Goal: Task Accomplishment & Management: Manage account settings

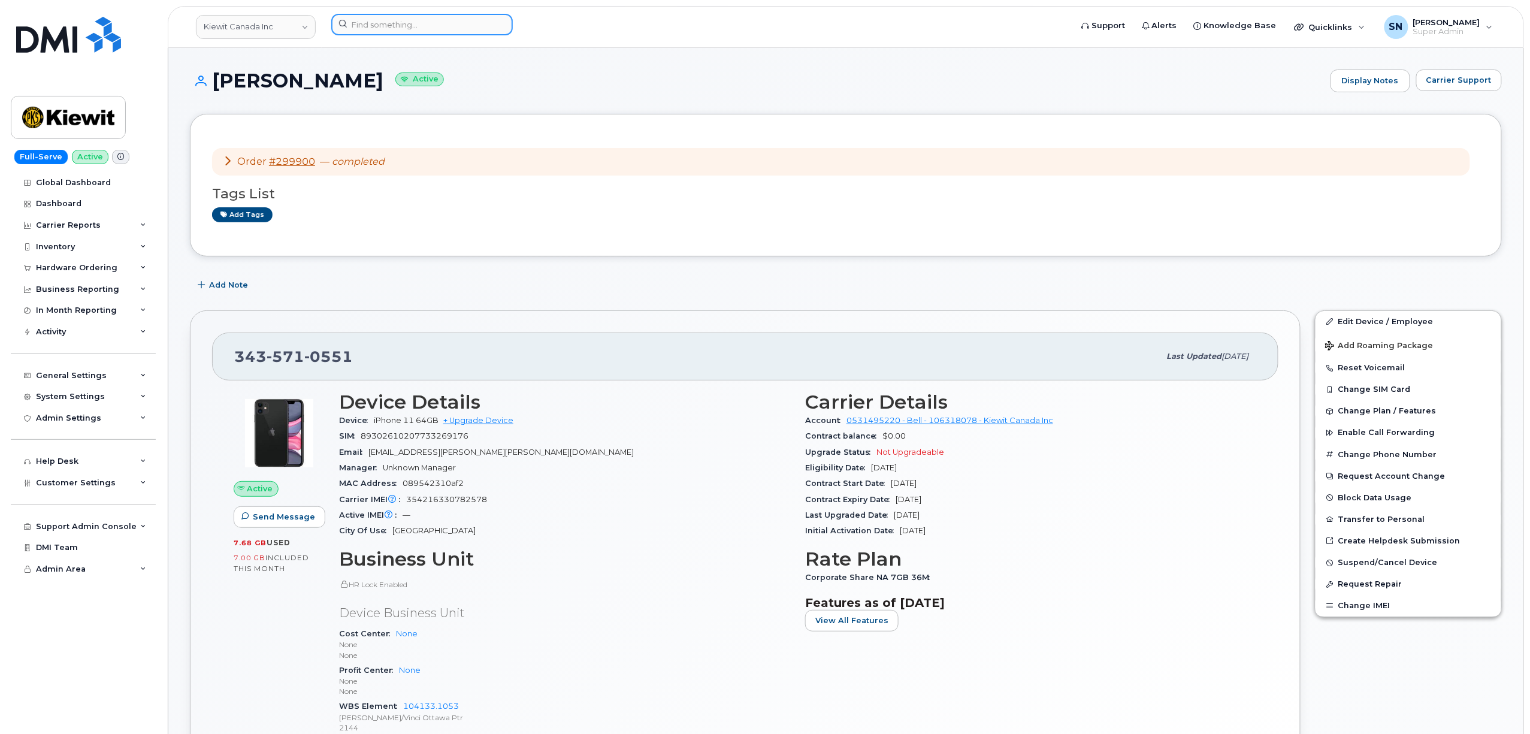
click at [437, 34] on input at bounding box center [422, 25] width 182 height 22
paste input "236.983.1387"
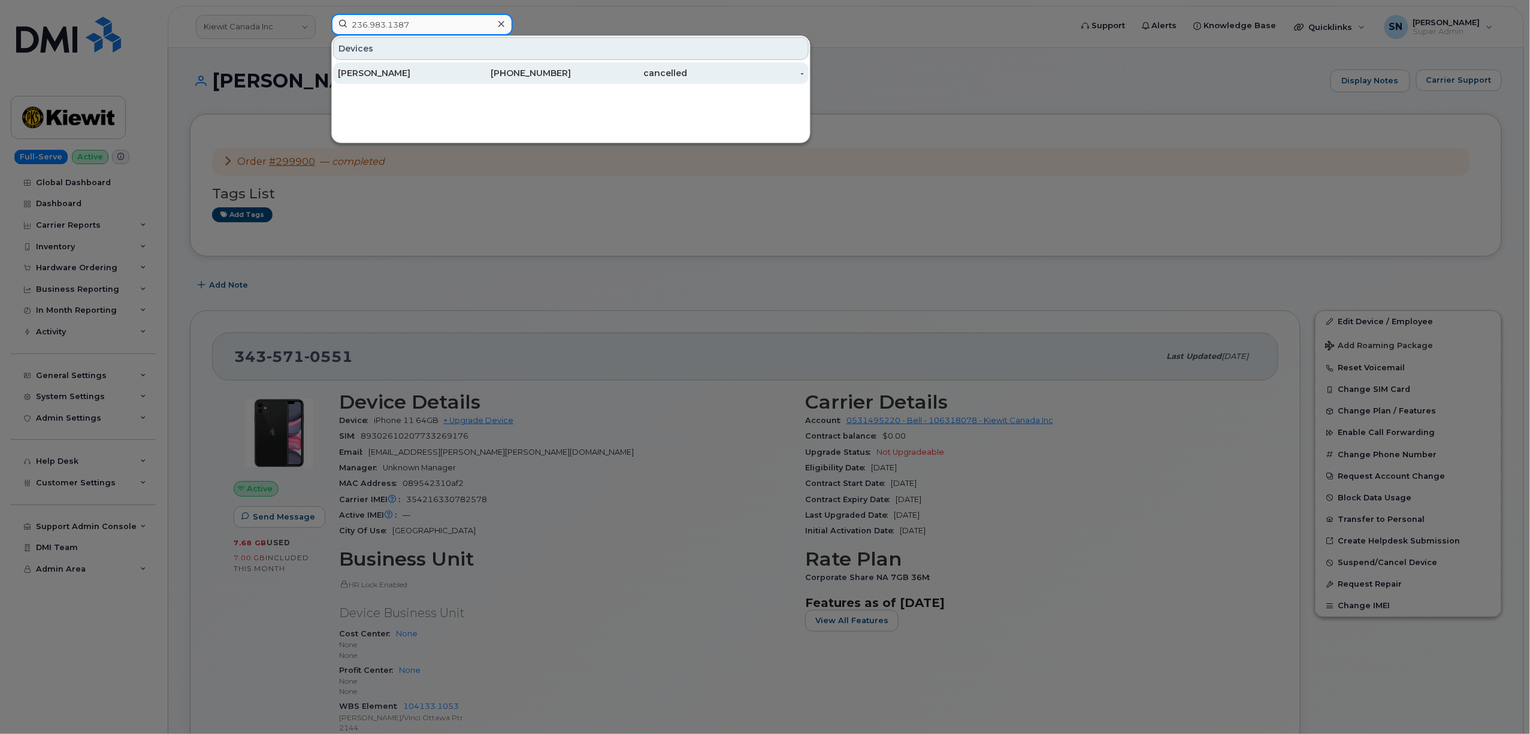
type input "236.983.1387"
click at [409, 77] on div "Cary Emley" at bounding box center [396, 73] width 117 height 12
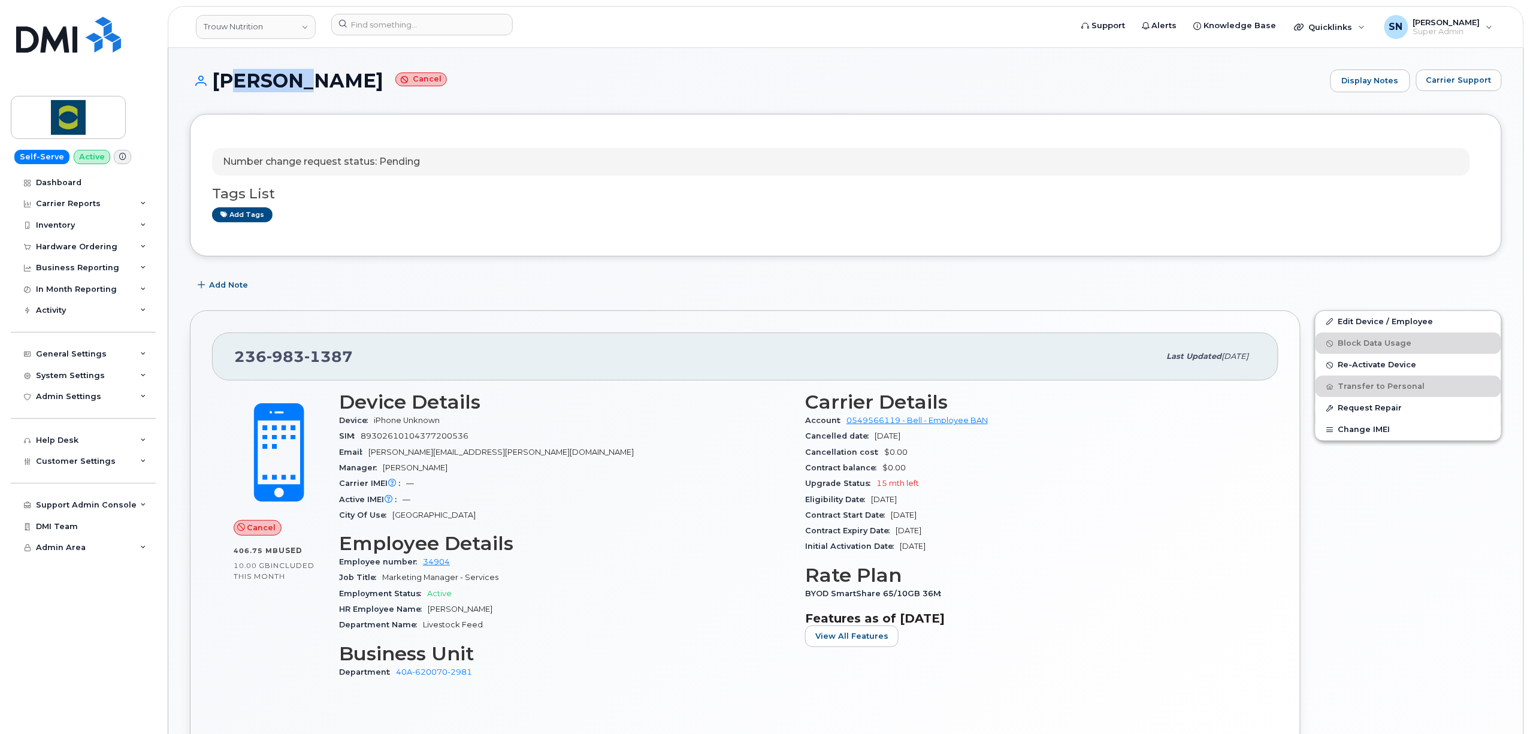
drag, startPoint x: 219, startPoint y: 82, endPoint x: 283, endPoint y: 75, distance: 63.9
click at [291, 81] on h1 "Cary Emley Cancel" at bounding box center [757, 80] width 1135 height 21
click at [217, 73] on h1 "Cary Emley Cancel" at bounding box center [757, 80] width 1135 height 21
drag, startPoint x: 216, startPoint y: 74, endPoint x: 302, endPoint y: 83, distance: 86.1
click at [302, 83] on h1 "Cary Emley Cancel" at bounding box center [757, 80] width 1135 height 21
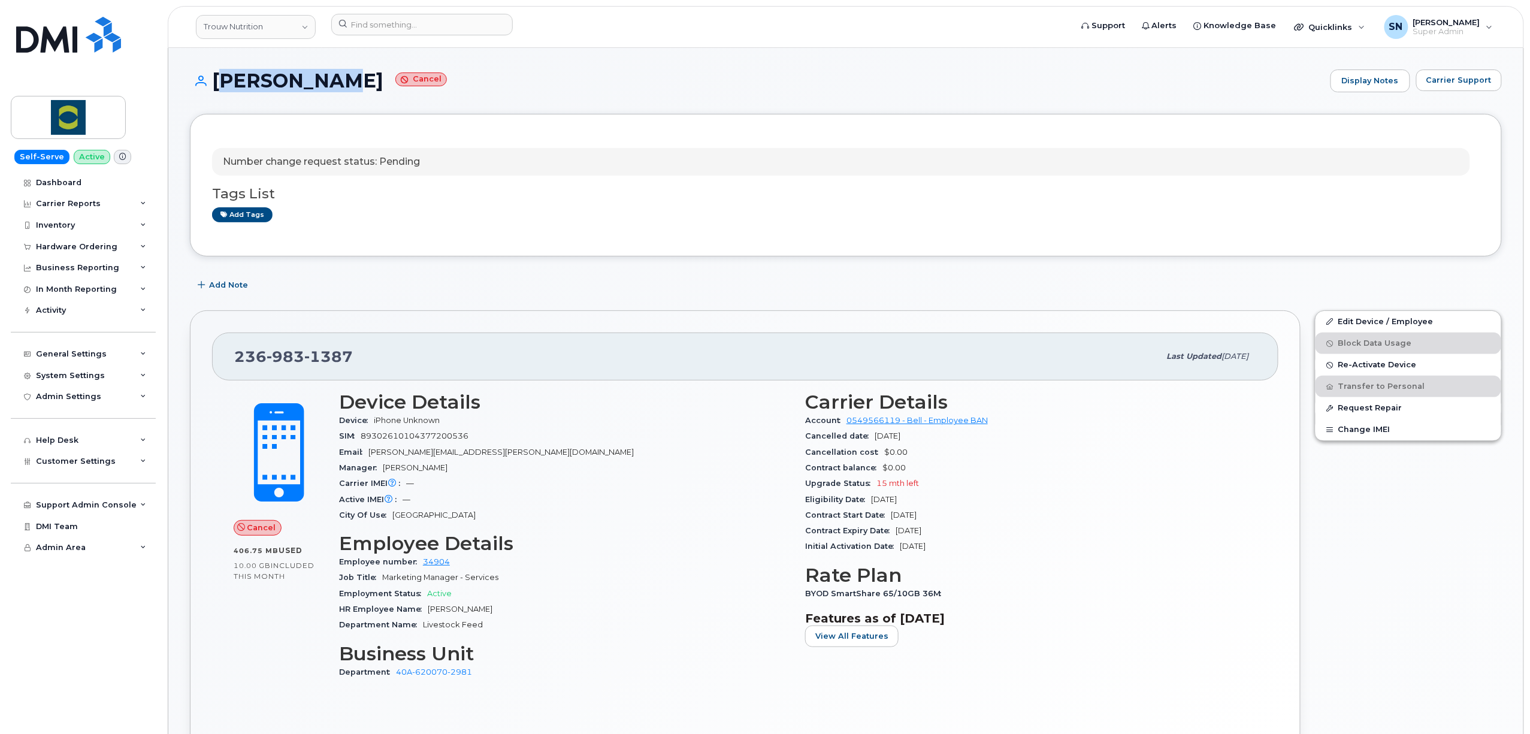
copy h1 "[PERSON_NAME]"
click at [430, 31] on input at bounding box center [422, 25] width 182 height 22
paste input "5062527863"
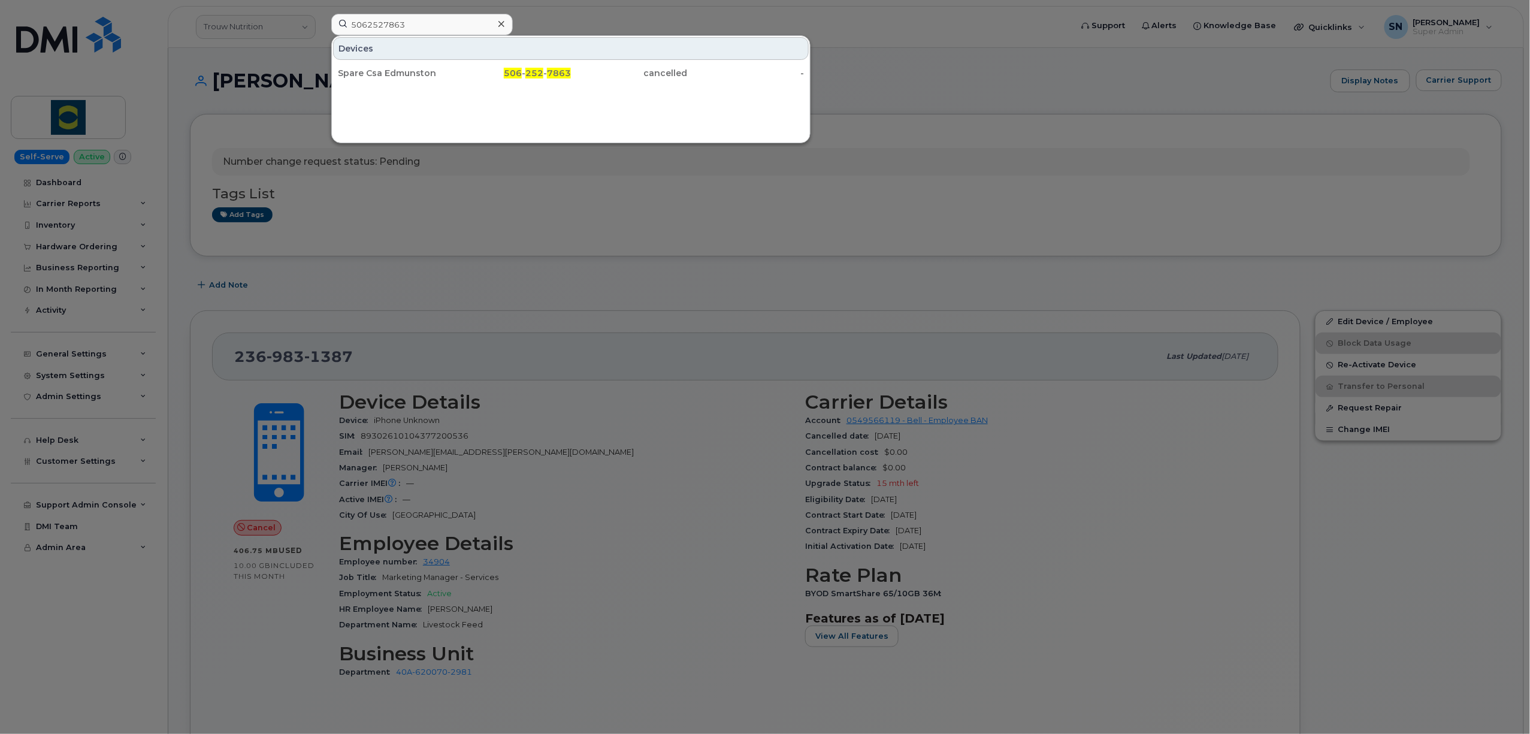
drag, startPoint x: 720, startPoint y: 210, endPoint x: 688, endPoint y: 223, distance: 34.4
click at [719, 210] on div at bounding box center [765, 367] width 1530 height 734
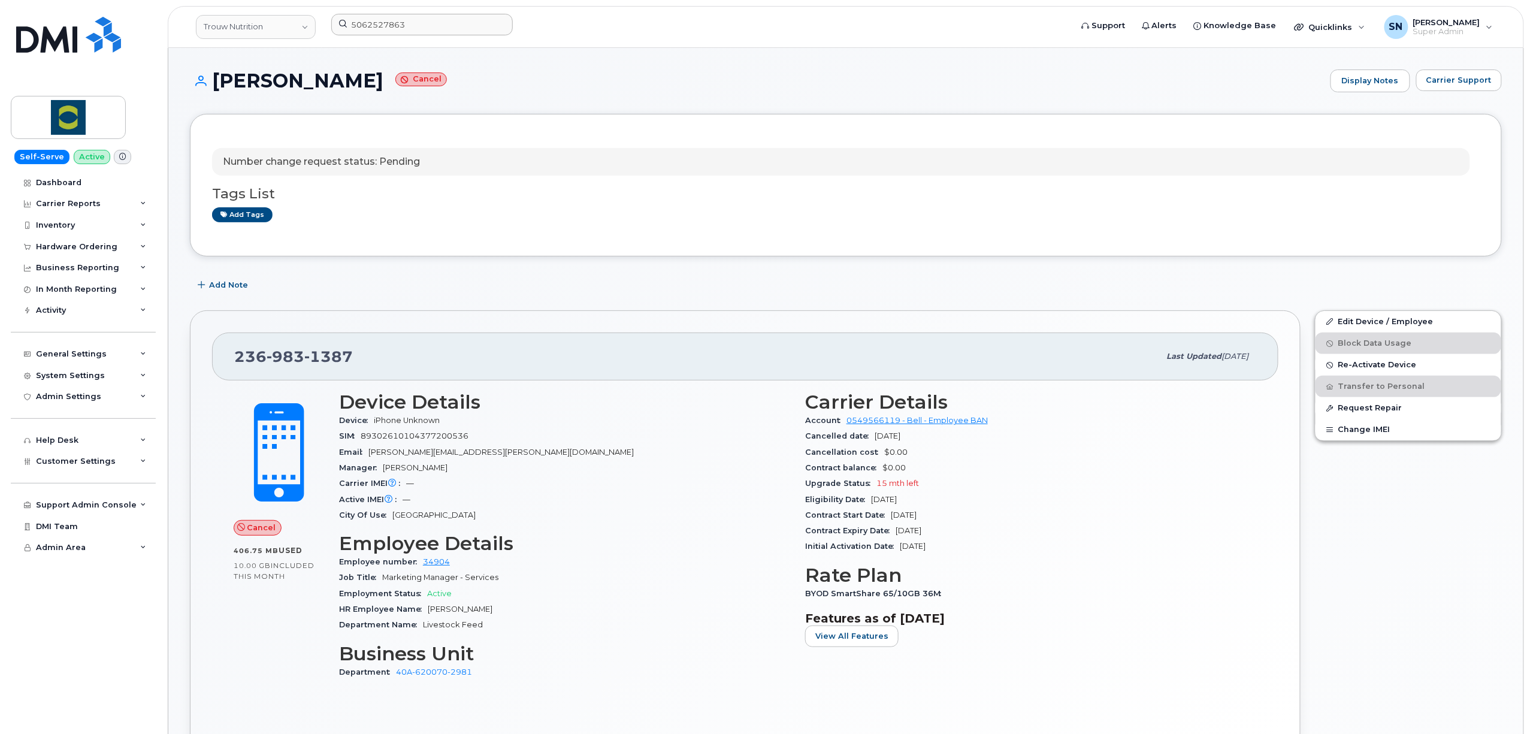
click at [460, 14] on header "Trouw Nutrition 5062527863 Support Alerts Knowledge Base Quicklinks Suspend / C…" at bounding box center [846, 27] width 1357 height 42
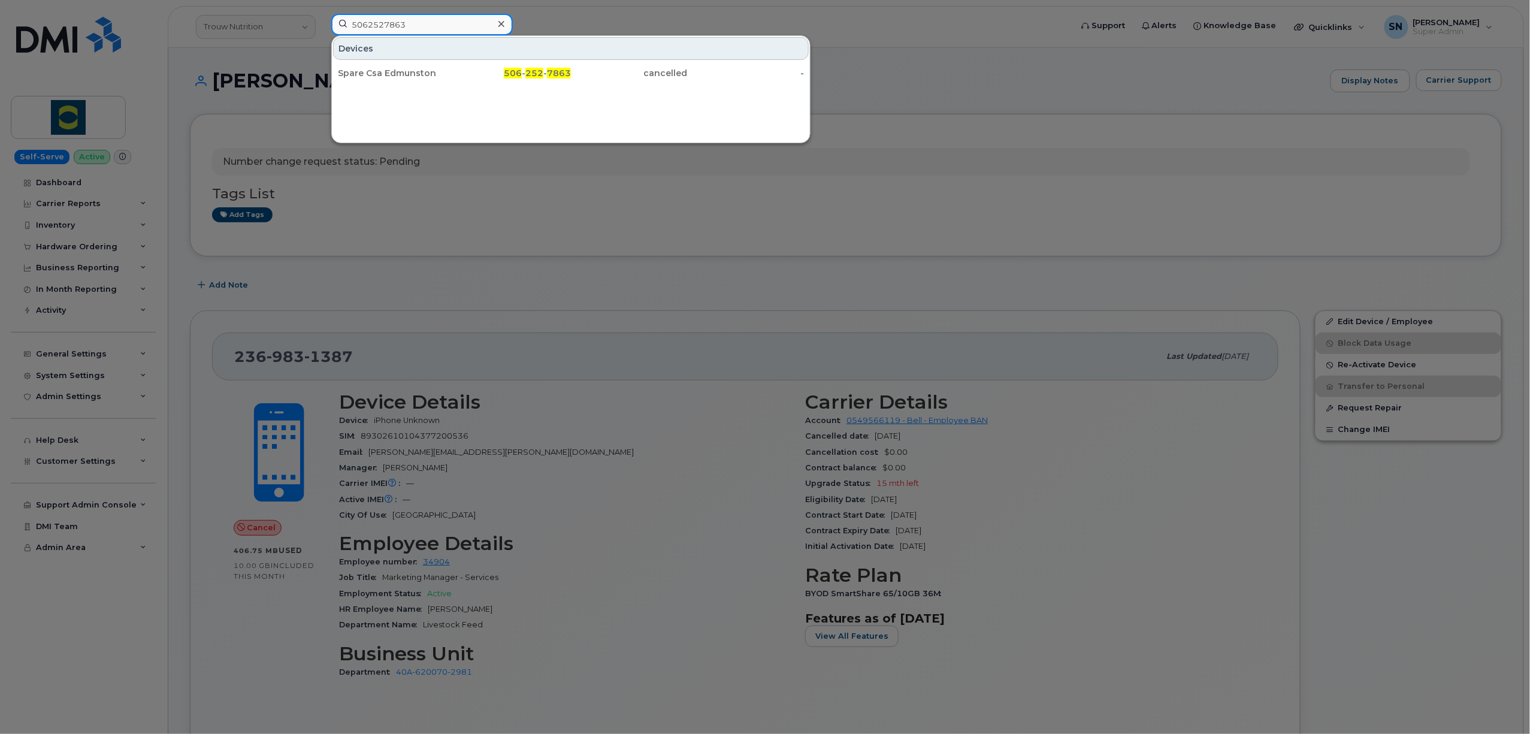
drag, startPoint x: 458, startPoint y: 22, endPoint x: 309, endPoint y: 24, distance: 149.2
click at [322, 24] on div "5062527863 Devices Spare Csa Edmunston 506 - 252 - 7863 cancelled -" at bounding box center [697, 27] width 751 height 26
paste input "306-381-519"
type input "306-381-5193"
click at [389, 72] on div "Jessica Bailey" at bounding box center [396, 73] width 117 height 12
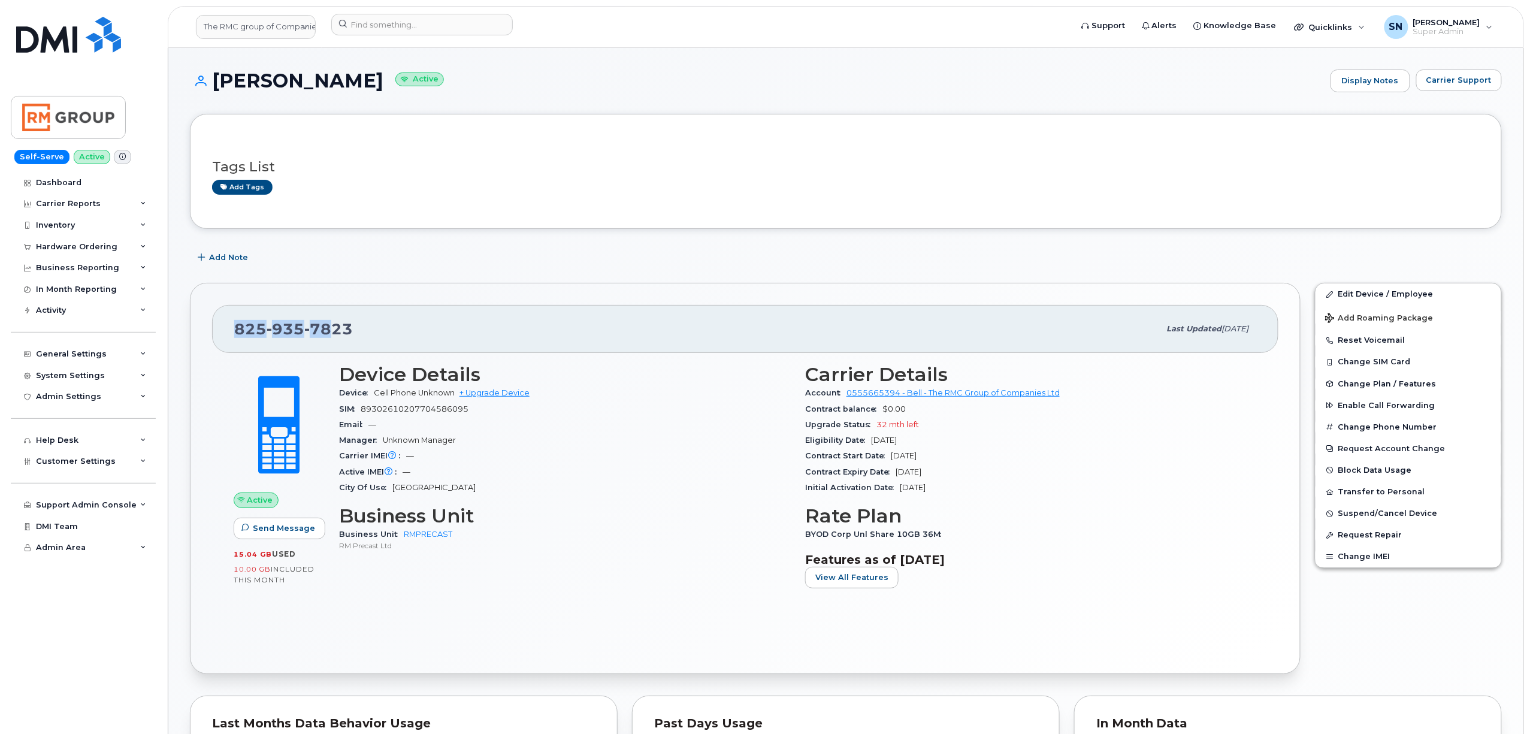
drag, startPoint x: 238, startPoint y: 331, endPoint x: 327, endPoint y: 326, distance: 89.4
click at [327, 326] on span "825 935 7823" at bounding box center [293, 329] width 119 height 18
drag, startPoint x: 217, startPoint y: 78, endPoint x: 470, endPoint y: 1, distance: 264.8
click at [358, 83] on h1 "Katia Gauthier Active" at bounding box center [757, 80] width 1135 height 21
copy h1 "Katia Gauthier"
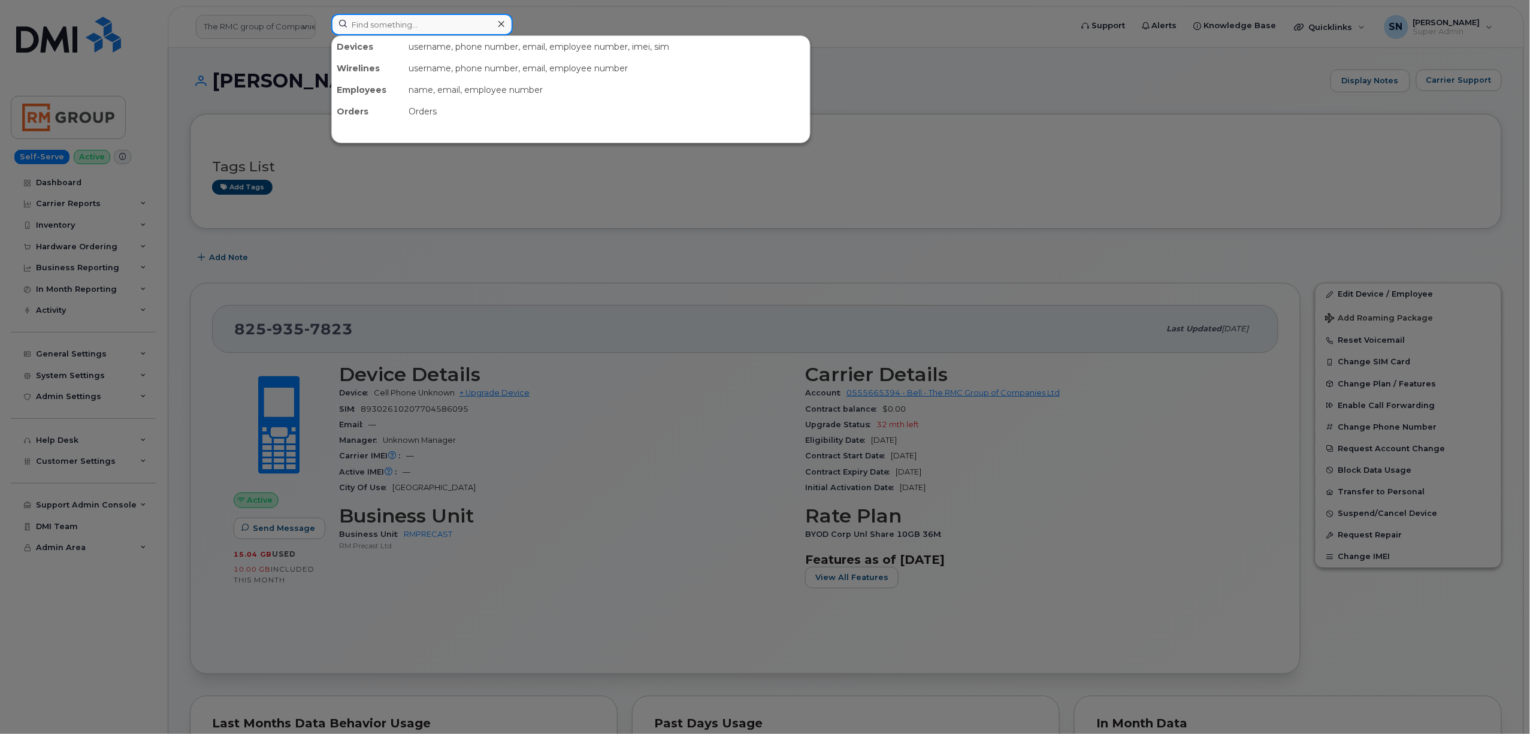
click at [490, 22] on input at bounding box center [422, 25] width 182 height 22
paste input "2894077244"
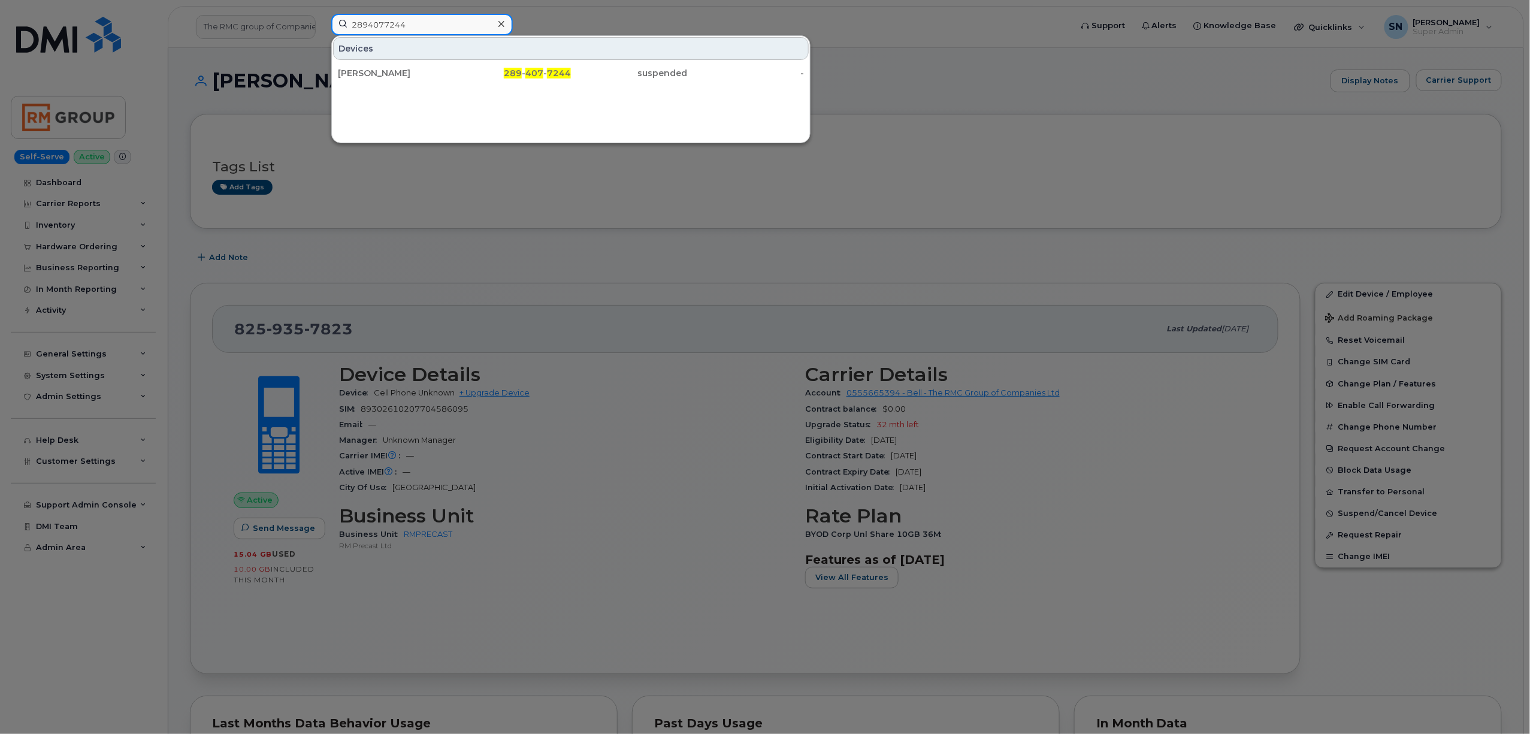
type input "2894077244"
click at [606, 68] on div "suspended" at bounding box center [629, 73] width 117 height 12
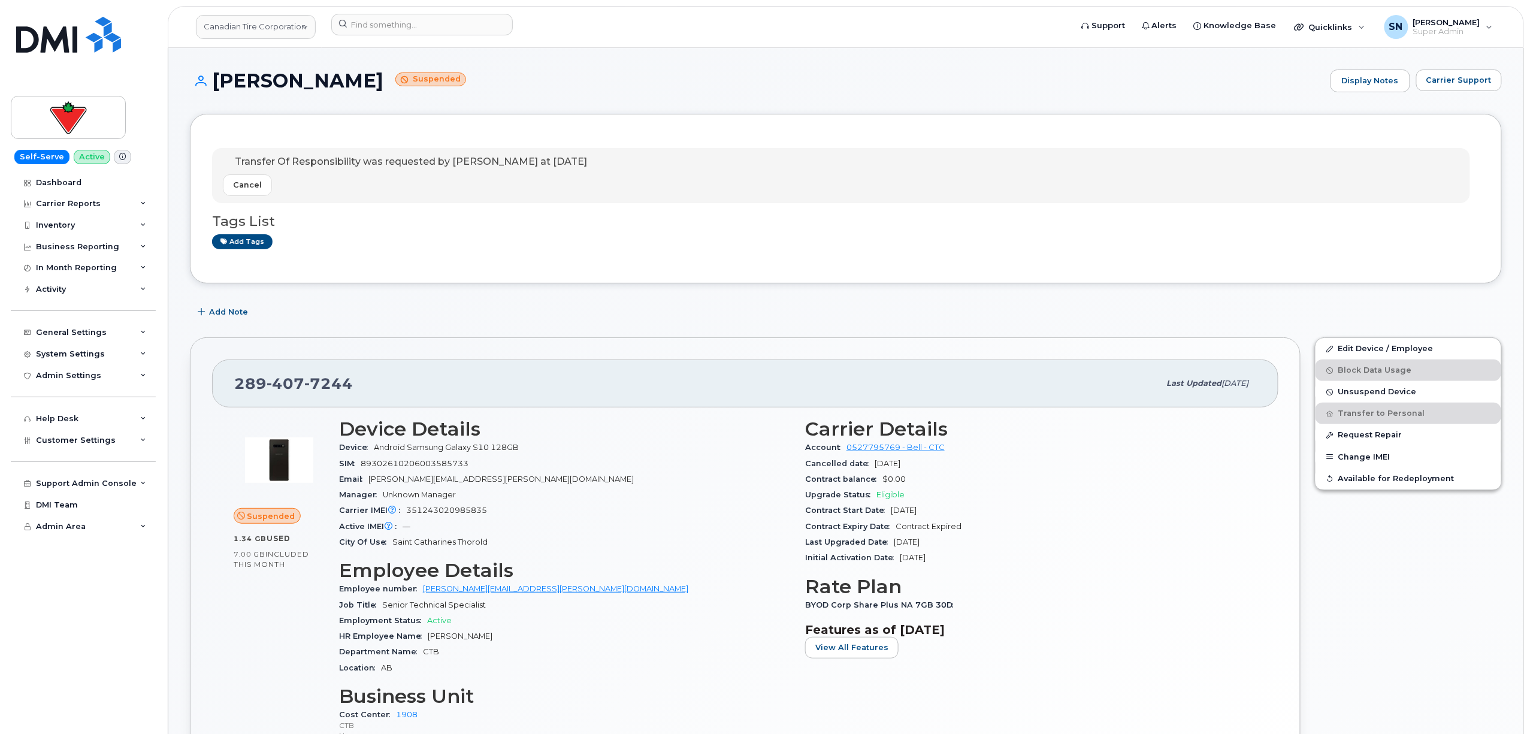
click at [610, 283] on div "Transfer Of Responsibility was requested by Tyler Federowich at Sep 22, 2025 Ca…" at bounding box center [846, 199] width 1312 height 170
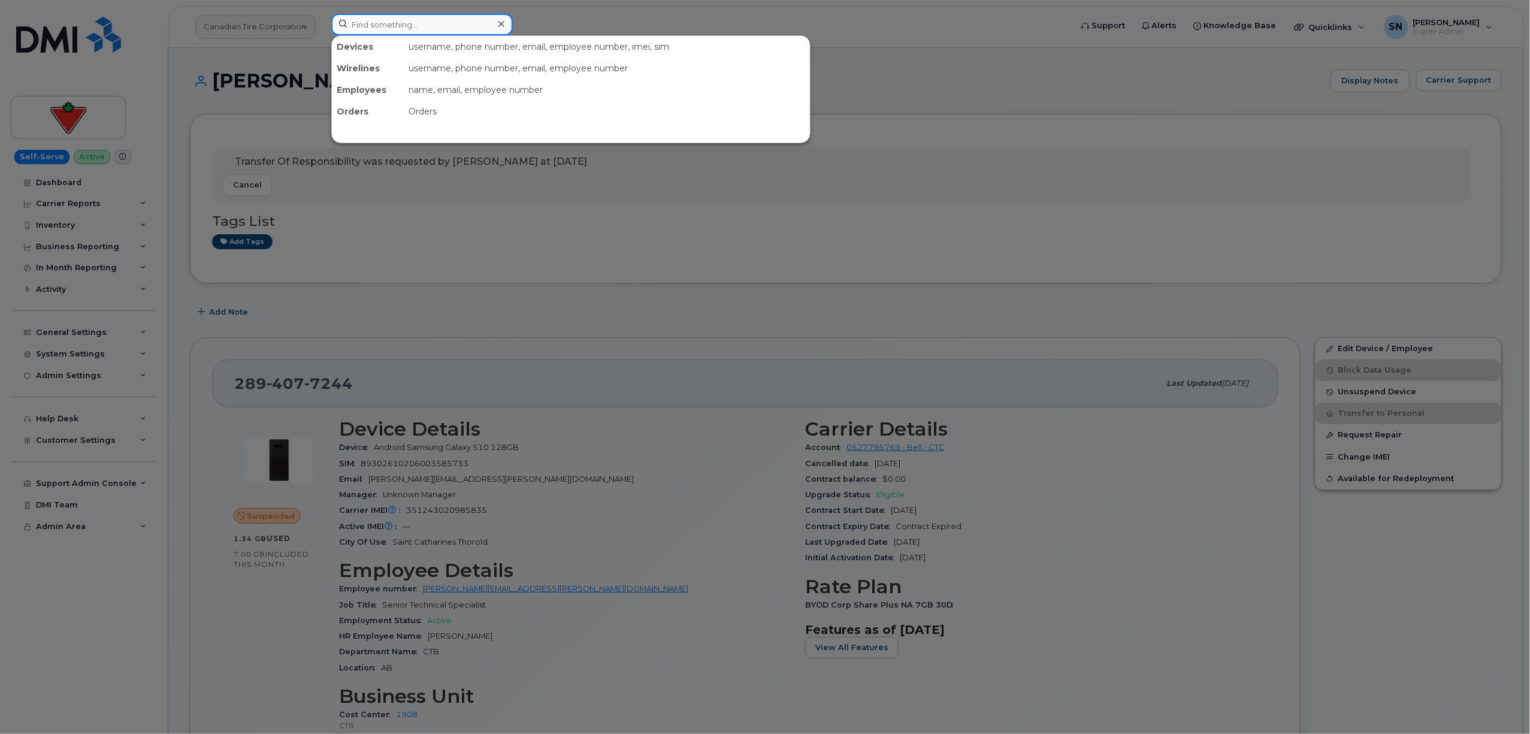
click at [427, 25] on input at bounding box center [422, 25] width 182 height 22
paste input "2364646975"
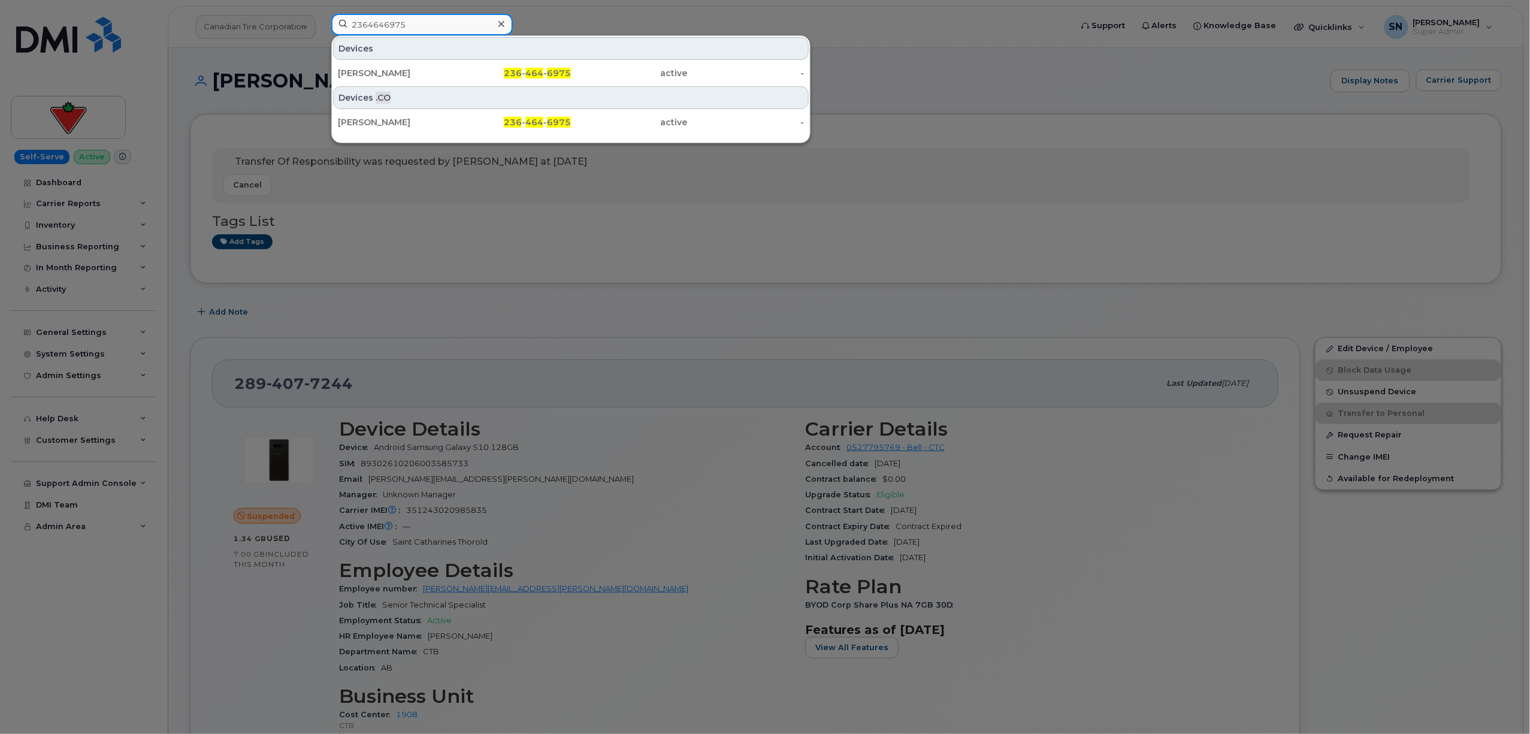
type input "2364646975"
click at [421, 71] on div "Thomas Cankovic" at bounding box center [396, 73] width 117 height 12
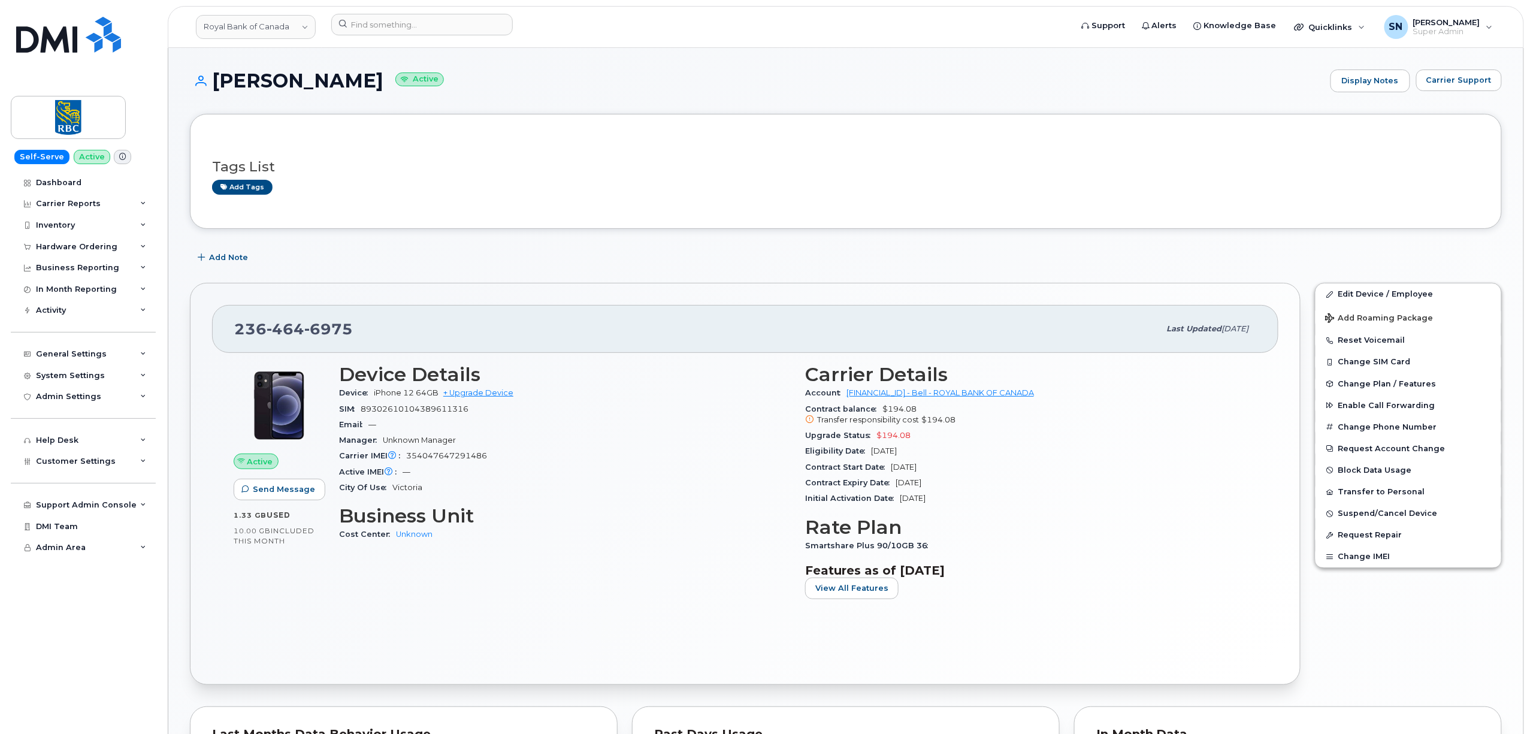
drag, startPoint x: 542, startPoint y: 293, endPoint x: 470, endPoint y: 292, distance: 71.9
click at [542, 293] on div "236 464 6975 Last updated Sep 17, 2025 Active Send Message 1.33 GB  used 10.00 …" at bounding box center [745, 484] width 1111 height 402
click at [1478, 75] on span "Carrier Support" at bounding box center [1459, 79] width 65 height 11
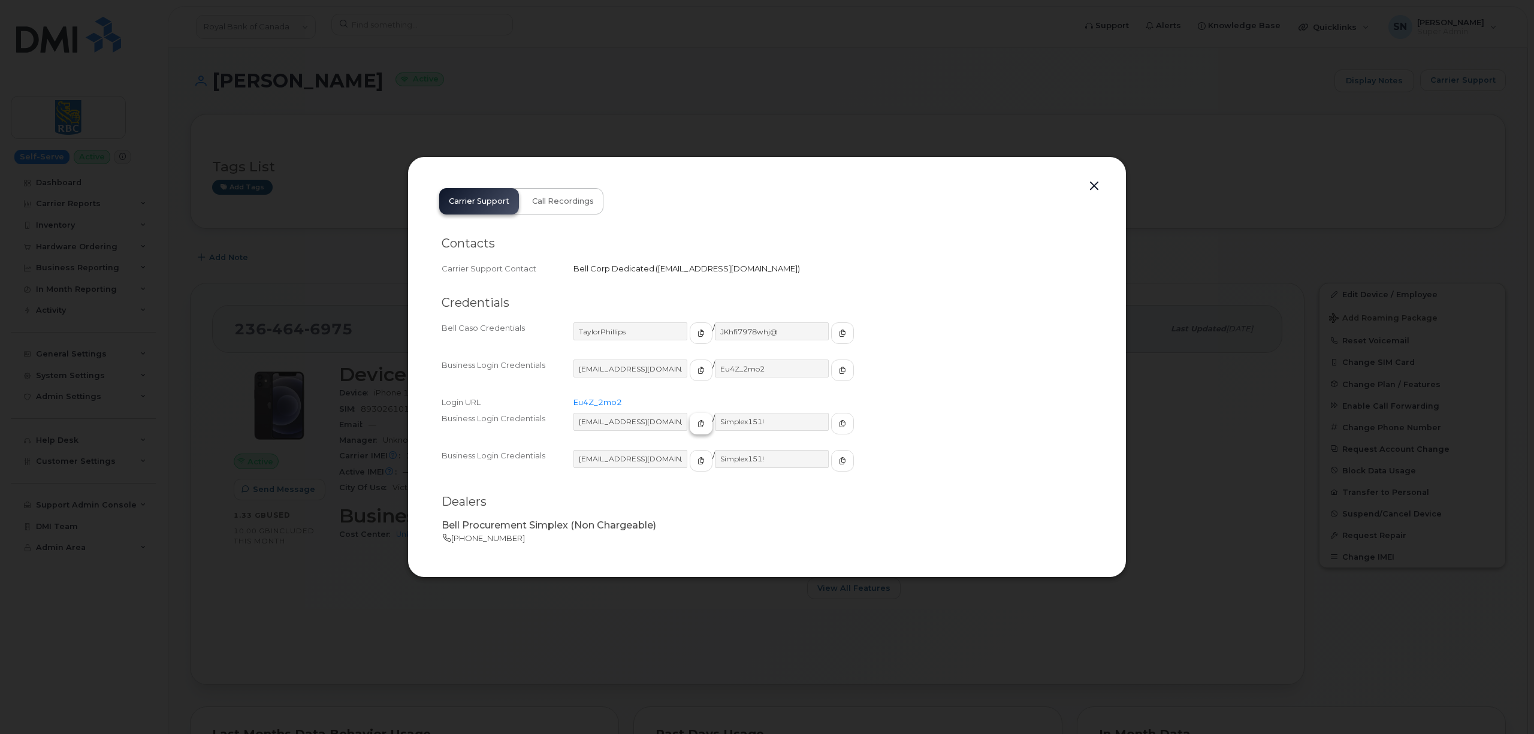
click at [690, 415] on button "button" at bounding box center [701, 424] width 23 height 22
click at [839, 422] on icon "button" at bounding box center [842, 423] width 7 height 7
drag, startPoint x: 1095, startPoint y: 187, endPoint x: 1081, endPoint y: 191, distance: 14.2
click at [1095, 187] on button "button" at bounding box center [1094, 186] width 18 height 17
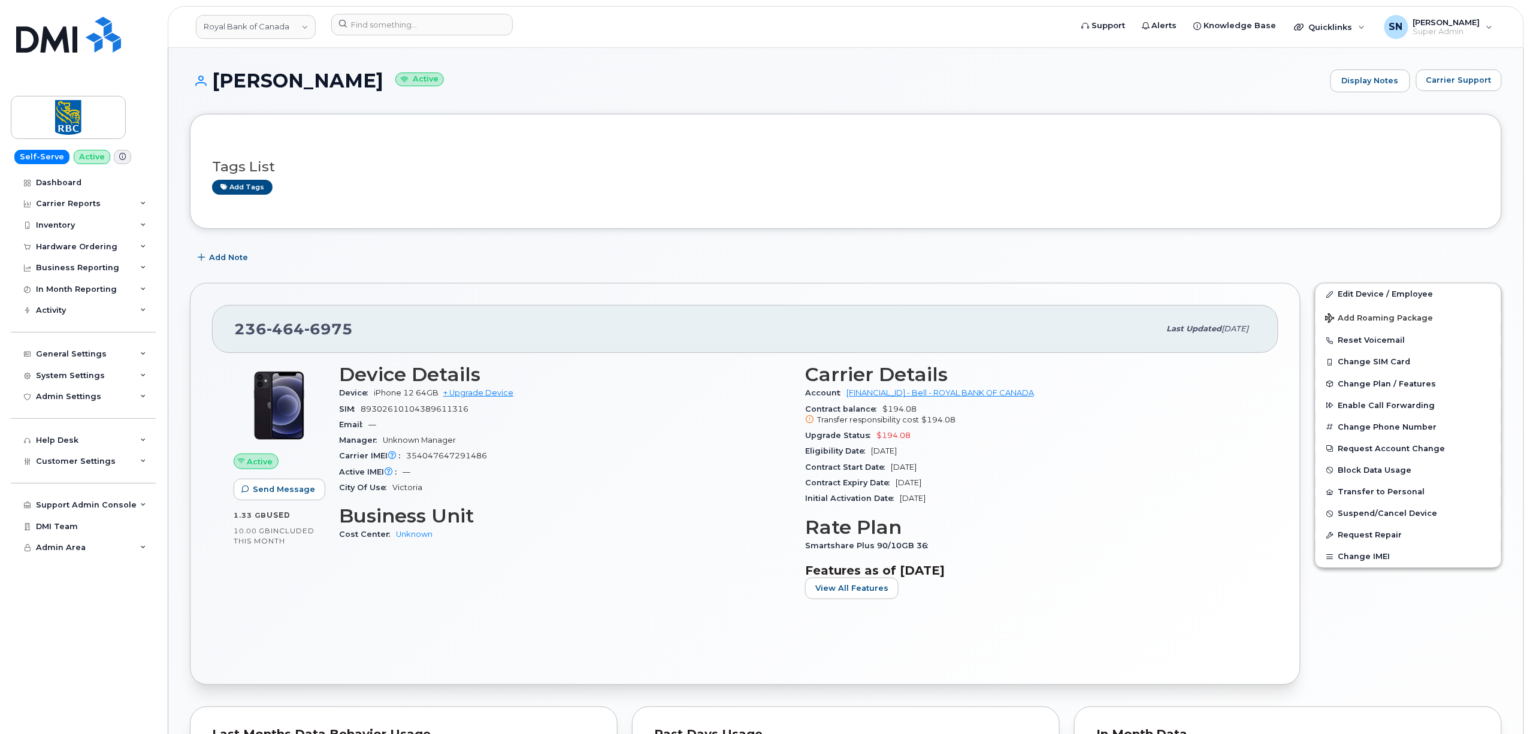
click at [243, 334] on span "236 464 6975" at bounding box center [293, 329] width 119 height 18
click at [238, 331] on span "236 464 6975" at bounding box center [293, 329] width 119 height 18
drag, startPoint x: 238, startPoint y: 331, endPoint x: 346, endPoint y: 330, distance: 107.9
click at [346, 330] on span "236 464 6975" at bounding box center [293, 329] width 119 height 18
copy span "236 464 6975"
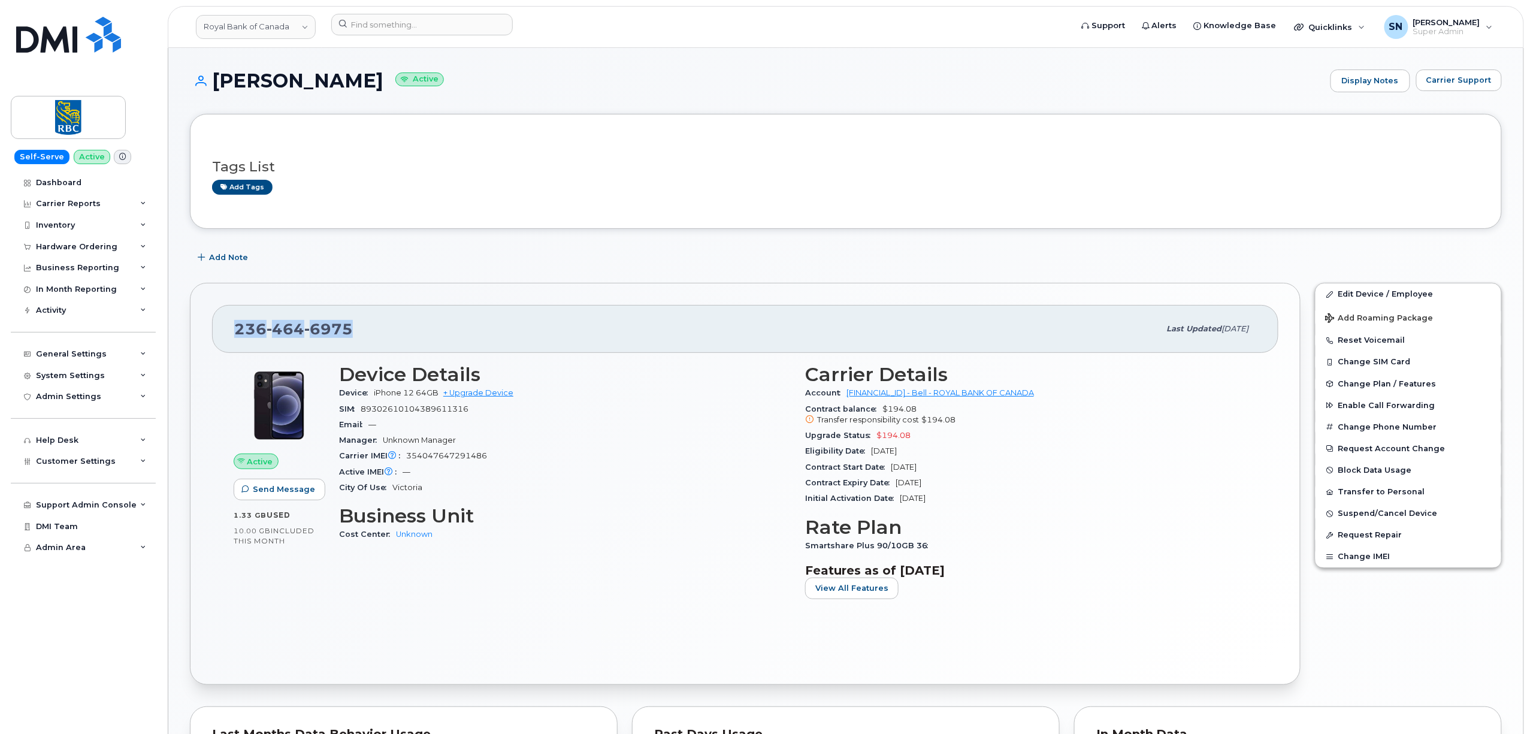
click at [451, 280] on div "236 464 6975 Last updated Sep 17, 2025 Active Send Message 1.33 GB  used 10.00 …" at bounding box center [745, 484] width 1125 height 416
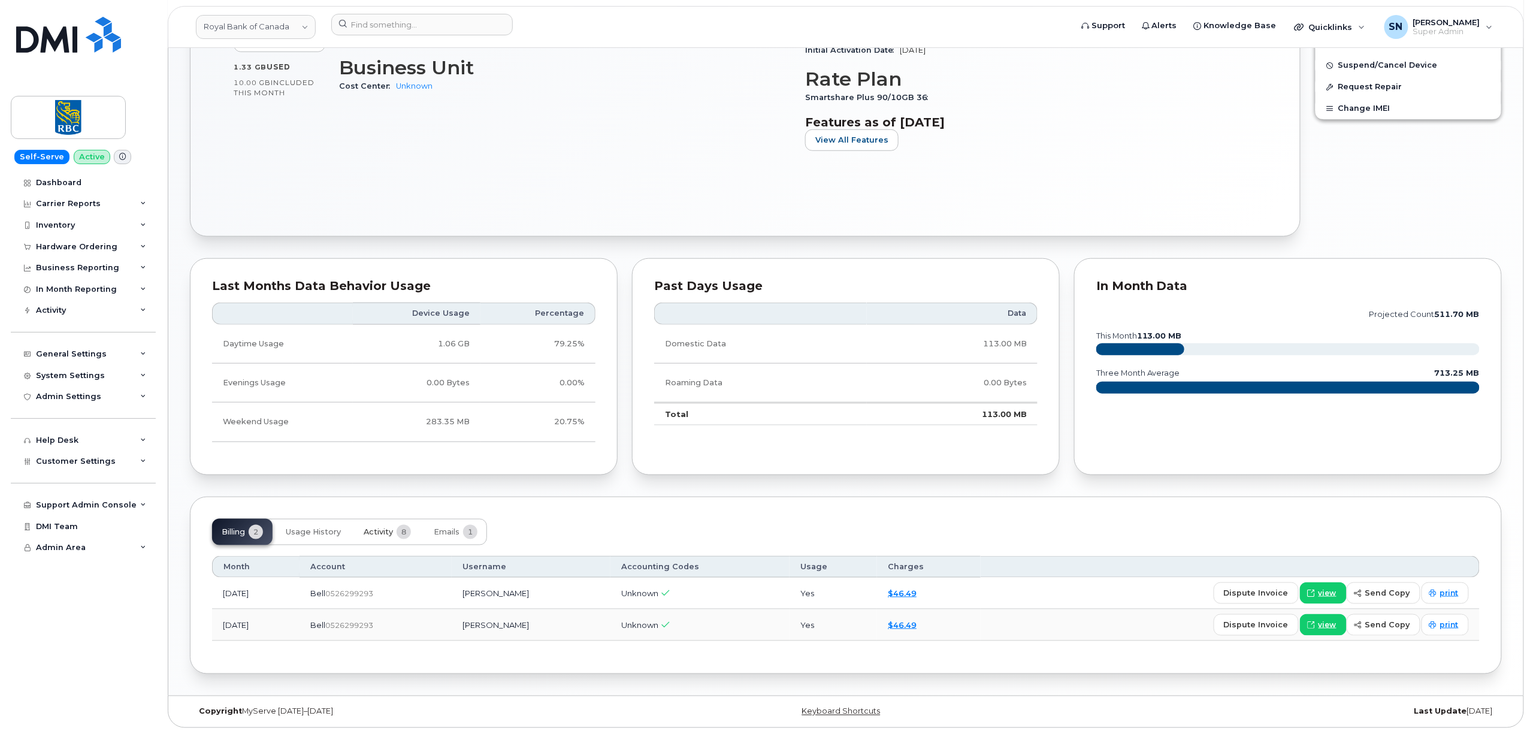
click at [377, 532] on span "Activity" at bounding box center [378, 532] width 29 height 10
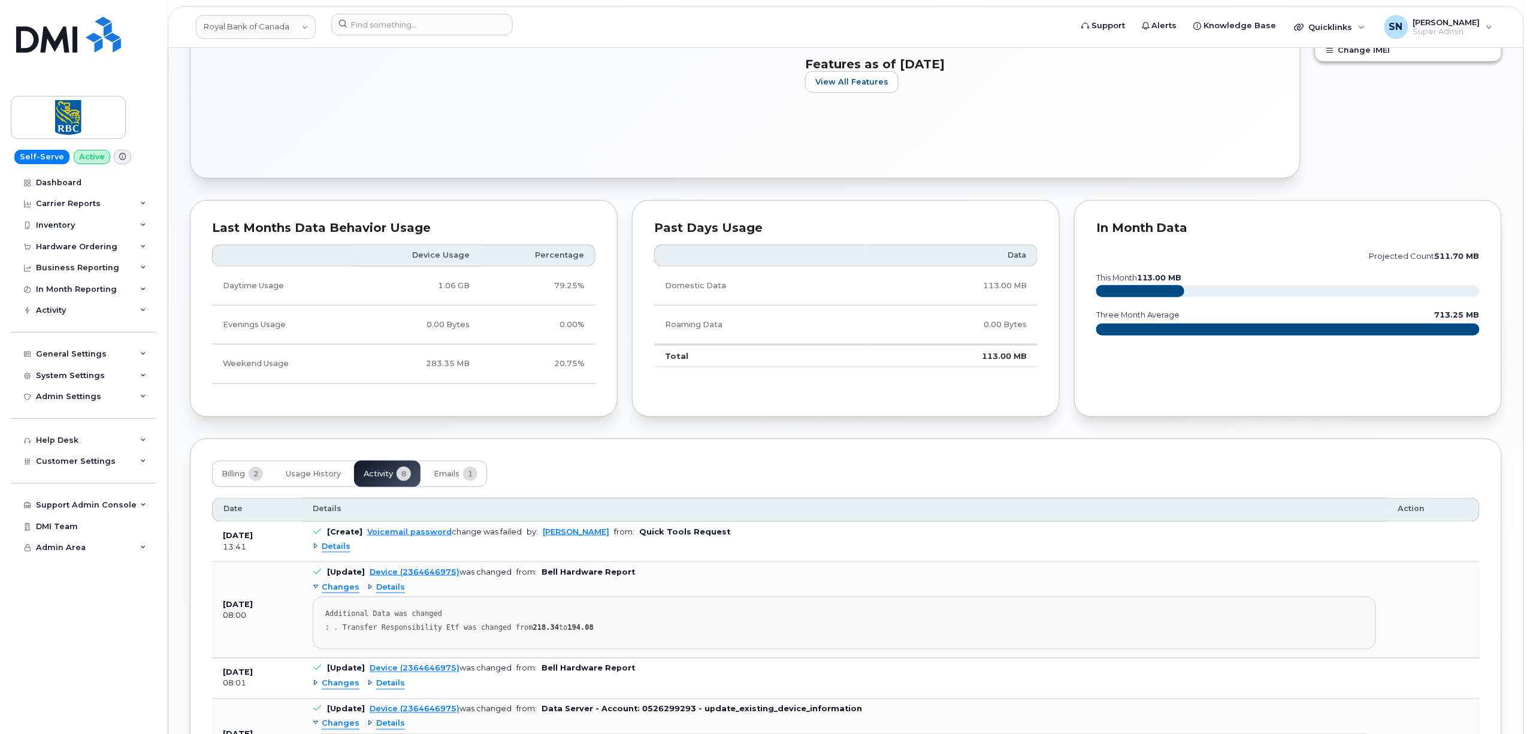
scroll to position [612, 0]
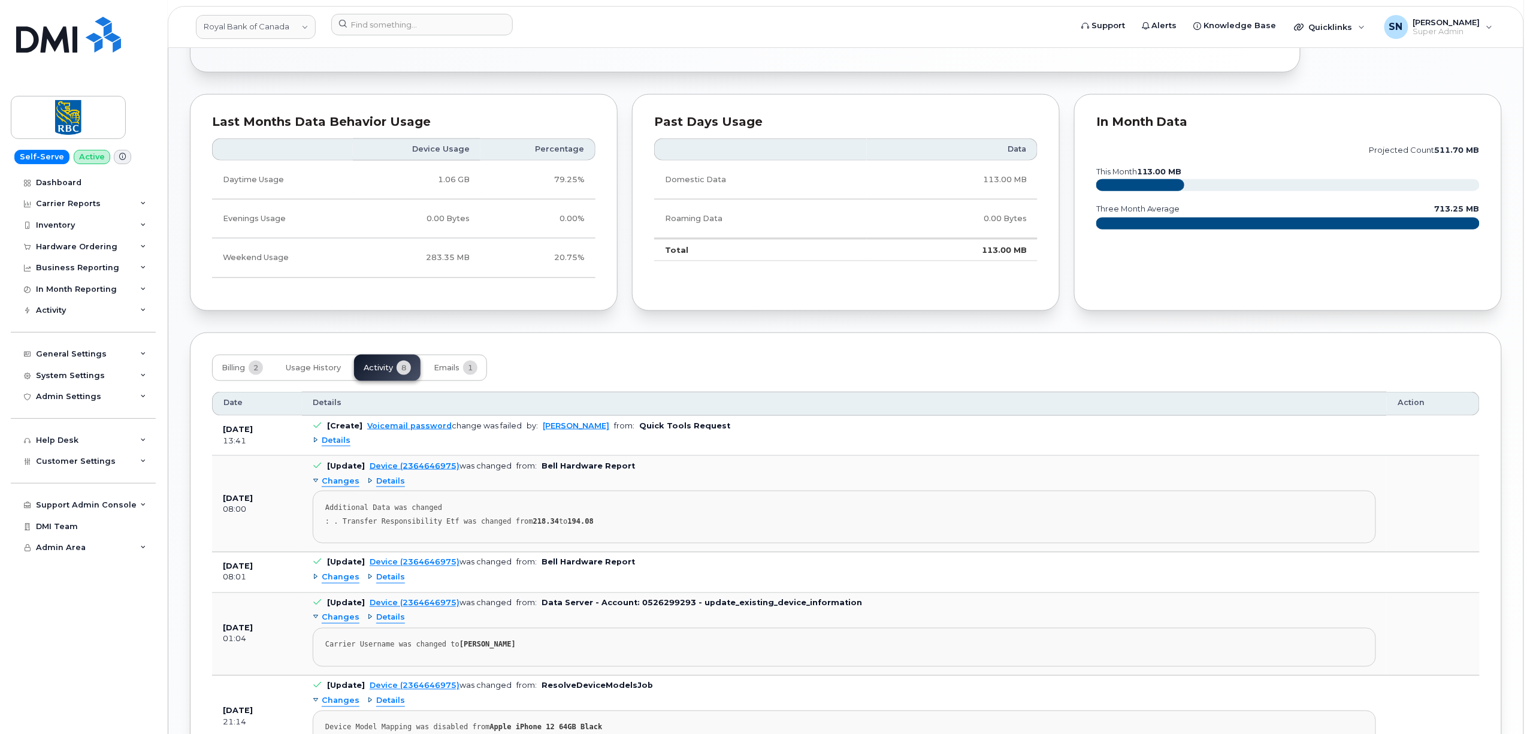
click at [341, 446] on span "Details" at bounding box center [336, 440] width 29 height 11
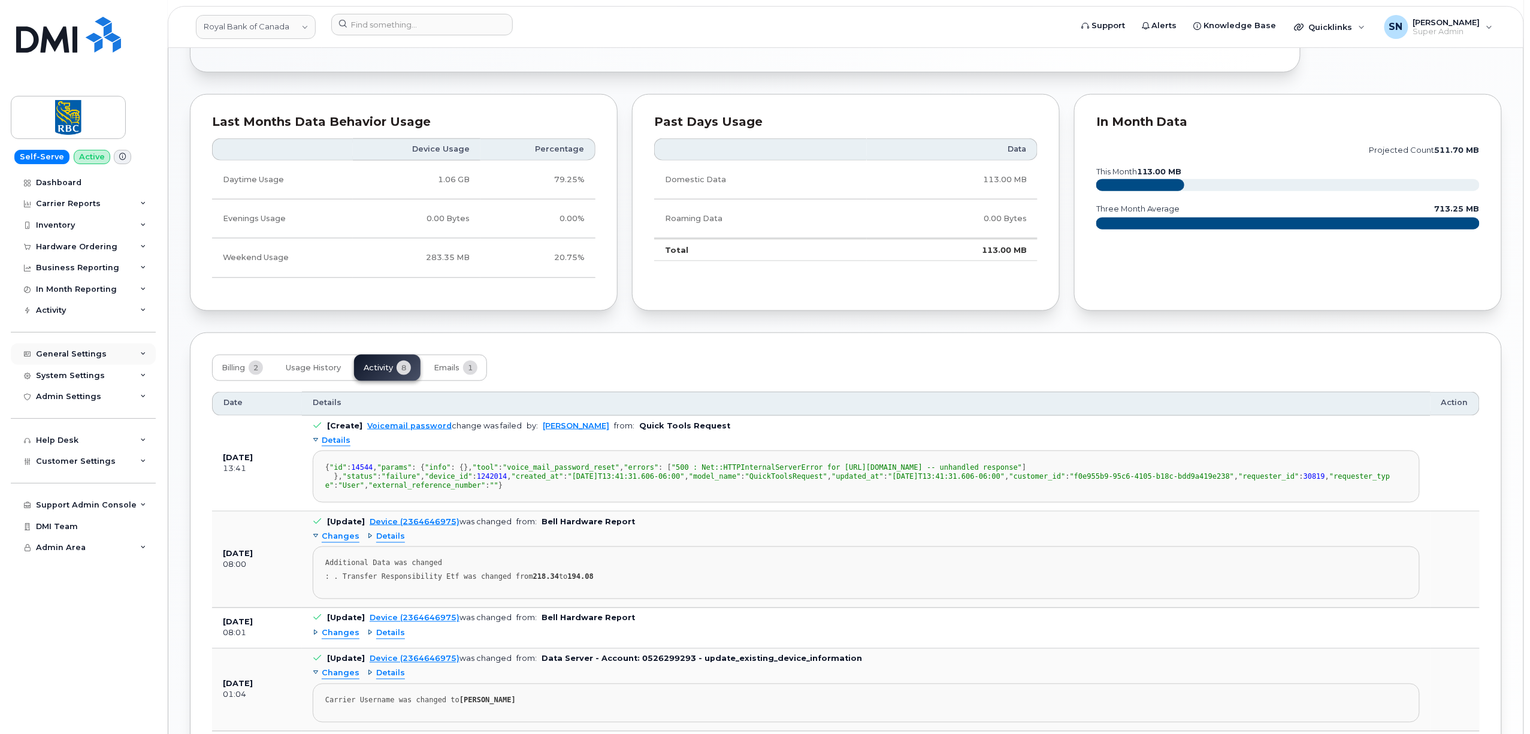
click at [87, 360] on div "General Settings" at bounding box center [83, 354] width 145 height 22
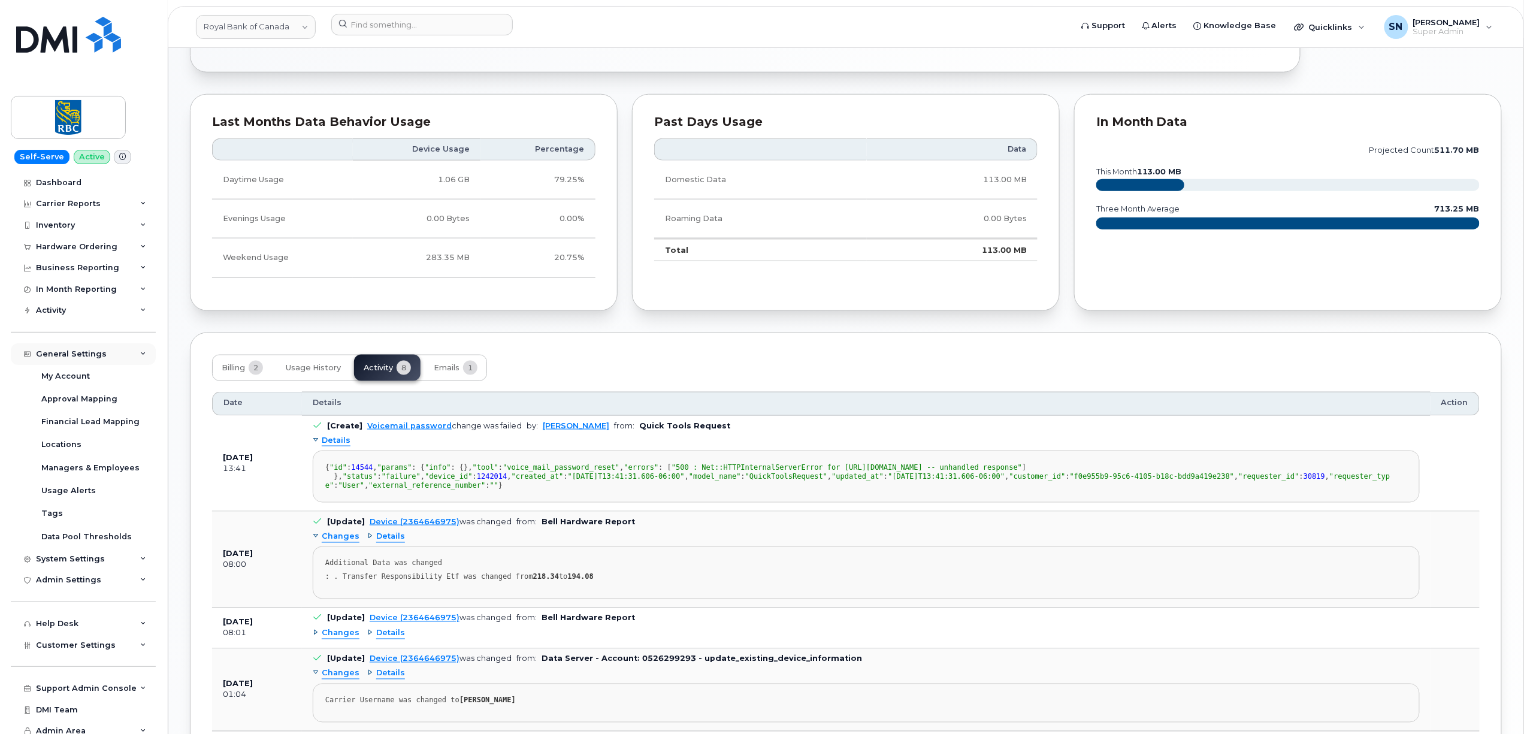
click at [87, 360] on div "General Settings" at bounding box center [83, 354] width 145 height 22
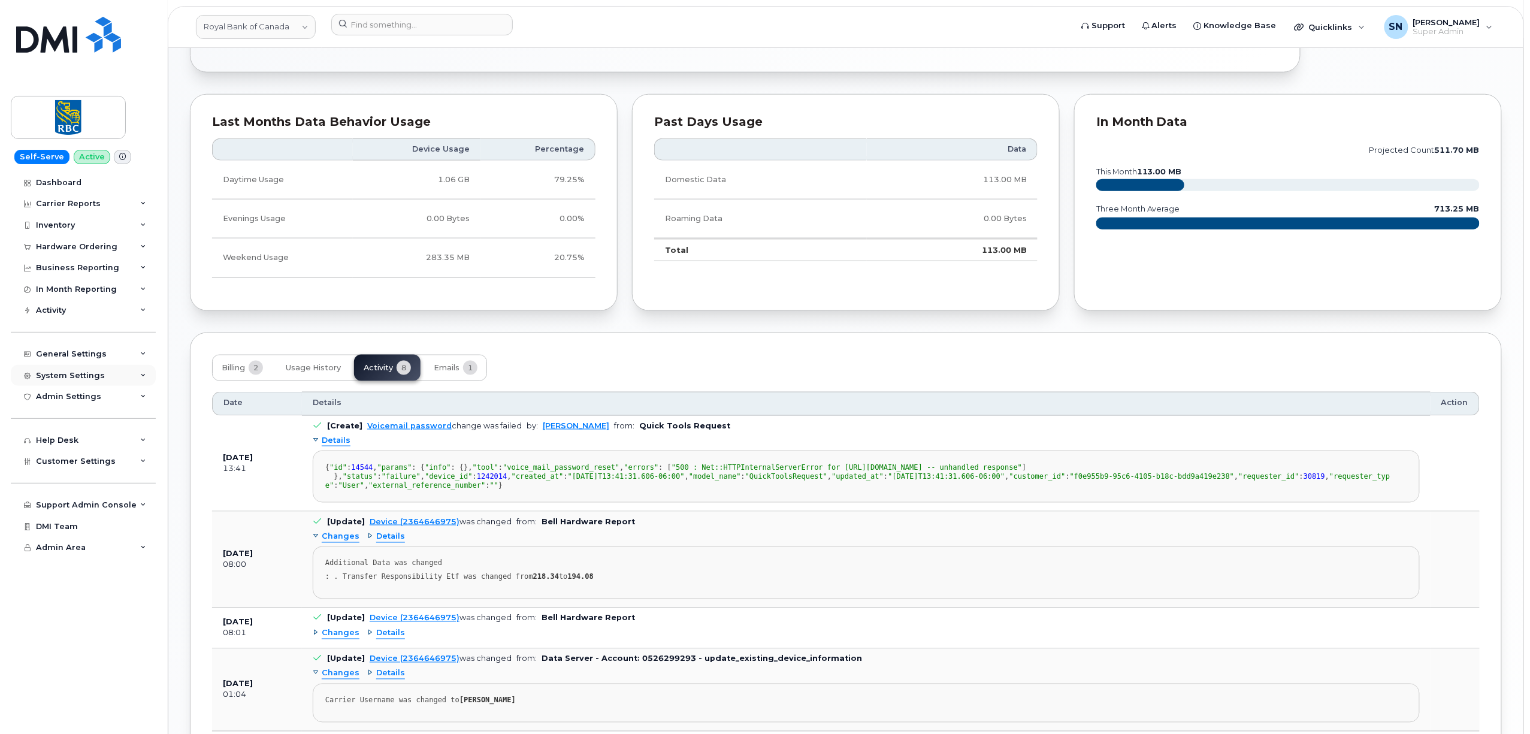
click at [91, 381] on div "System Settings" at bounding box center [83, 376] width 145 height 22
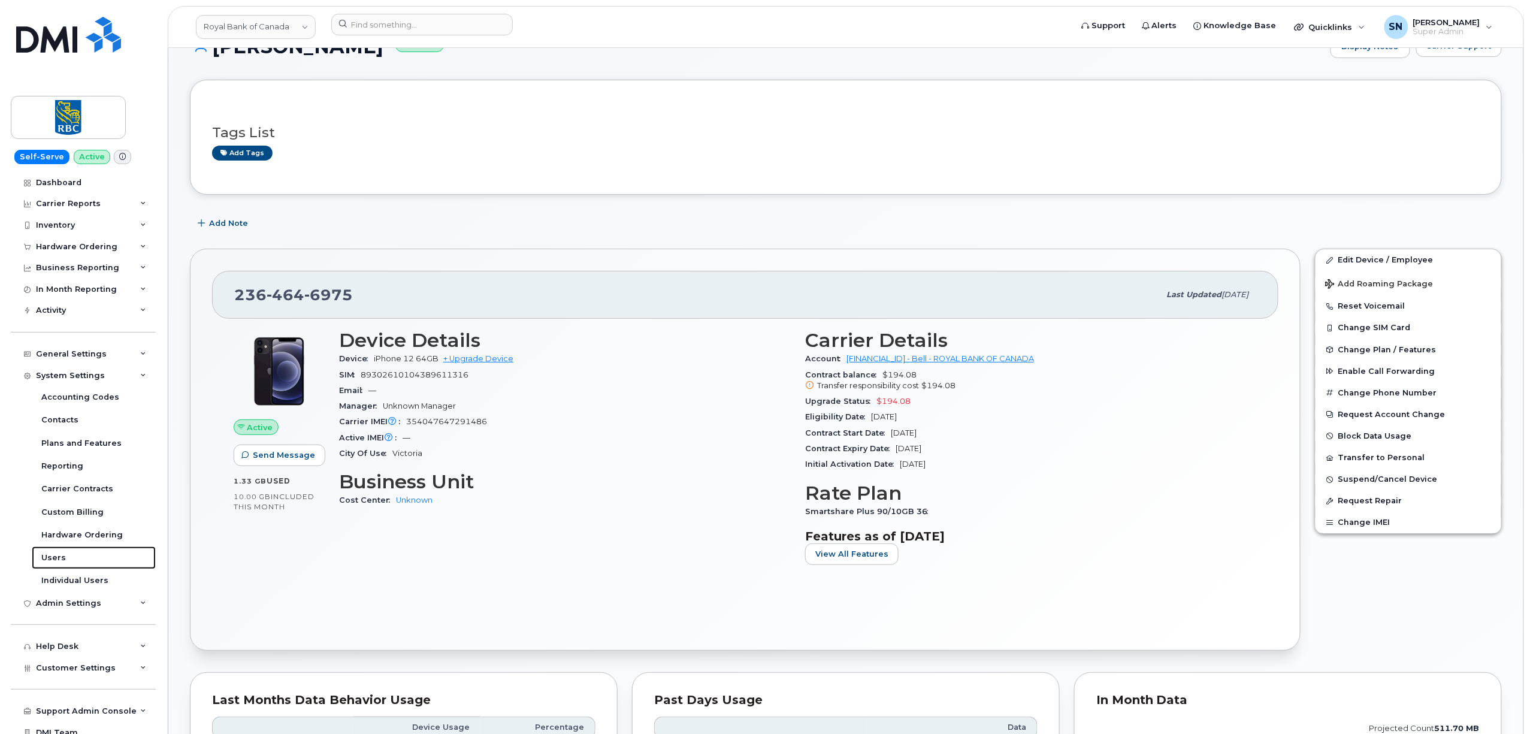
scroll to position [0, 0]
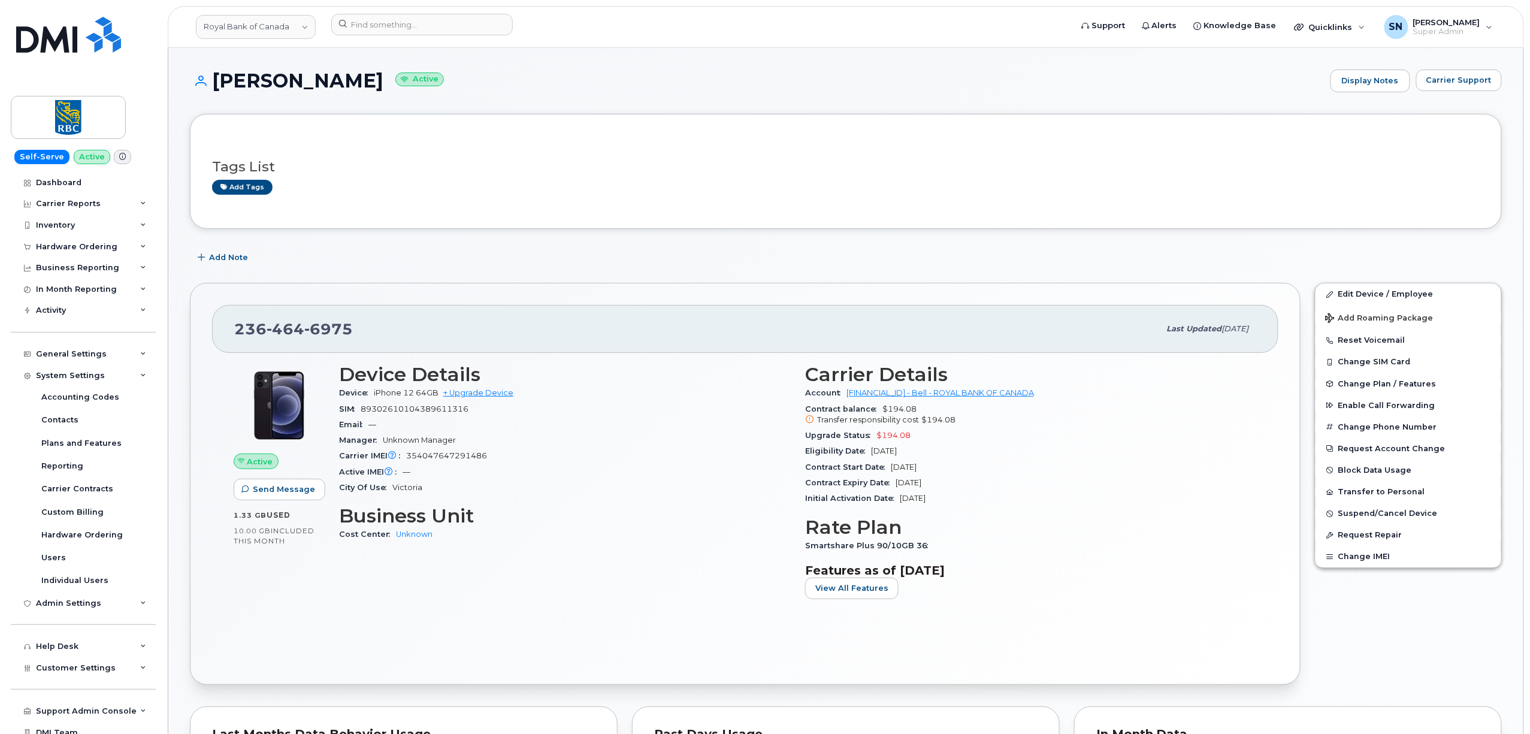
drag, startPoint x: 215, startPoint y: 74, endPoint x: 389, endPoint y: 87, distance: 174.8
click at [389, 87] on h1 "Thomas Cankovic Active" at bounding box center [757, 80] width 1135 height 21
copy h1 "Thomas Cankovic"
click at [355, 250] on div "Add Note" at bounding box center [846, 258] width 1312 height 22
click at [279, 26] on link "Royal Bank of Canada" at bounding box center [256, 27] width 120 height 24
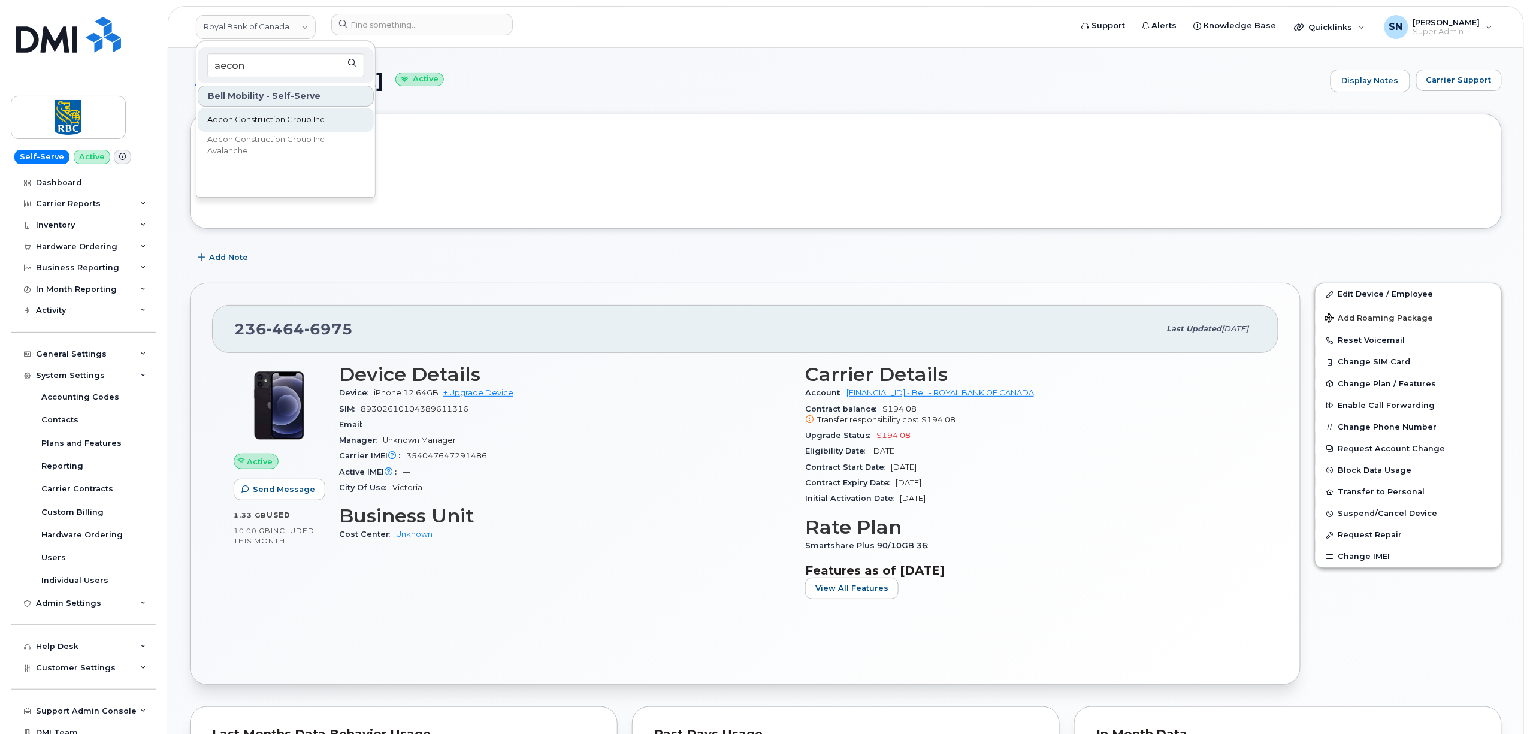
type input "aecon"
click at [313, 120] on span "Aecon Construction Group Inc" at bounding box center [265, 120] width 117 height 12
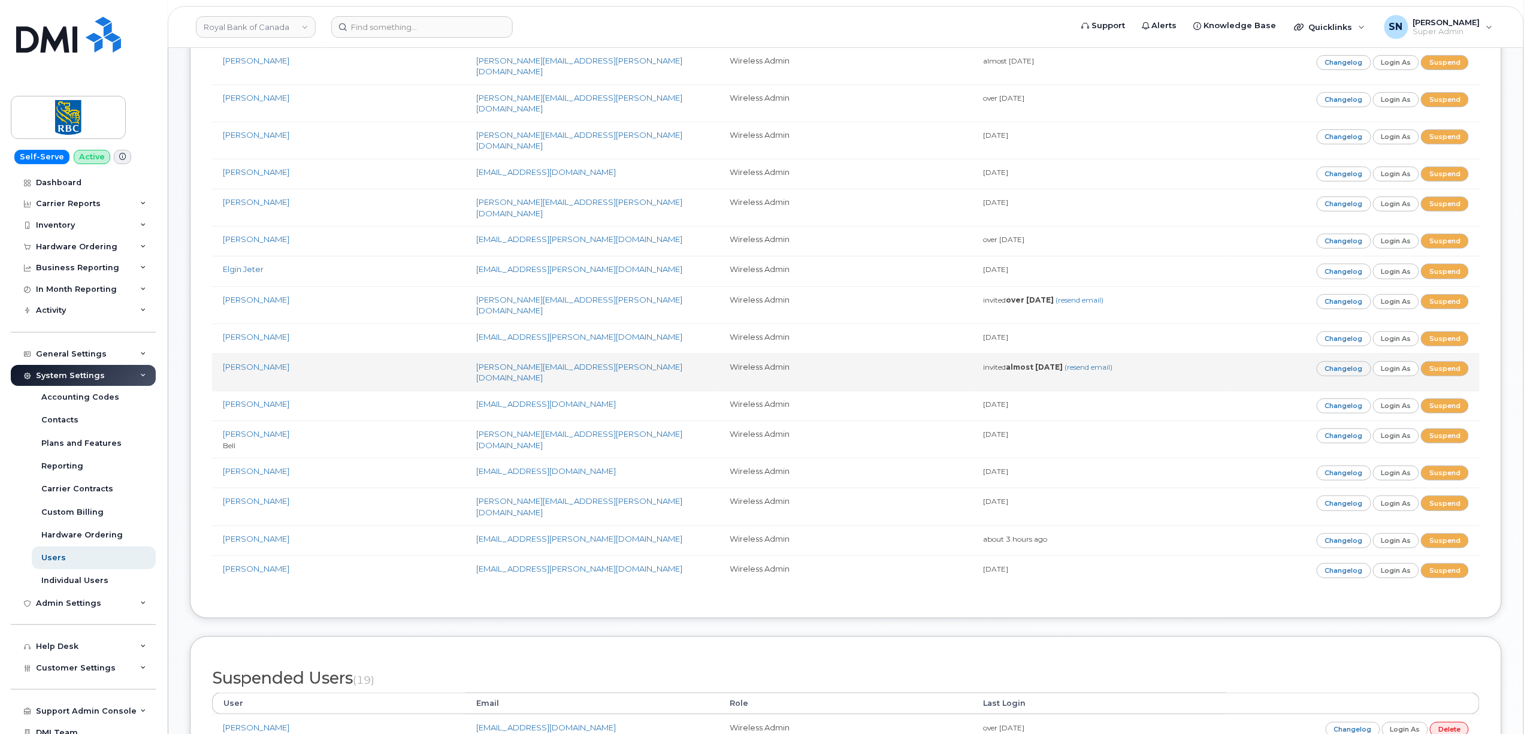
scroll to position [242, 0]
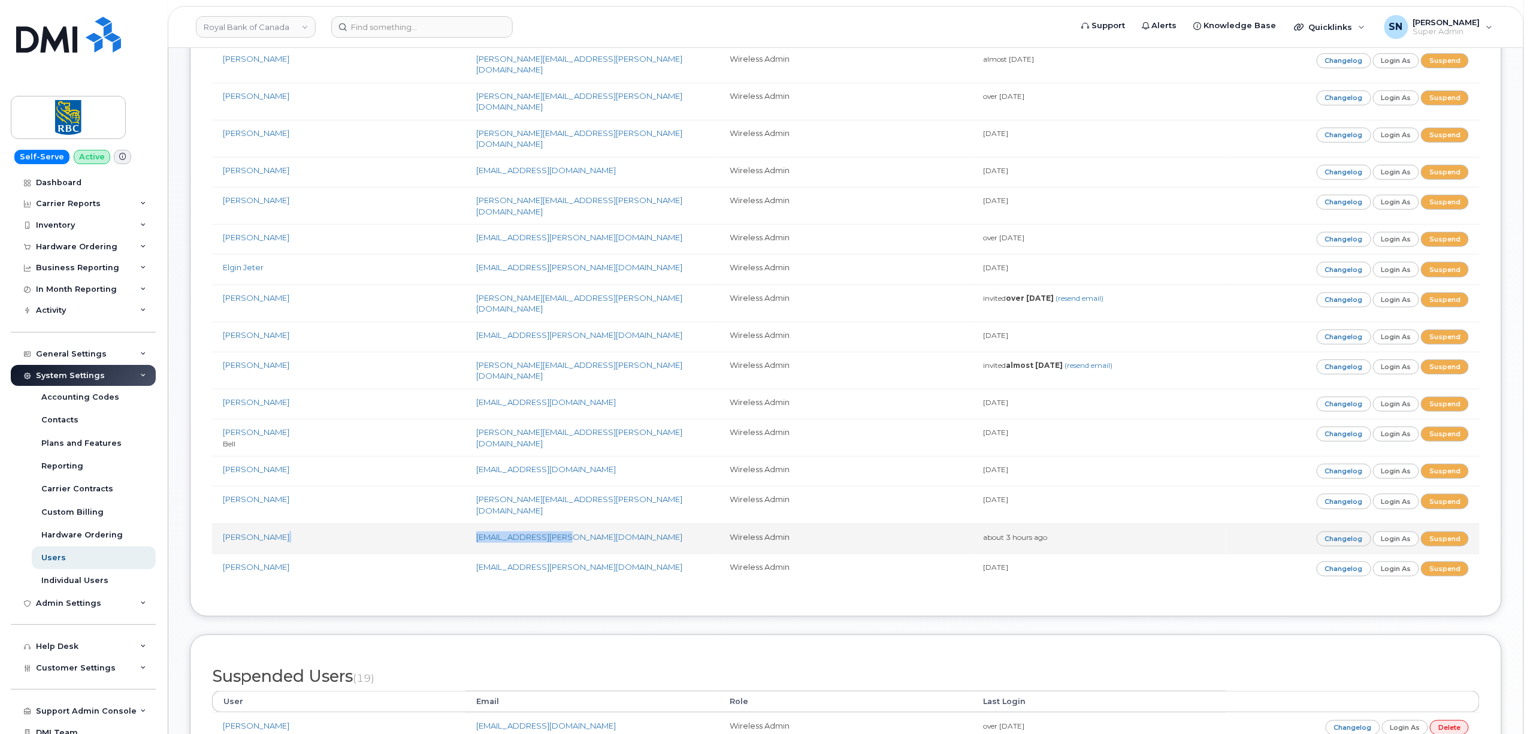
drag, startPoint x: 460, startPoint y: 496, endPoint x: 567, endPoint y: 496, distance: 106.7
click at [567, 524] on tr "[PERSON_NAME] [EMAIL_ADDRESS][PERSON_NAME][DOMAIN_NAME] Wireless Admin about 3 …" at bounding box center [846, 539] width 1268 height 30
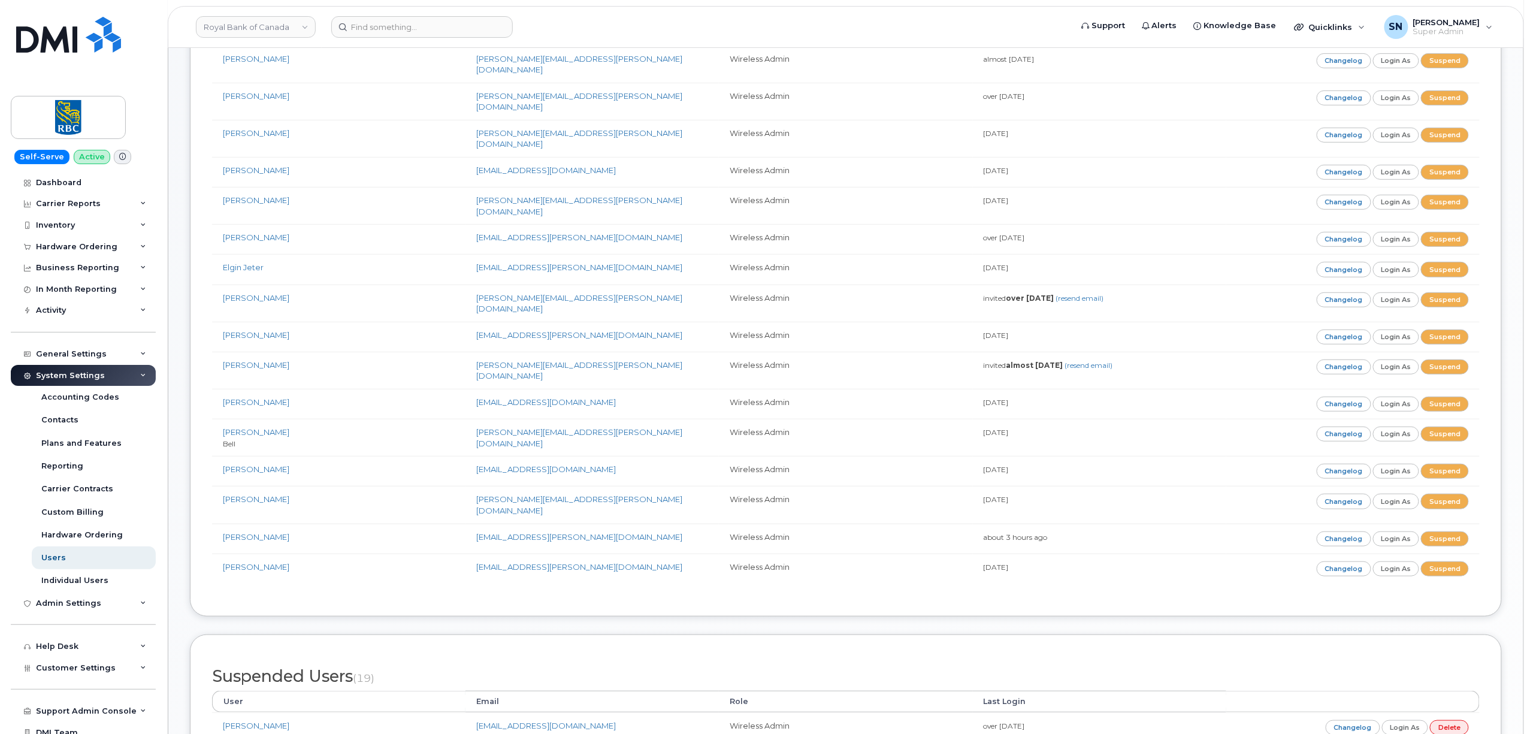
click at [606, 564] on div "Wireless Admin Users (19) User Email Role Last Login ServiceNow App [EMAIL_ADDR…" at bounding box center [846, 243] width 1312 height 747
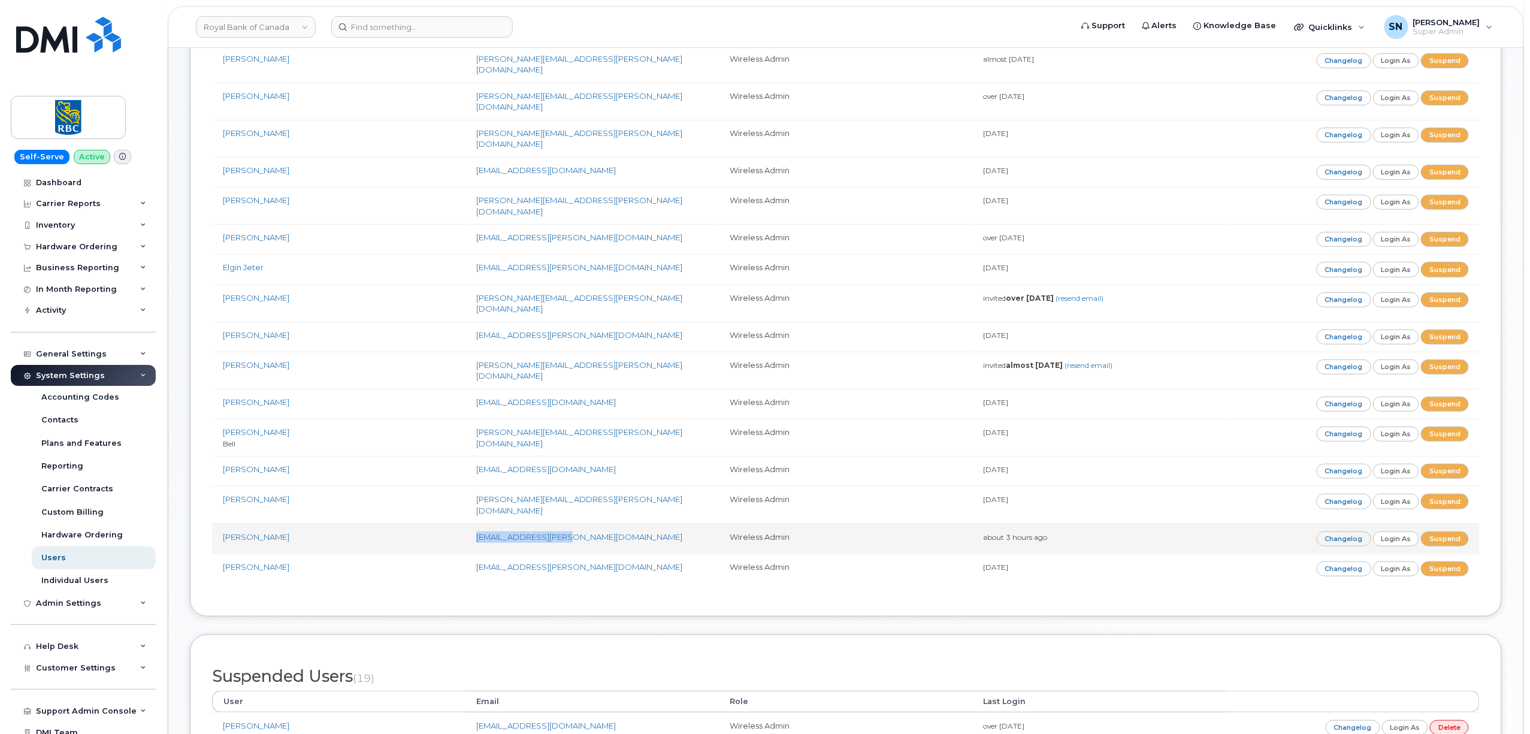
drag, startPoint x: 572, startPoint y: 493, endPoint x: 475, endPoint y: 484, distance: 97.4
click at [475, 524] on td "[EMAIL_ADDRESS][PERSON_NAME][DOMAIN_NAME]" at bounding box center [592, 539] width 253 height 30
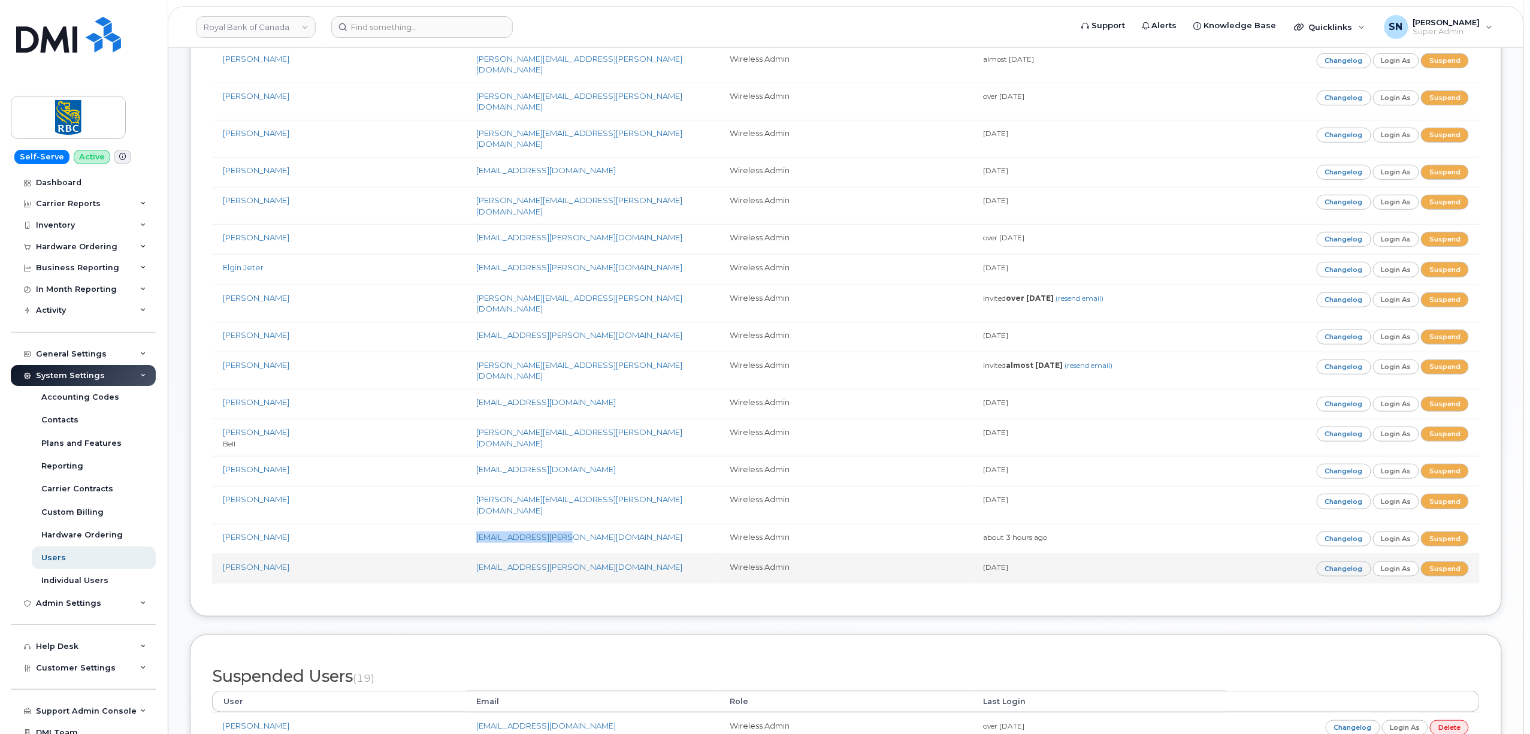
copy link "[EMAIL_ADDRESS][PERSON_NAME][DOMAIN_NAME]"
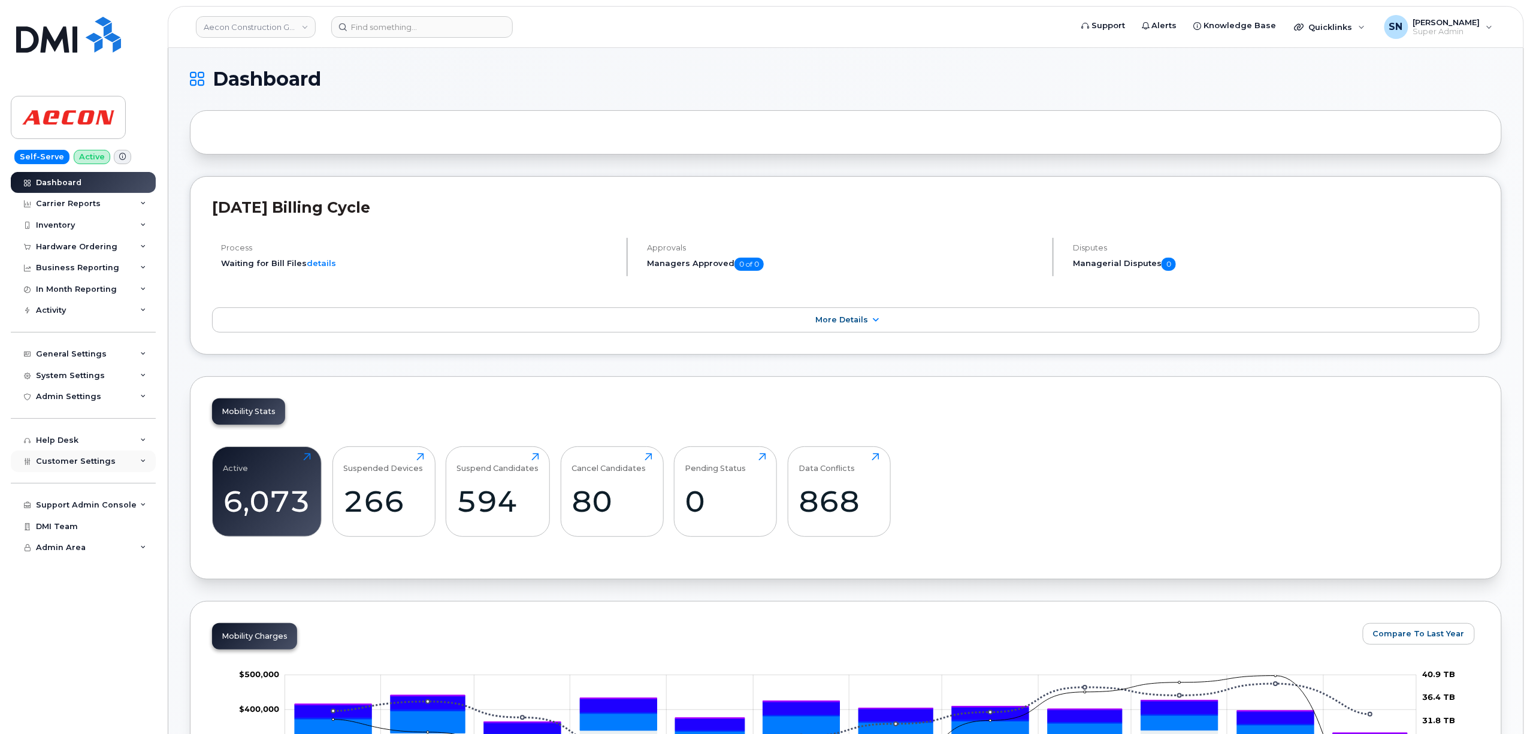
click at [82, 467] on div "Customer Settings" at bounding box center [83, 462] width 145 height 22
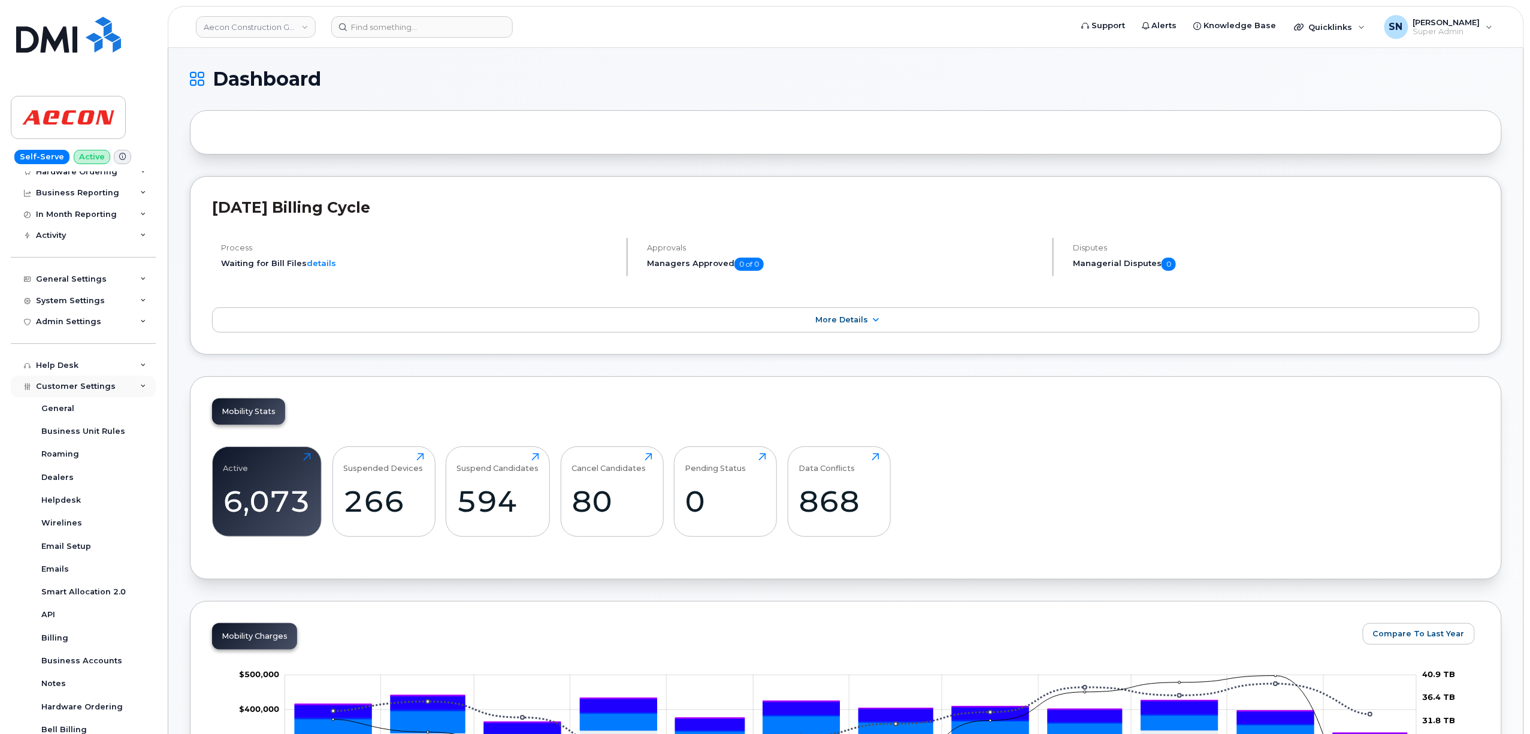
scroll to position [190, 0]
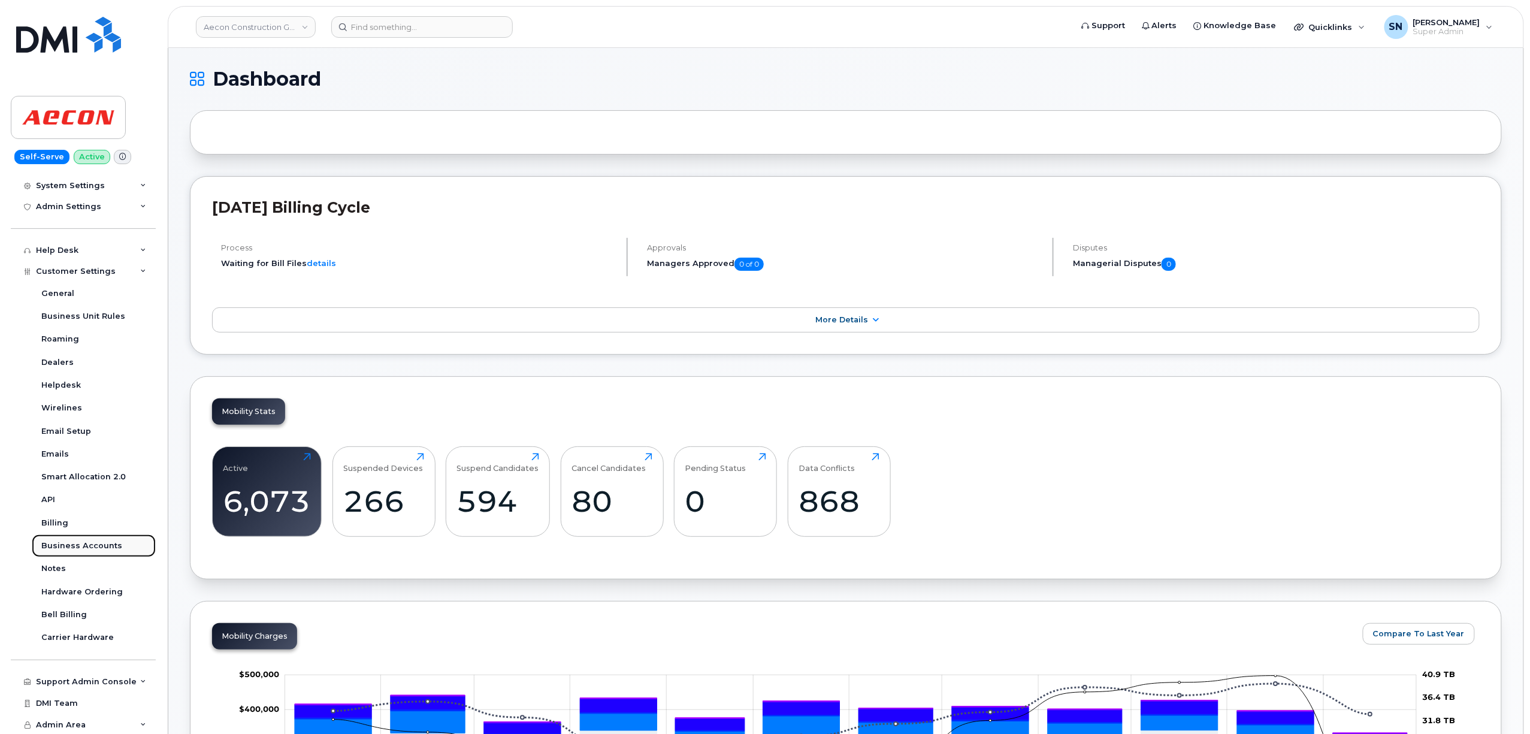
click at [104, 547] on div "Business Accounts" at bounding box center [81, 545] width 81 height 11
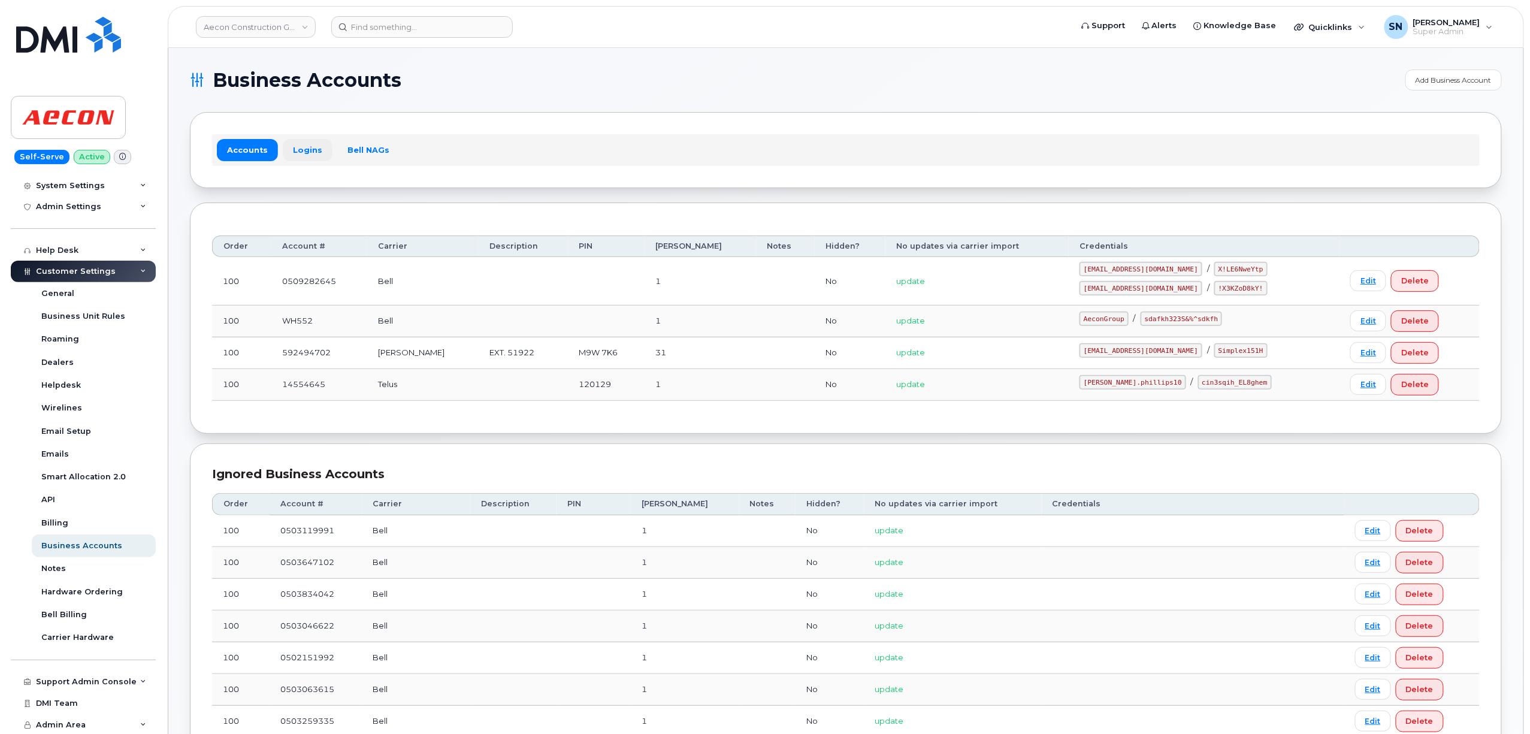
click at [300, 150] on link "Logins" at bounding box center [308, 150] width 50 height 22
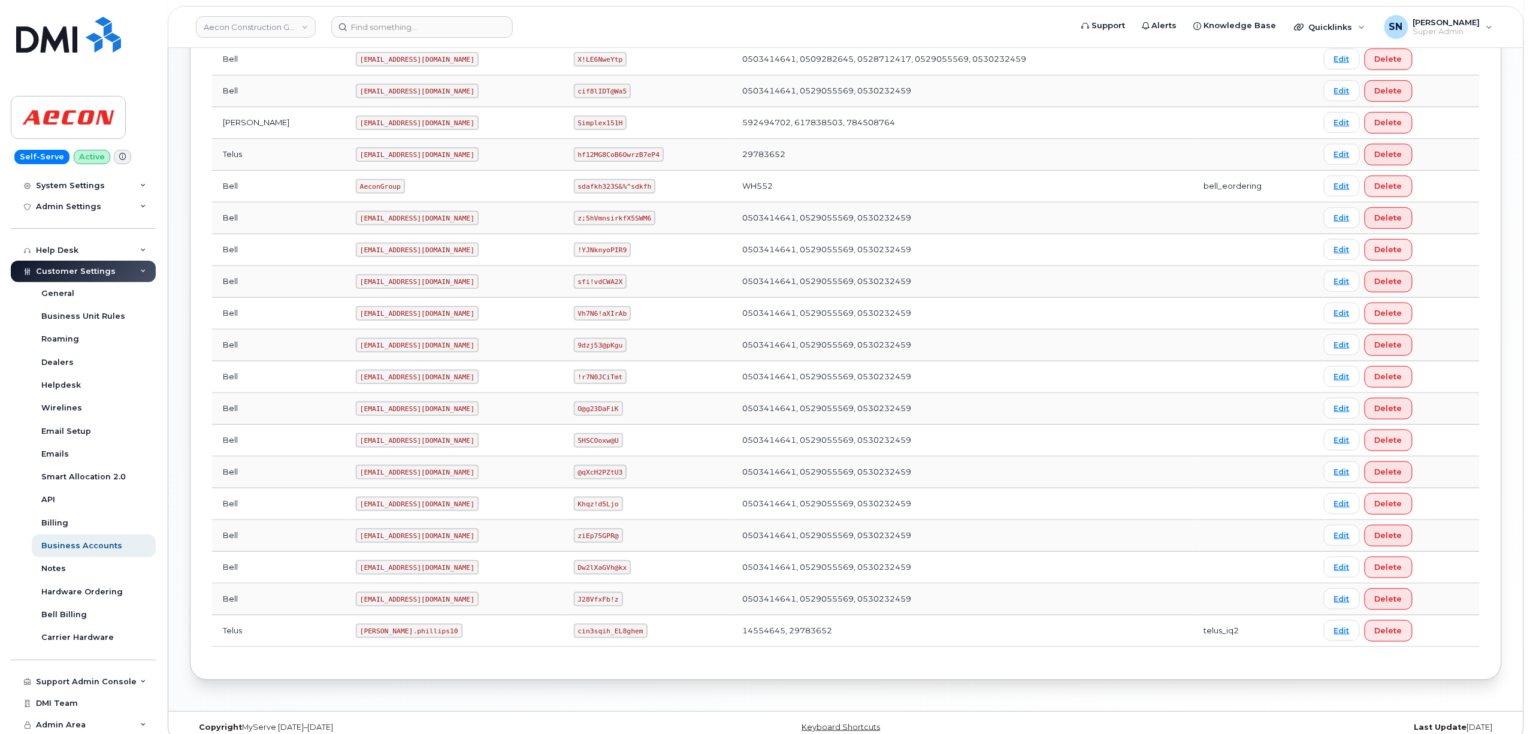
scroll to position [382, 0]
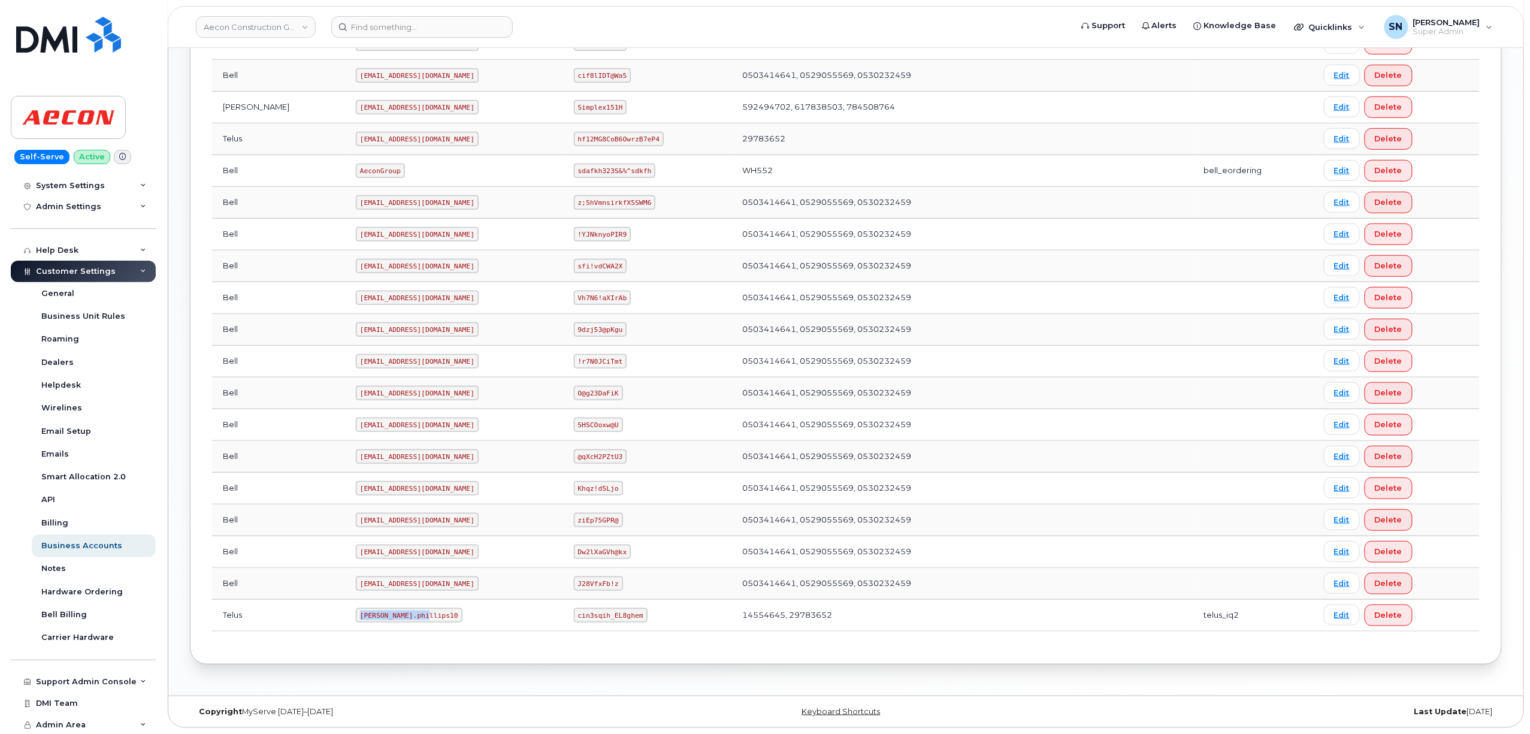
drag, startPoint x: 303, startPoint y: 618, endPoint x: 370, endPoint y: 621, distance: 67.1
click at [370, 621] on code "Taylor.phillips10" at bounding box center [409, 615] width 107 height 14
copy code "Taylor.phillips10"
drag, startPoint x: 556, startPoint y: 616, endPoint x: 618, endPoint y: 617, distance: 62.3
click at [618, 617] on code "cin3sqih_EL8ghem" at bounding box center [611, 615] width 74 height 14
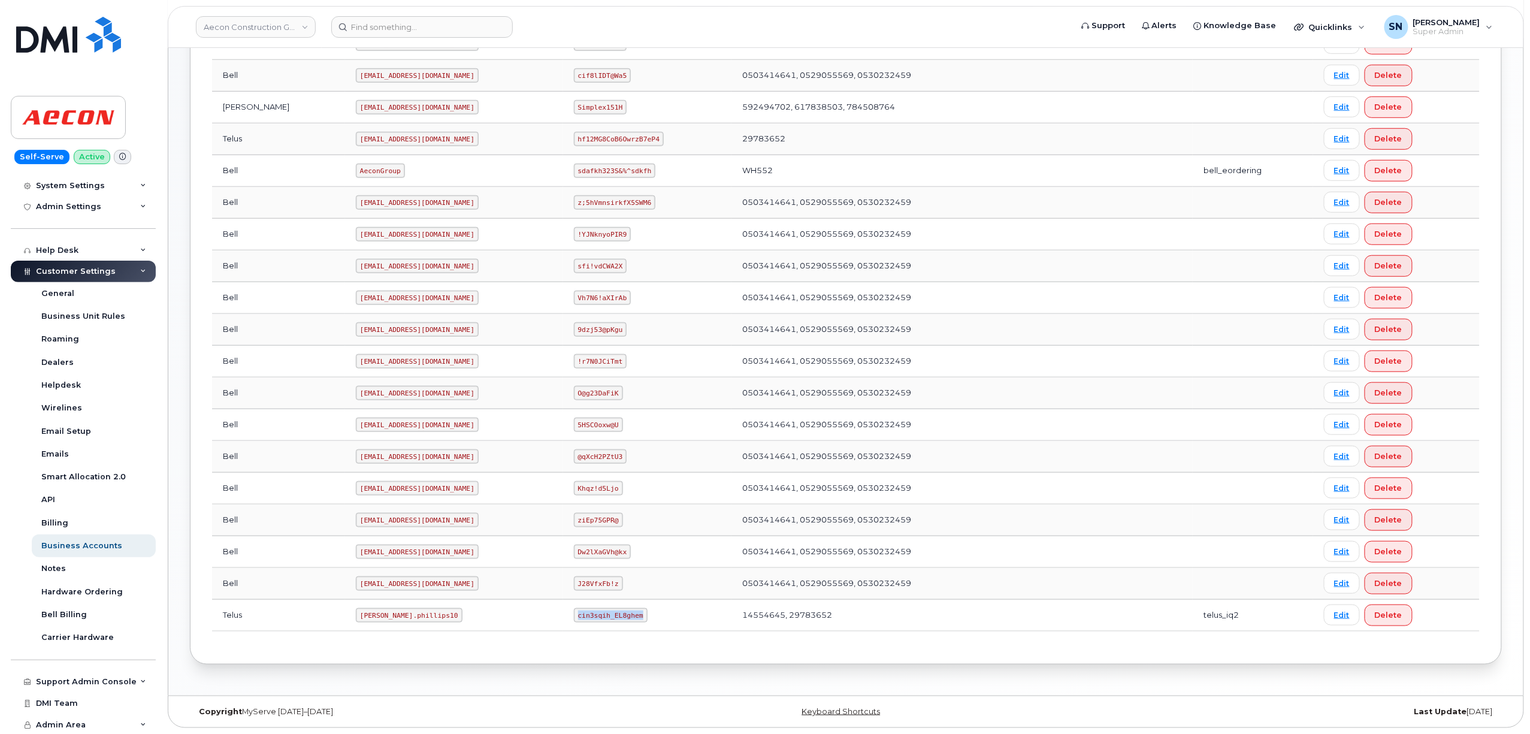
copy code "cin3sqih_EL8ghem"
click at [235, 25] on link "Aecon Construction Group Inc" at bounding box center [256, 27] width 120 height 22
type input "kiewit"
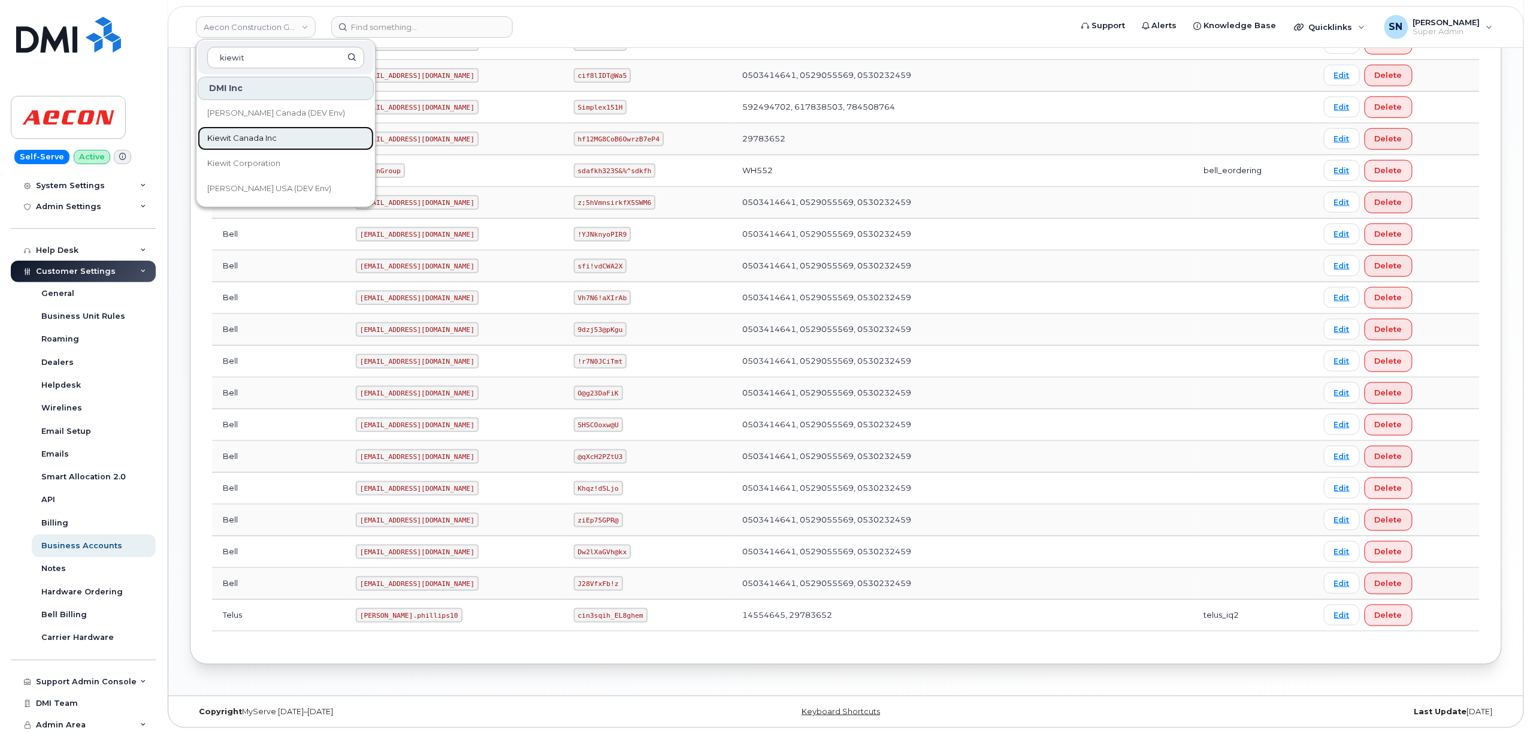
click at [233, 132] on span "Kiewit Canada Inc" at bounding box center [242, 138] width 70 height 12
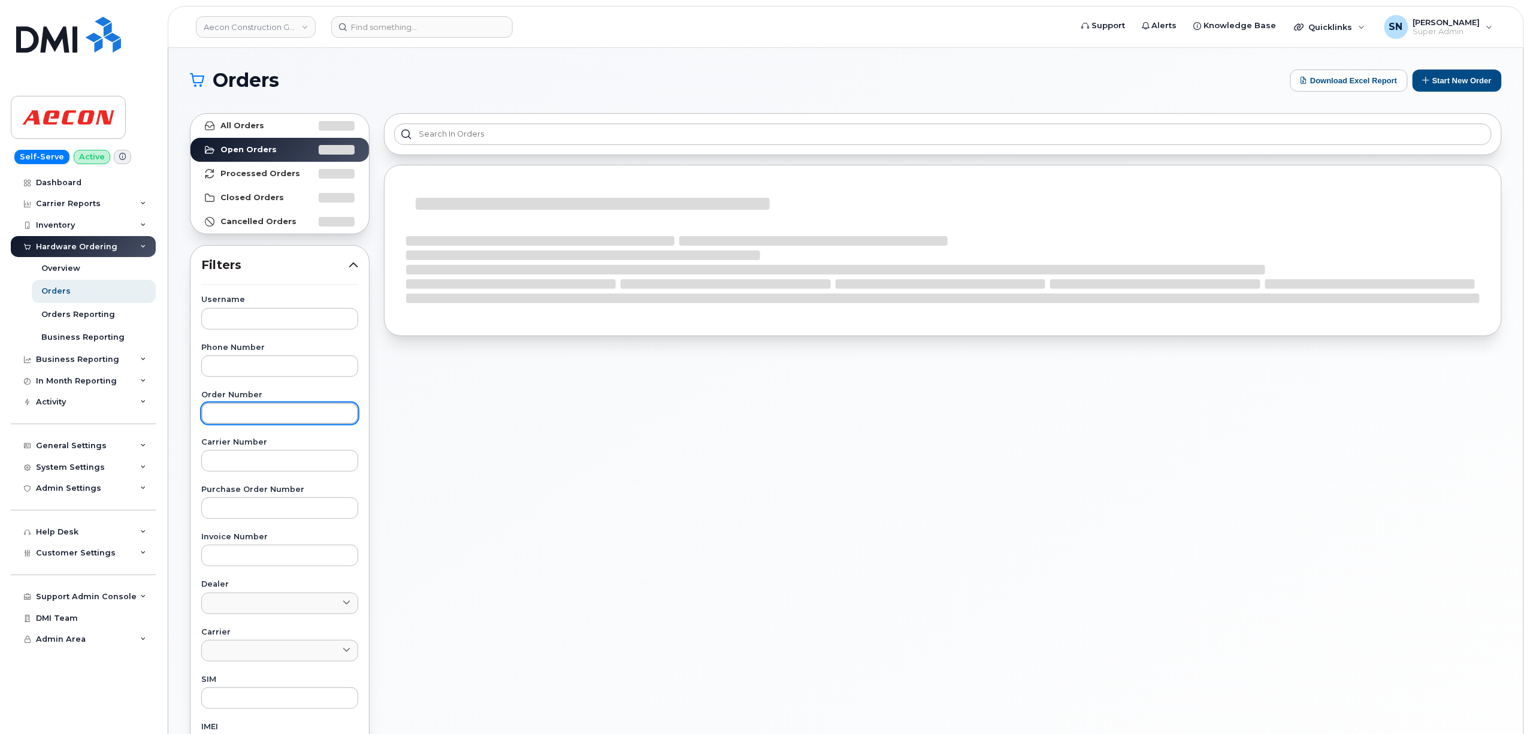
click at [278, 411] on input "text" at bounding box center [279, 414] width 157 height 22
paste input "301383"
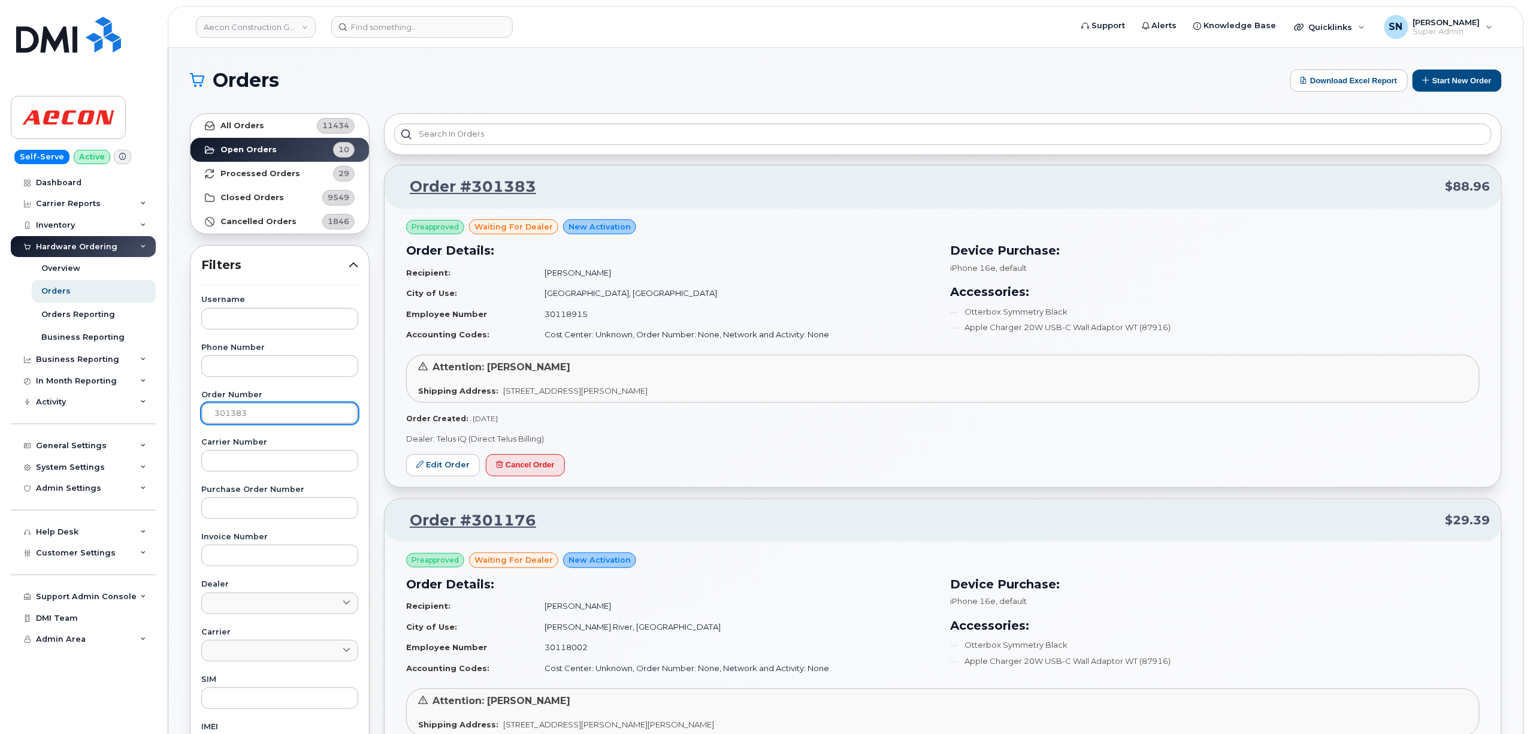
type input "301383"
click at [272, 131] on link "All Orders 11434" at bounding box center [280, 126] width 179 height 24
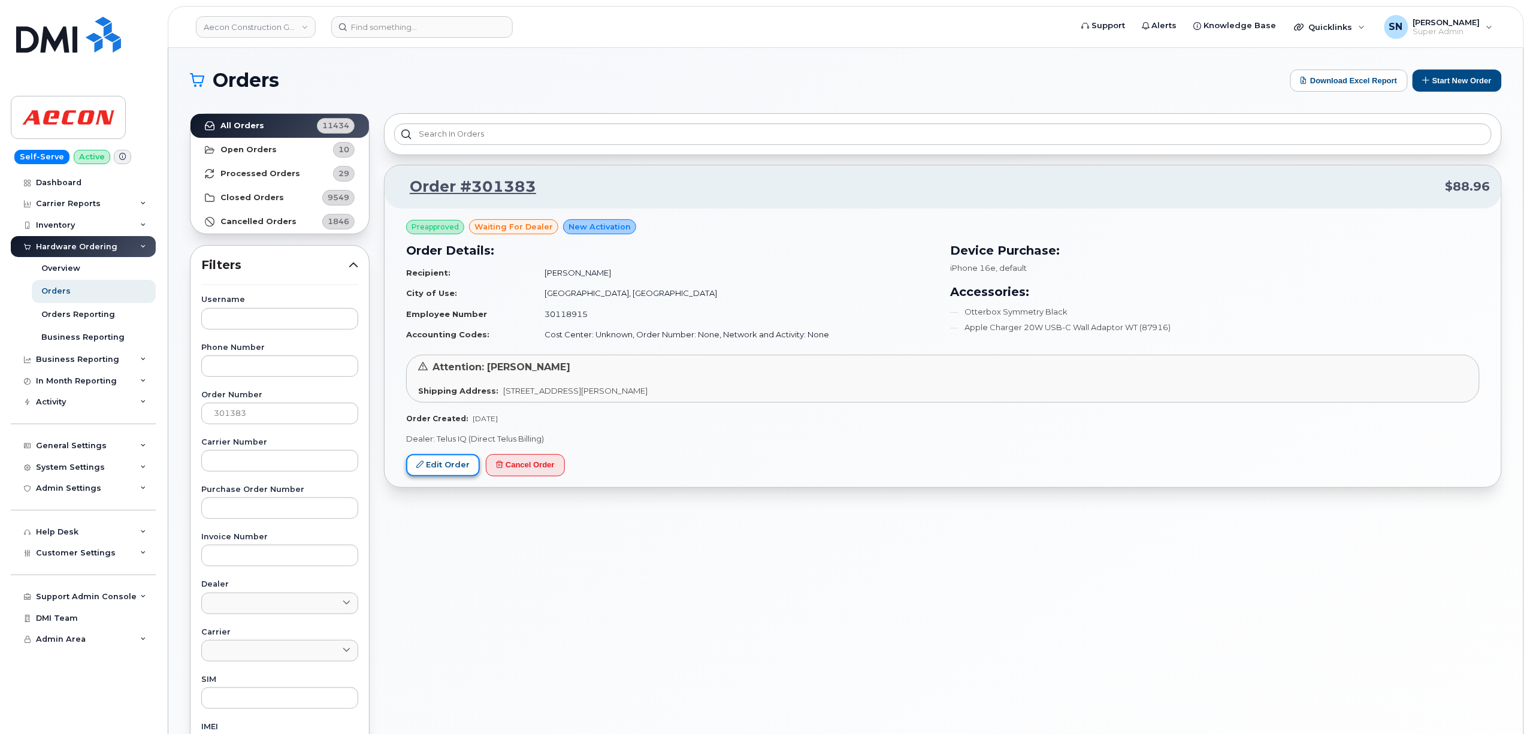
click at [461, 465] on link "Edit Order" at bounding box center [443, 465] width 74 height 22
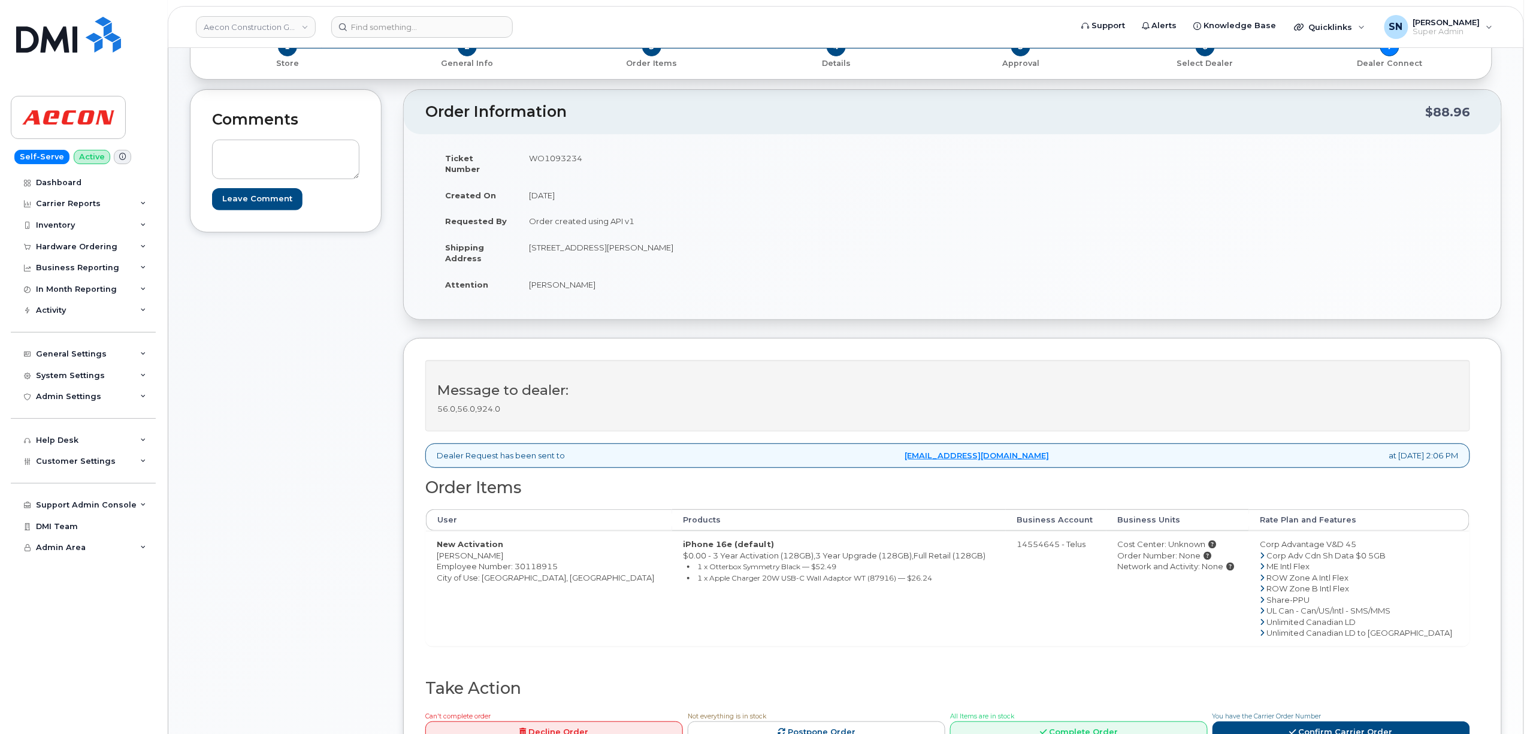
scroll to position [159, 0]
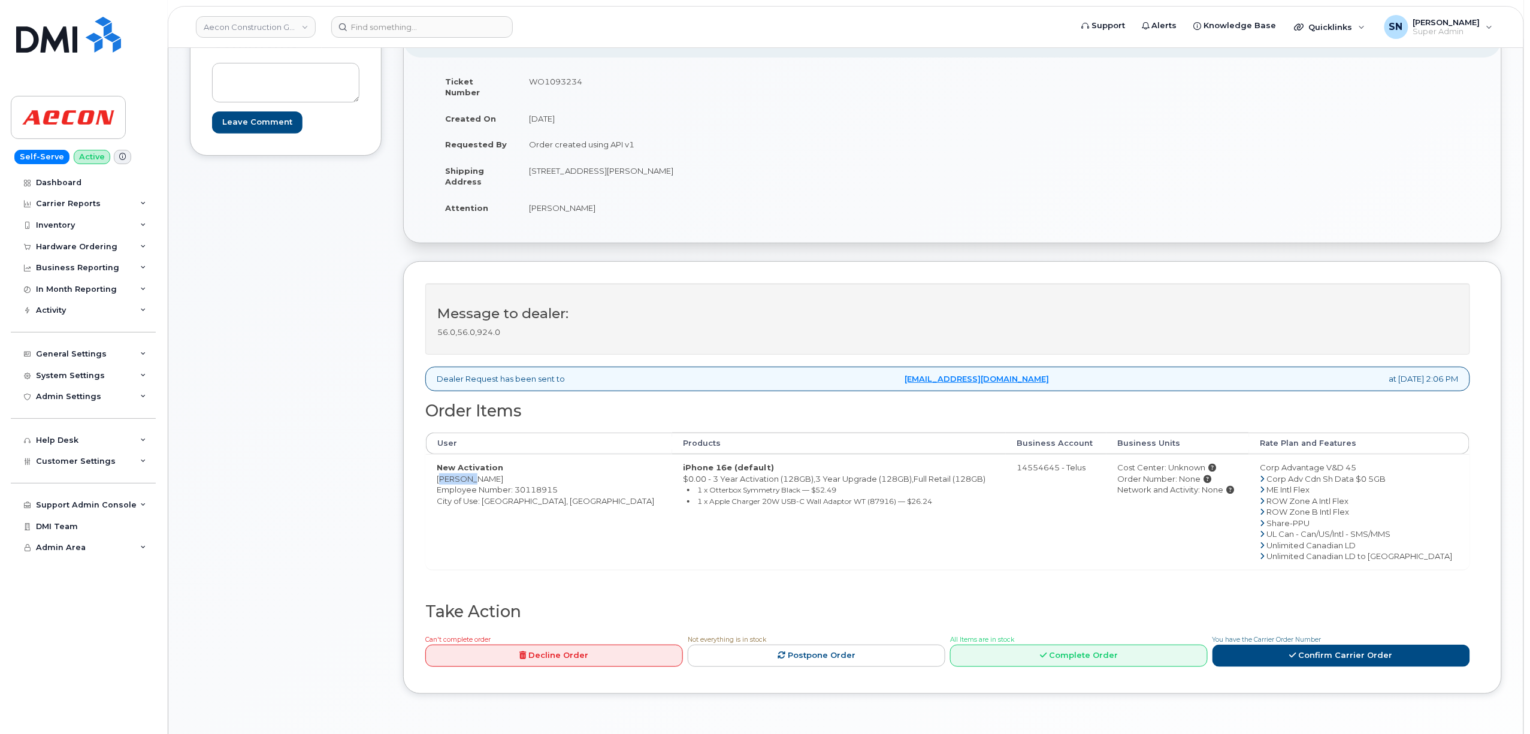
drag, startPoint x: 437, startPoint y: 468, endPoint x: 466, endPoint y: 475, distance: 29.1
click at [466, 475] on td "New Activation [PERSON_NAME] Employee Number: 30118915 City of Use: [GEOGRAPHIC…" at bounding box center [549, 511] width 246 height 115
copy td "Shrujan"
click at [475, 473] on td "New Activation [PERSON_NAME] Employee Number: 30118915 City of Use: [GEOGRAPHIC…" at bounding box center [549, 511] width 246 height 115
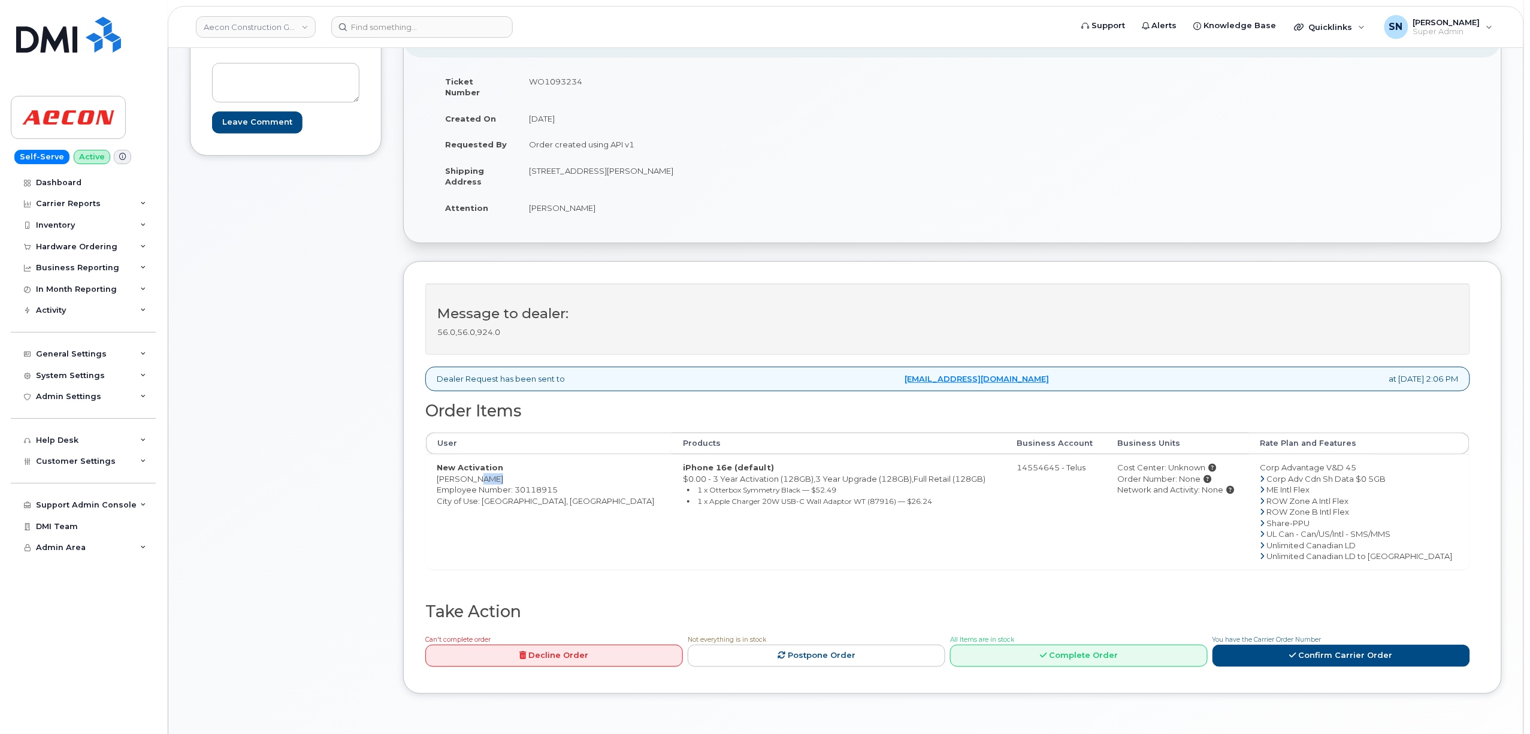
copy td "Shah"
drag, startPoint x: 483, startPoint y: 494, endPoint x: 525, endPoint y: 497, distance: 42.0
click at [525, 497] on td "New Activation [PERSON_NAME] Employee Number: 30118915 City of Use: [GEOGRAPHIC…" at bounding box center [549, 511] width 246 height 115
copy td "Cambridge"
click at [696, 178] on td "[STREET_ADDRESS][PERSON_NAME]" at bounding box center [730, 176] width 425 height 37
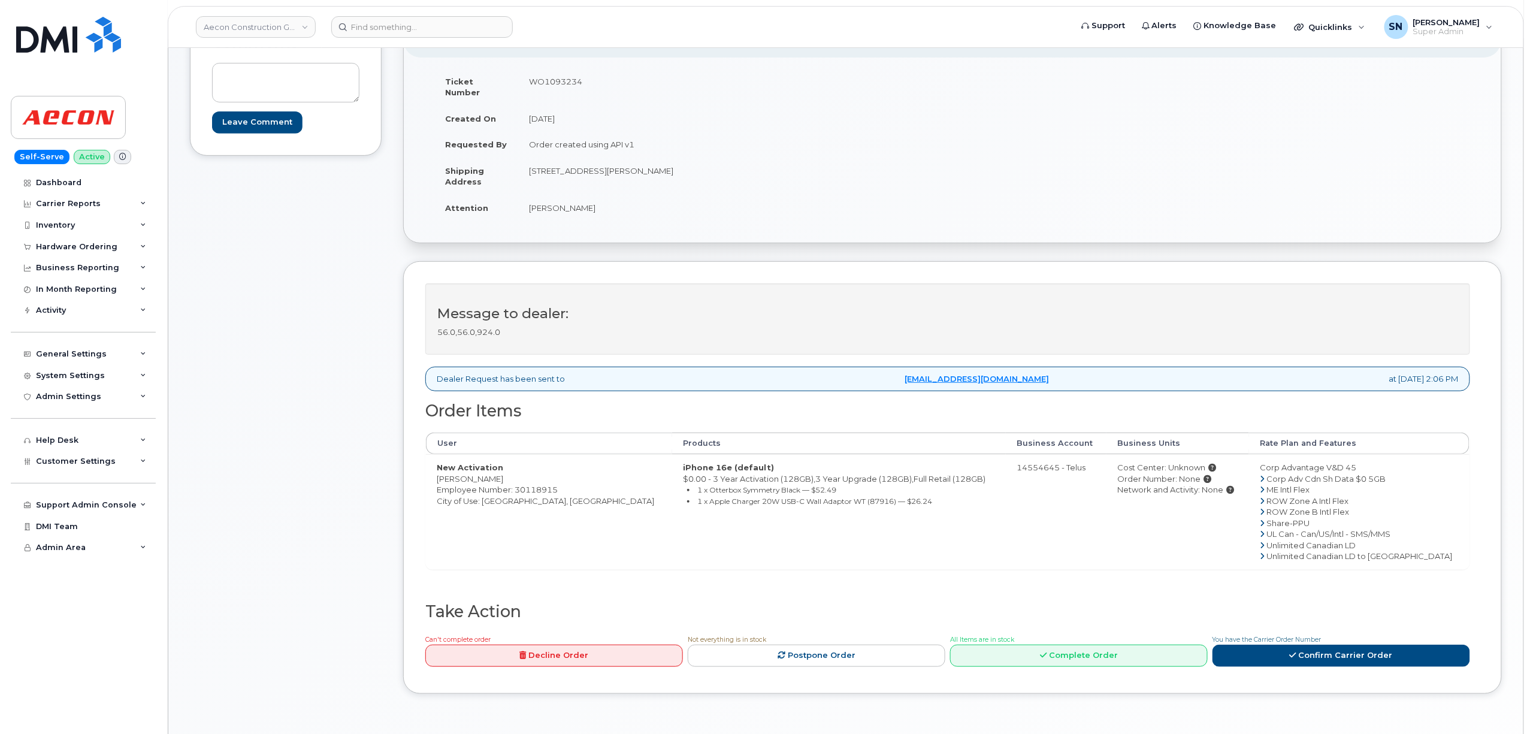
drag, startPoint x: 666, startPoint y: 161, endPoint x: 700, endPoint y: 161, distance: 33.6
click at [700, 161] on td "[STREET_ADDRESS][PERSON_NAME]" at bounding box center [730, 176] width 425 height 37
copy td "N1R 7K9"
click at [547, 75] on td "WO1093234" at bounding box center [730, 86] width 425 height 37
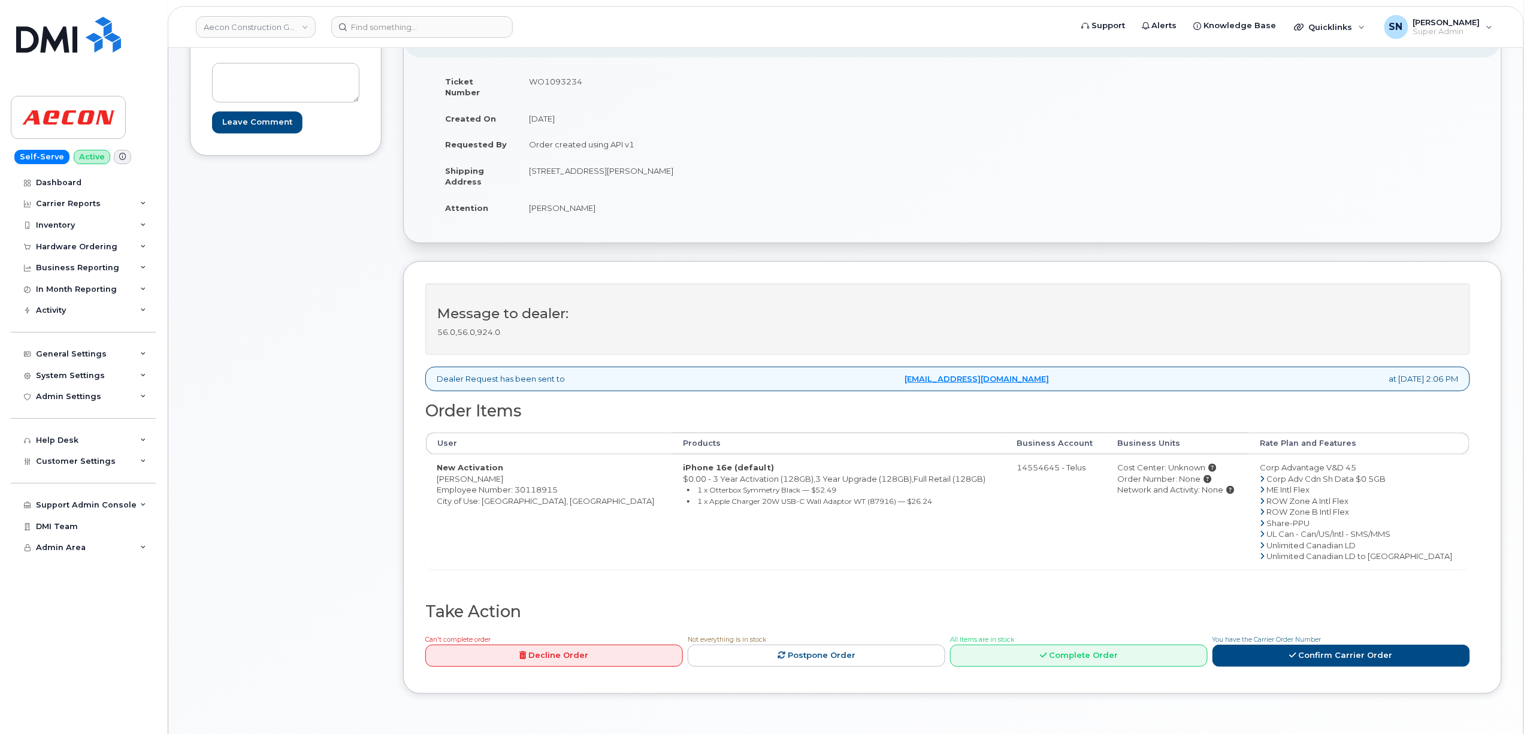
copy td "WO1093234"
drag, startPoint x: 530, startPoint y: 197, endPoint x: 558, endPoint y: 204, distance: 29.2
click at [558, 204] on td "[PERSON_NAME]" at bounding box center [730, 208] width 425 height 26
copy td "Shrujan"
click at [573, 200] on td "[PERSON_NAME]" at bounding box center [730, 208] width 425 height 26
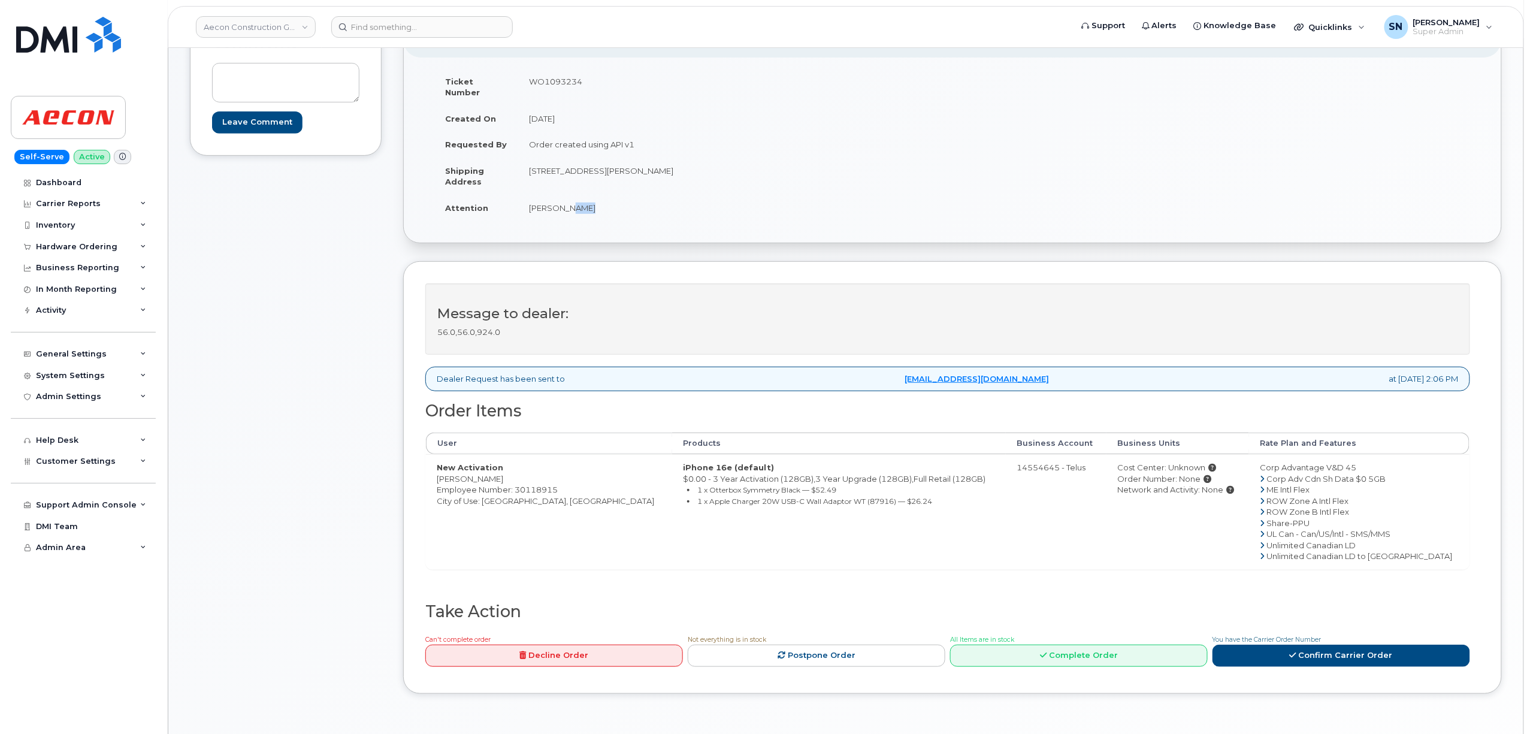
click at [573, 200] on td "[PERSON_NAME]" at bounding box center [730, 208] width 425 height 26
copy td "Shah"
drag, startPoint x: 530, startPoint y: 161, endPoint x: 646, endPoint y: 161, distance: 116.2
click at [646, 161] on td "[STREET_ADDRESS][PERSON_NAME]" at bounding box center [730, 176] width 425 height 37
copy td "150 Sheldon Drive Cambridg"
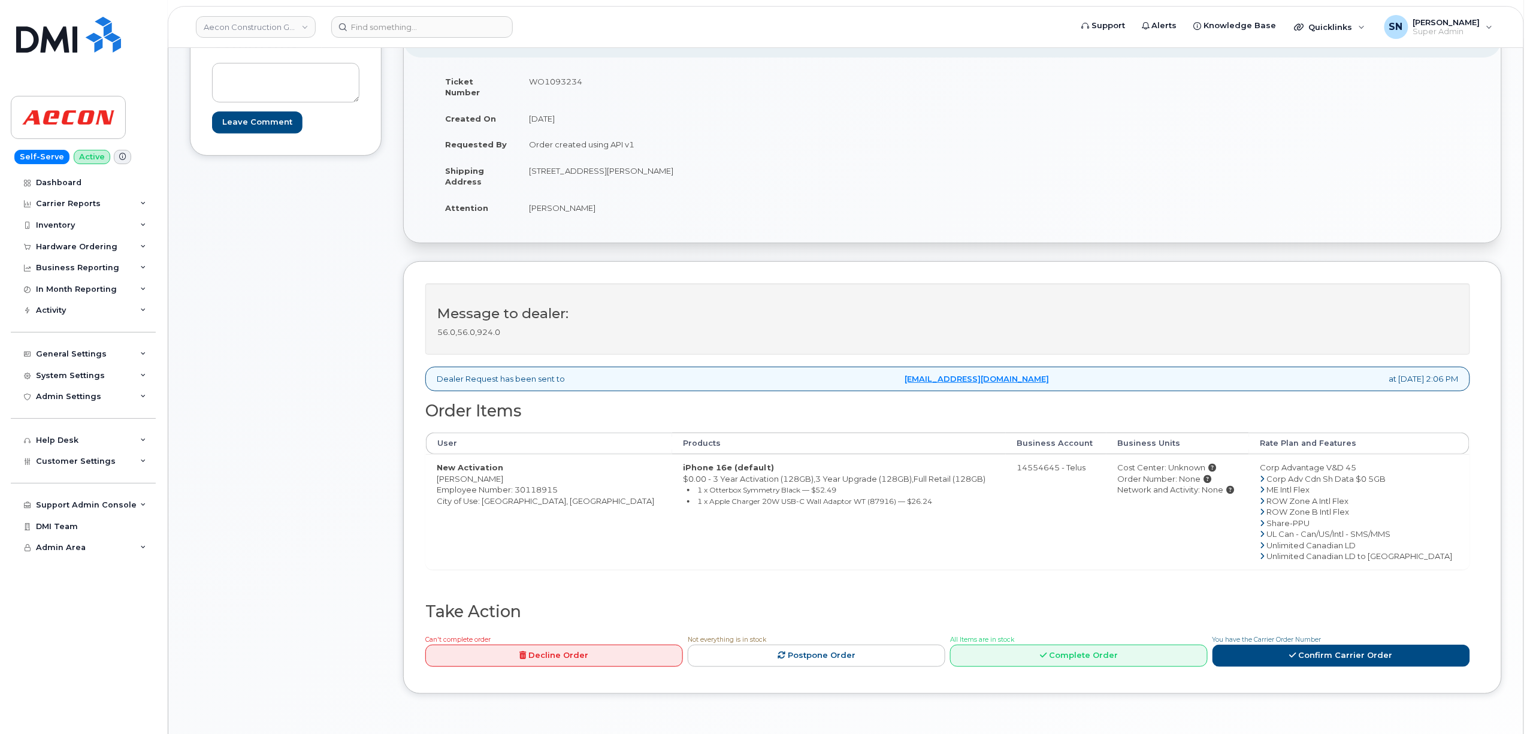
drag, startPoint x: 652, startPoint y: 174, endPoint x: 623, endPoint y: 169, distance: 29.7
click at [648, 174] on td "[STREET_ADDRESS][PERSON_NAME]" at bounding box center [730, 176] width 425 height 37
drag, startPoint x: 604, startPoint y: 164, endPoint x: 649, endPoint y: 164, distance: 45.5
click at [649, 164] on td "[STREET_ADDRESS][PERSON_NAME]" at bounding box center [730, 176] width 425 height 37
copy td "Cambridge"
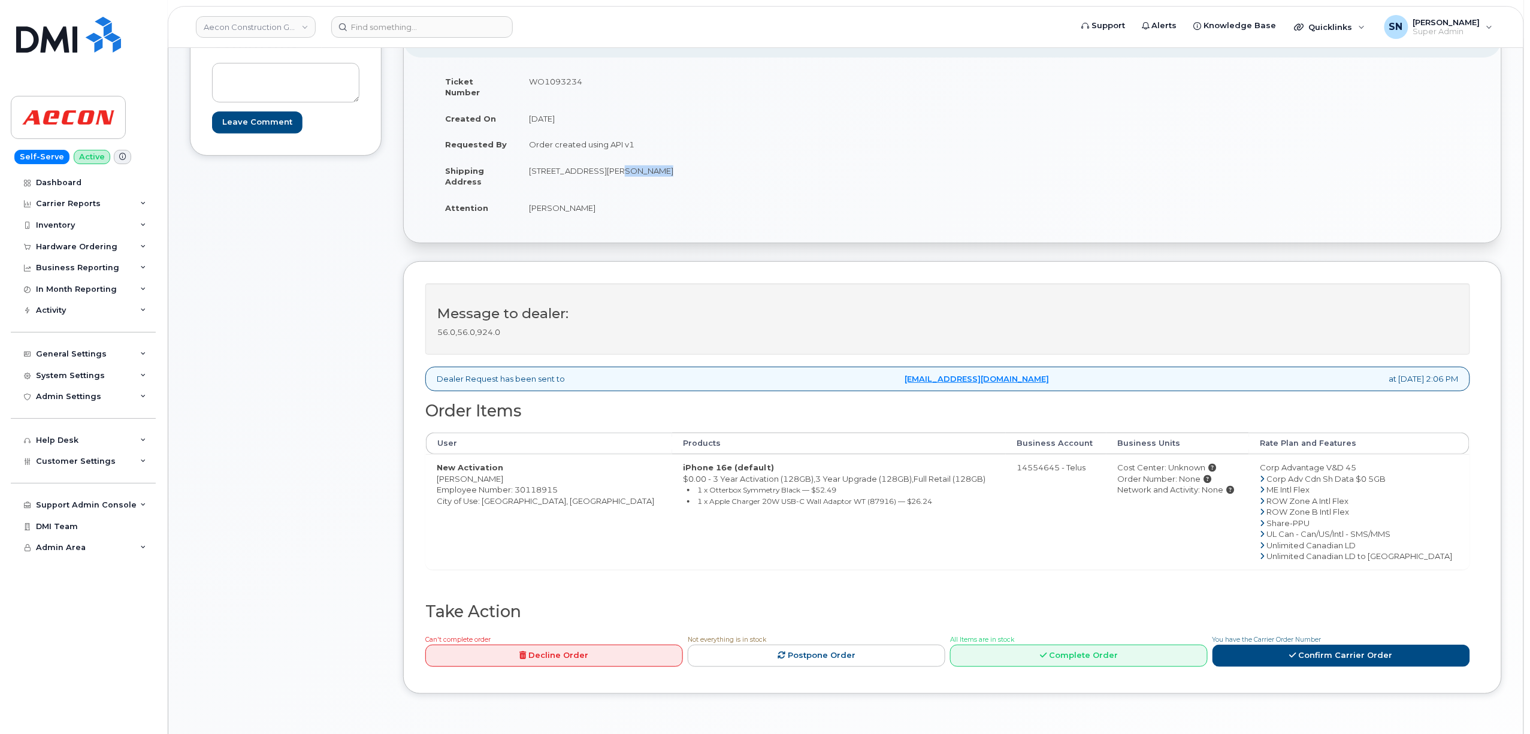
drag, startPoint x: 673, startPoint y: 173, endPoint x: 677, endPoint y: 168, distance: 6.5
click at [675, 173] on td "[STREET_ADDRESS][PERSON_NAME]" at bounding box center [730, 176] width 425 height 37
drag, startPoint x: 667, startPoint y: 157, endPoint x: 700, endPoint y: 159, distance: 33.0
click at [700, 159] on td "[STREET_ADDRESS][PERSON_NAME]" at bounding box center [730, 176] width 425 height 37
copy td "N1R 7K9"
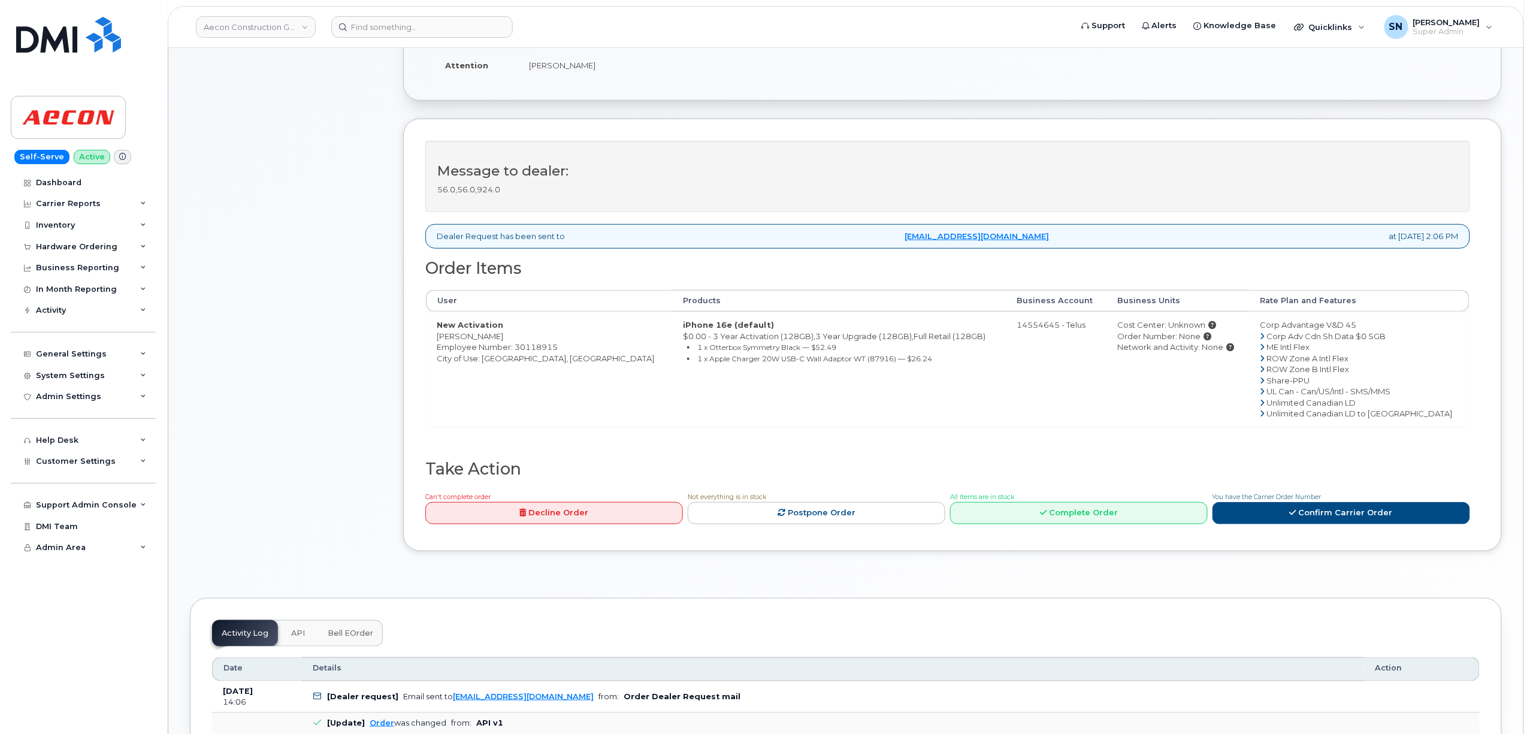
scroll to position [479, 0]
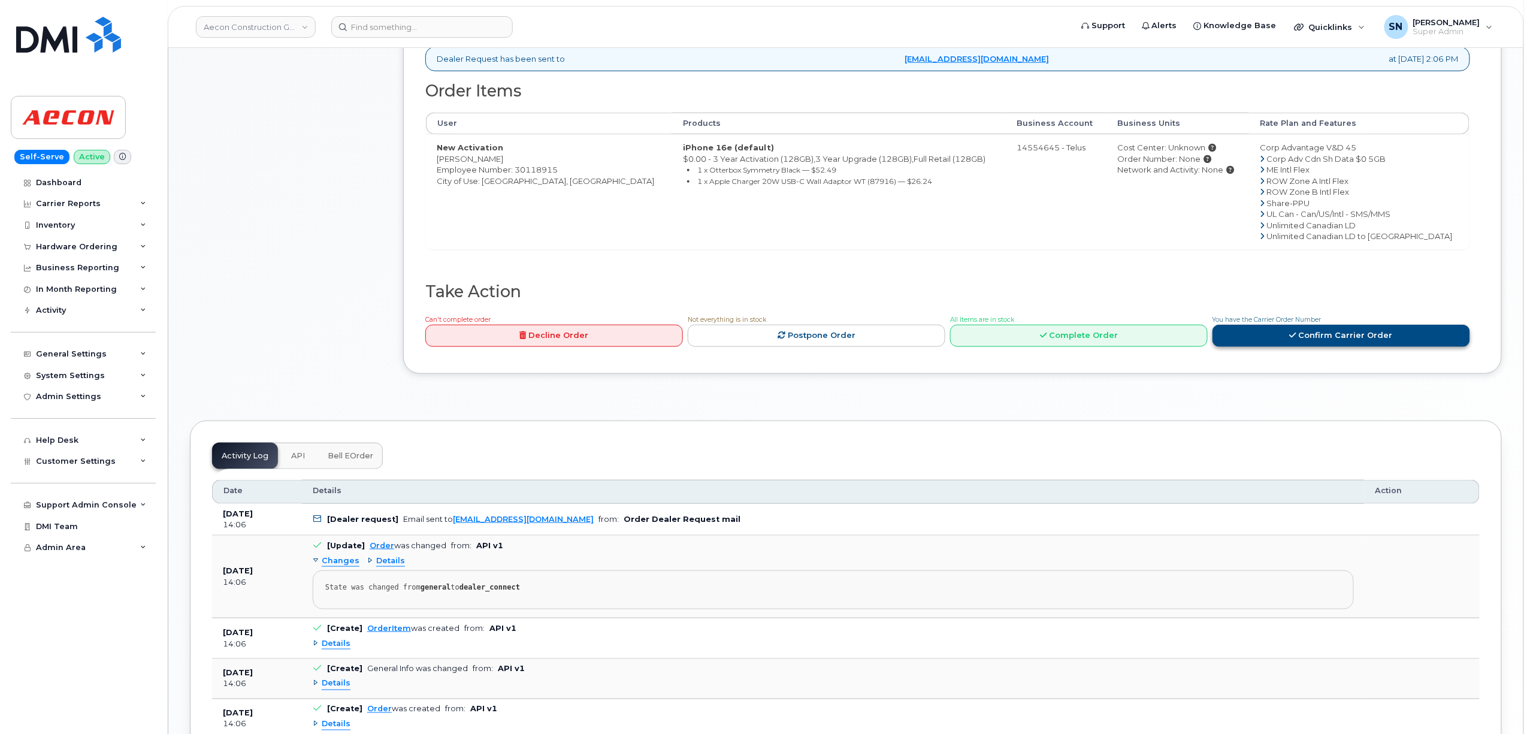
click at [1336, 334] on link "Confirm Carrier Order" at bounding box center [1342, 336] width 258 height 22
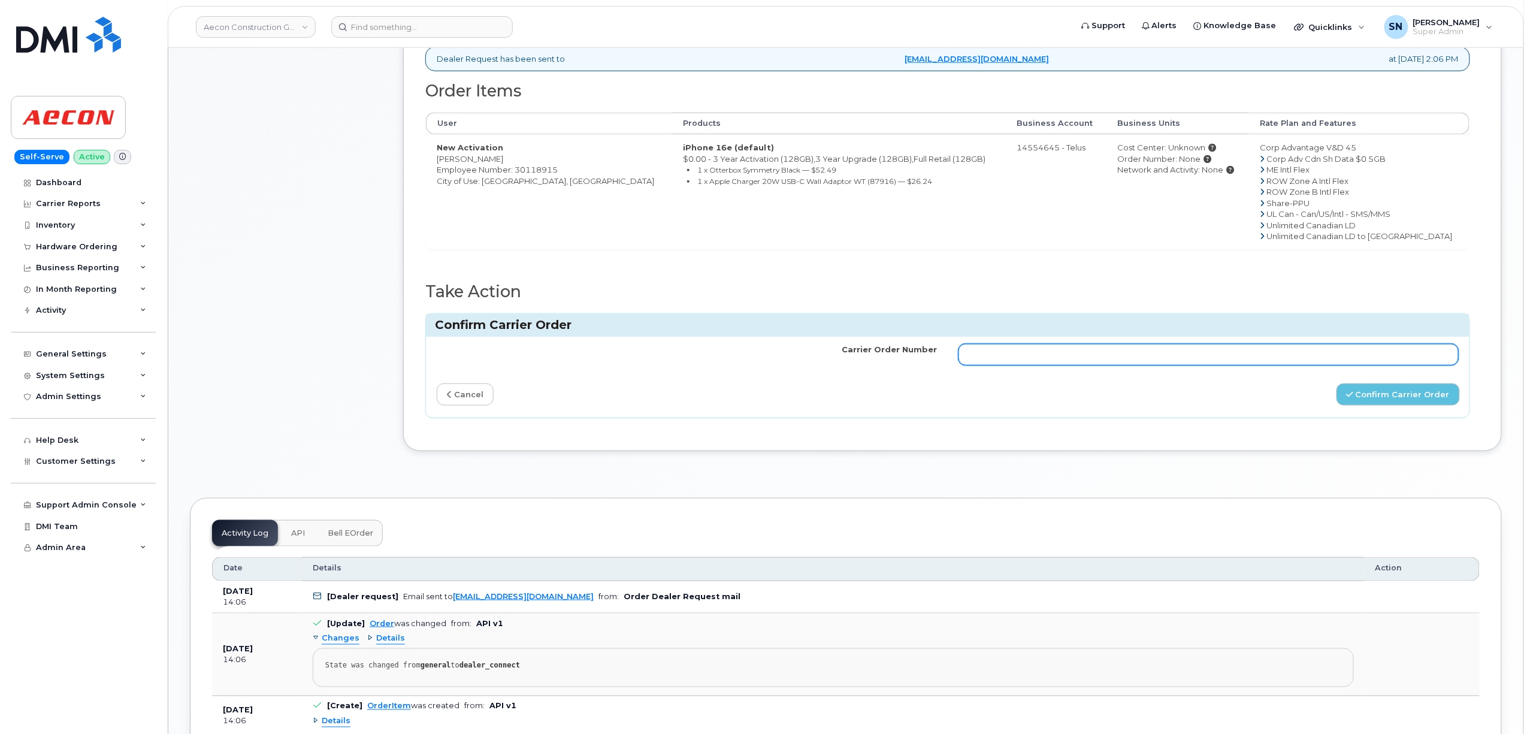
drag, startPoint x: 1206, startPoint y: 360, endPoint x: 1199, endPoint y: 350, distance: 12.1
click at [1204, 360] on td at bounding box center [1209, 355] width 522 height 36
click at [1199, 350] on input "Carrier Order Number" at bounding box center [1209, 355] width 500 height 22
paste input "TL60031288"
type input "TL60031288"
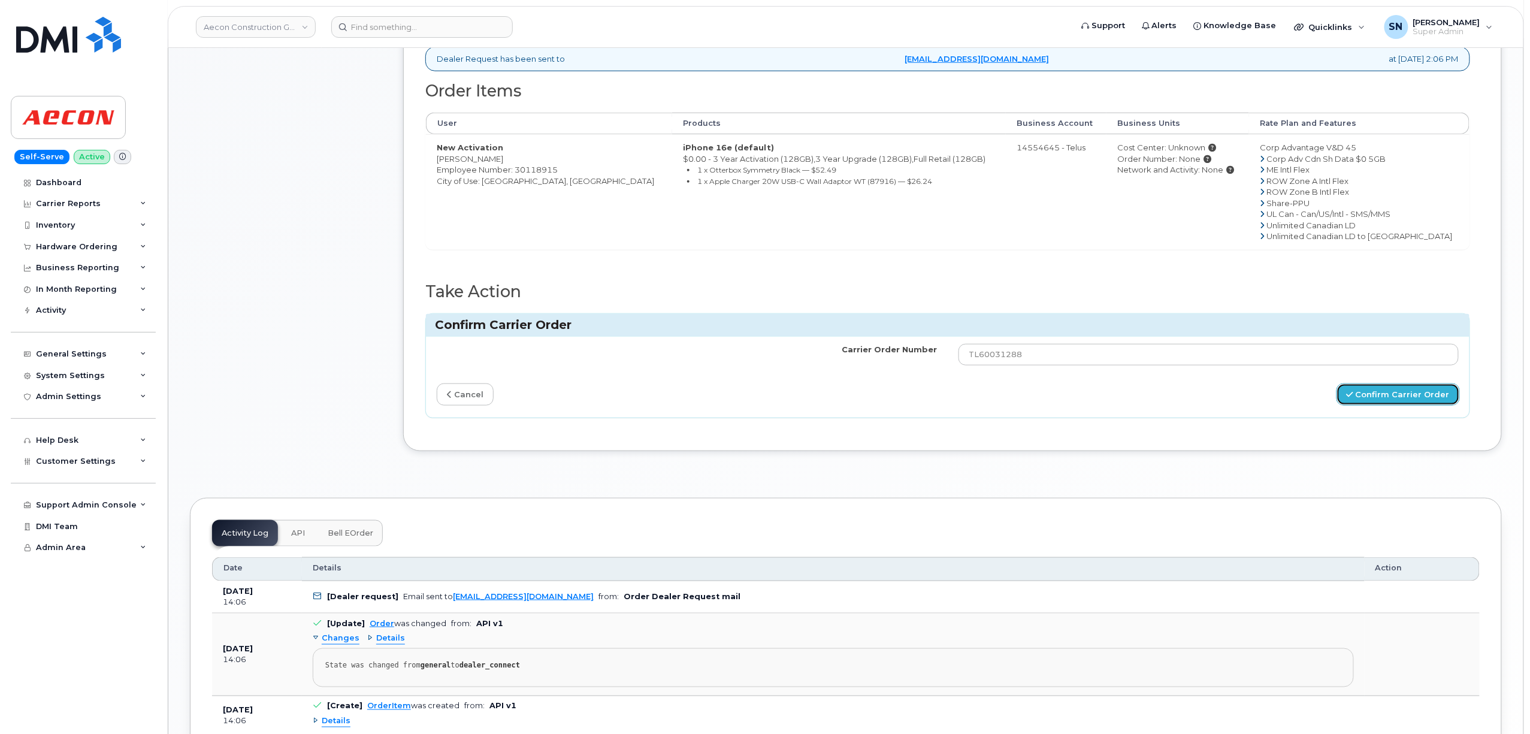
click at [1353, 391] on icon "submit" at bounding box center [1350, 395] width 7 height 8
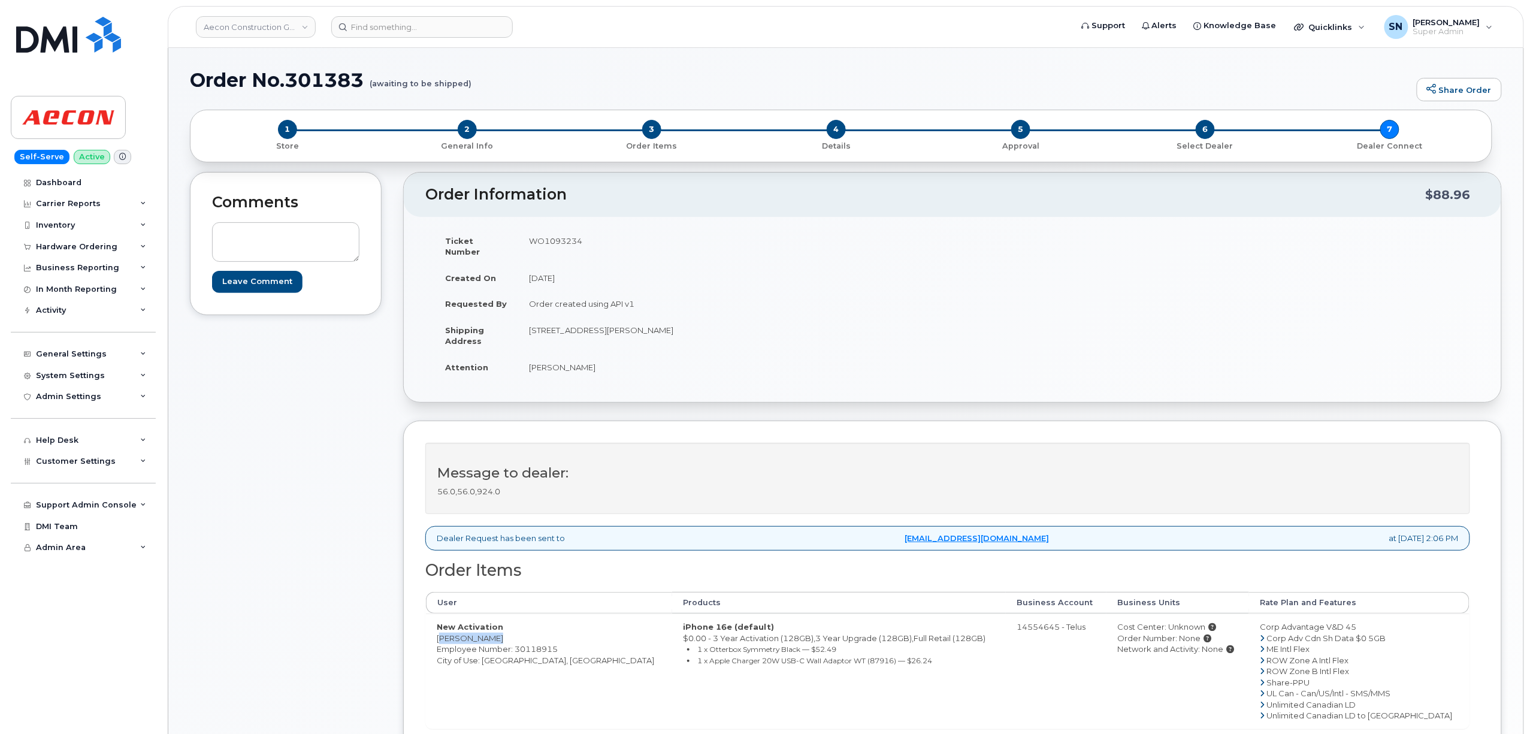
drag, startPoint x: 435, startPoint y: 630, endPoint x: 490, endPoint y: 629, distance: 55.2
click at [490, 629] on td "New Activation [PERSON_NAME] Employee Number: 30118915 City of Use: [GEOGRAPHIC…" at bounding box center [549, 671] width 246 height 115
copy td "[PERSON_NAME]"
click at [216, 418] on div "Comments Leave Comment" at bounding box center [286, 538] width 192 height 733
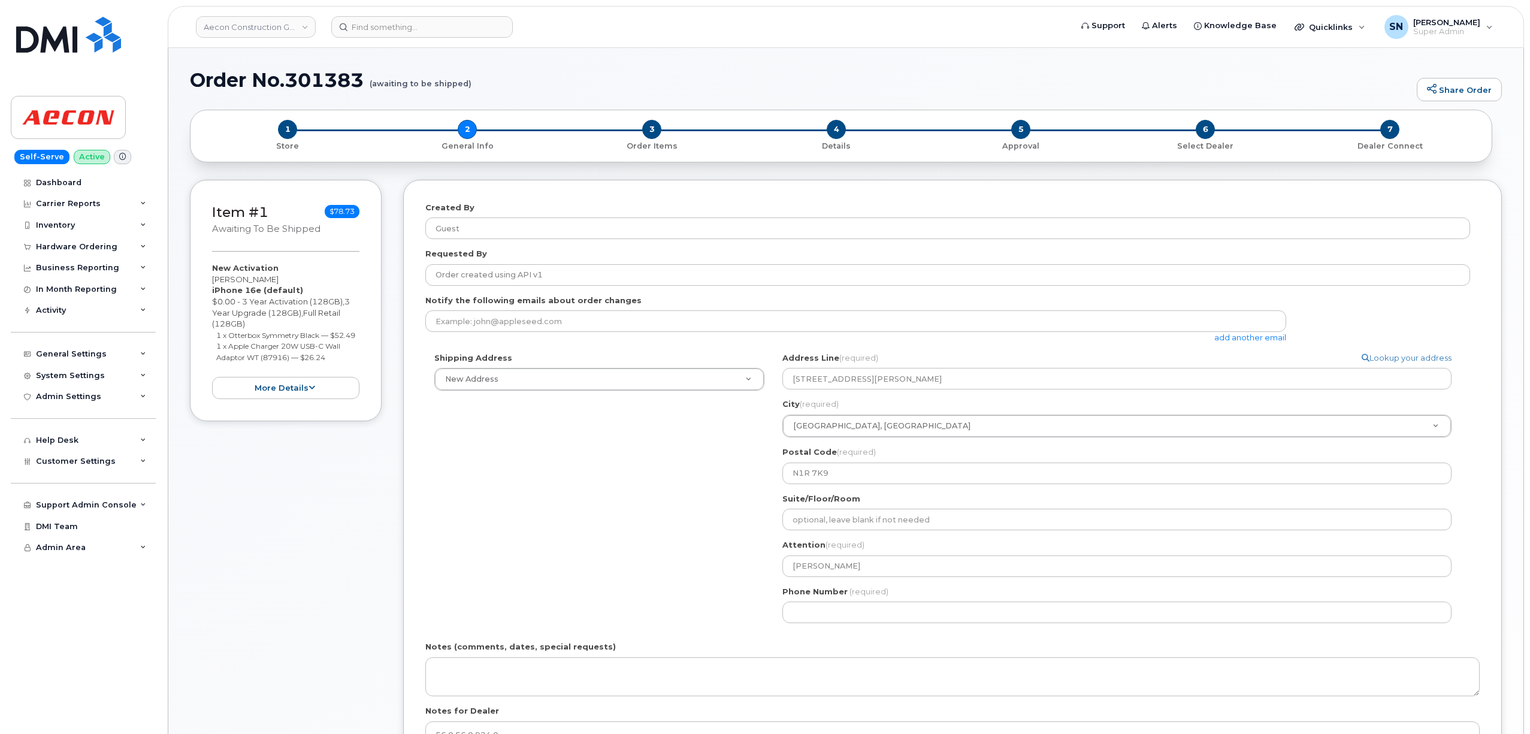
select select
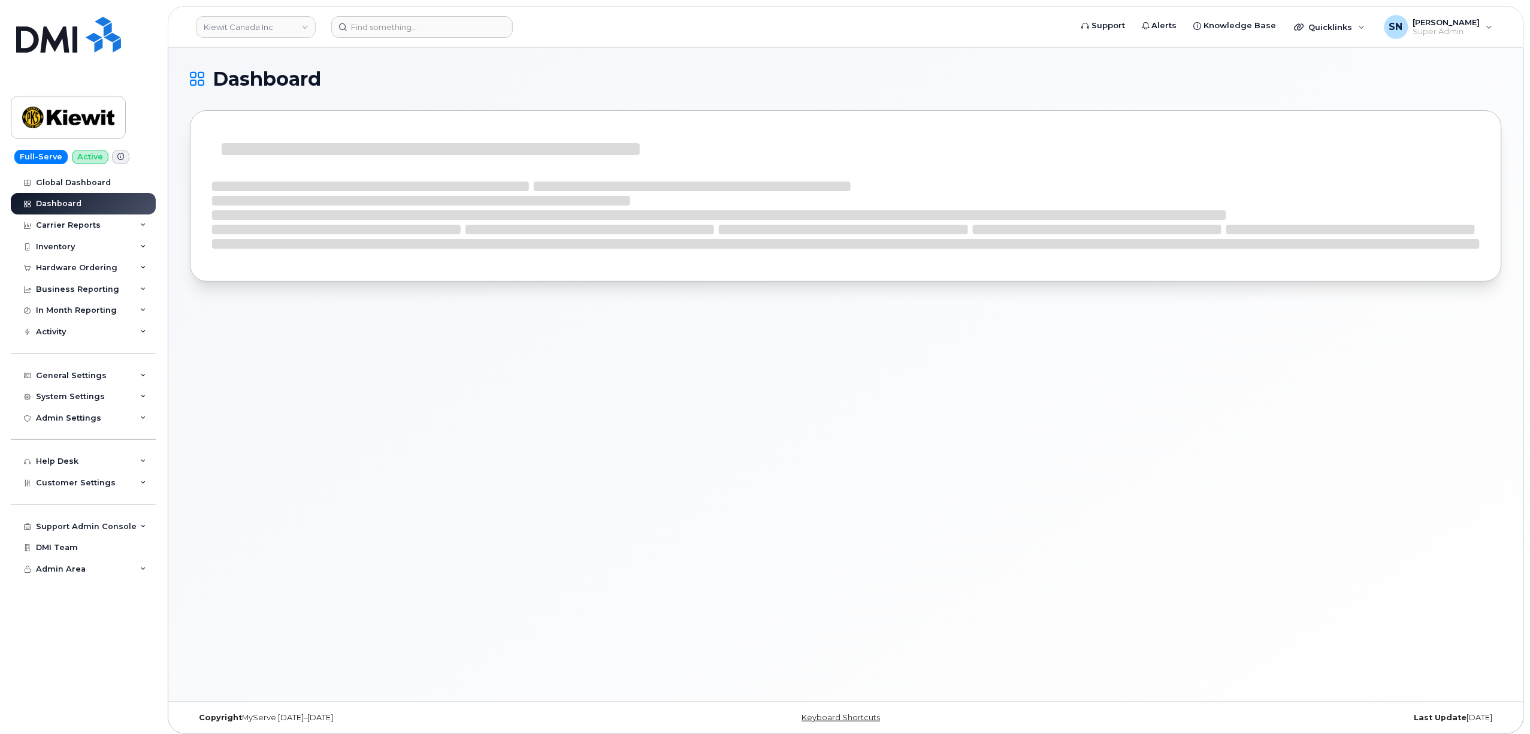
click at [92, 269] on div "Hardware Ordering" at bounding box center [76, 268] width 81 height 10
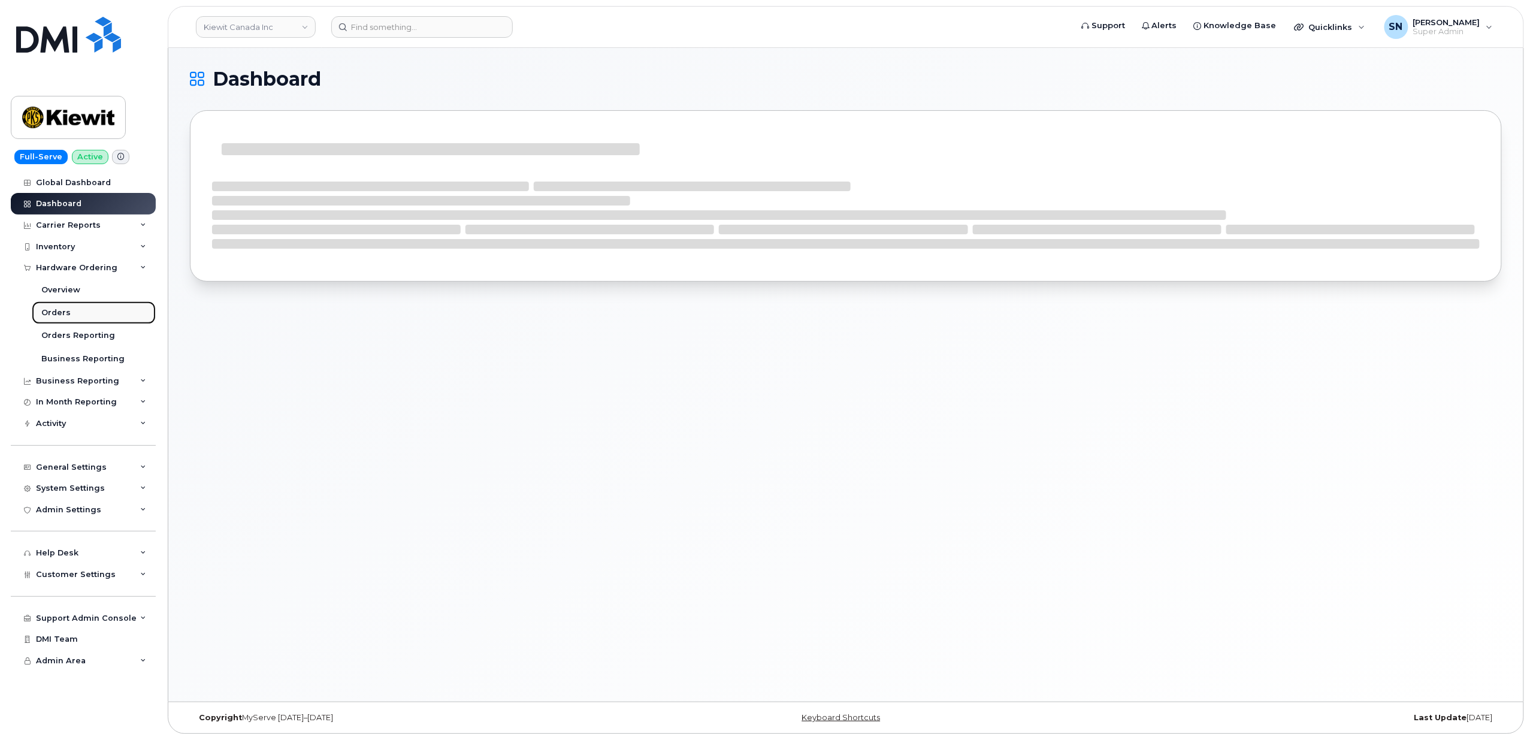
click at [68, 314] on div "Orders" at bounding box center [55, 312] width 29 height 11
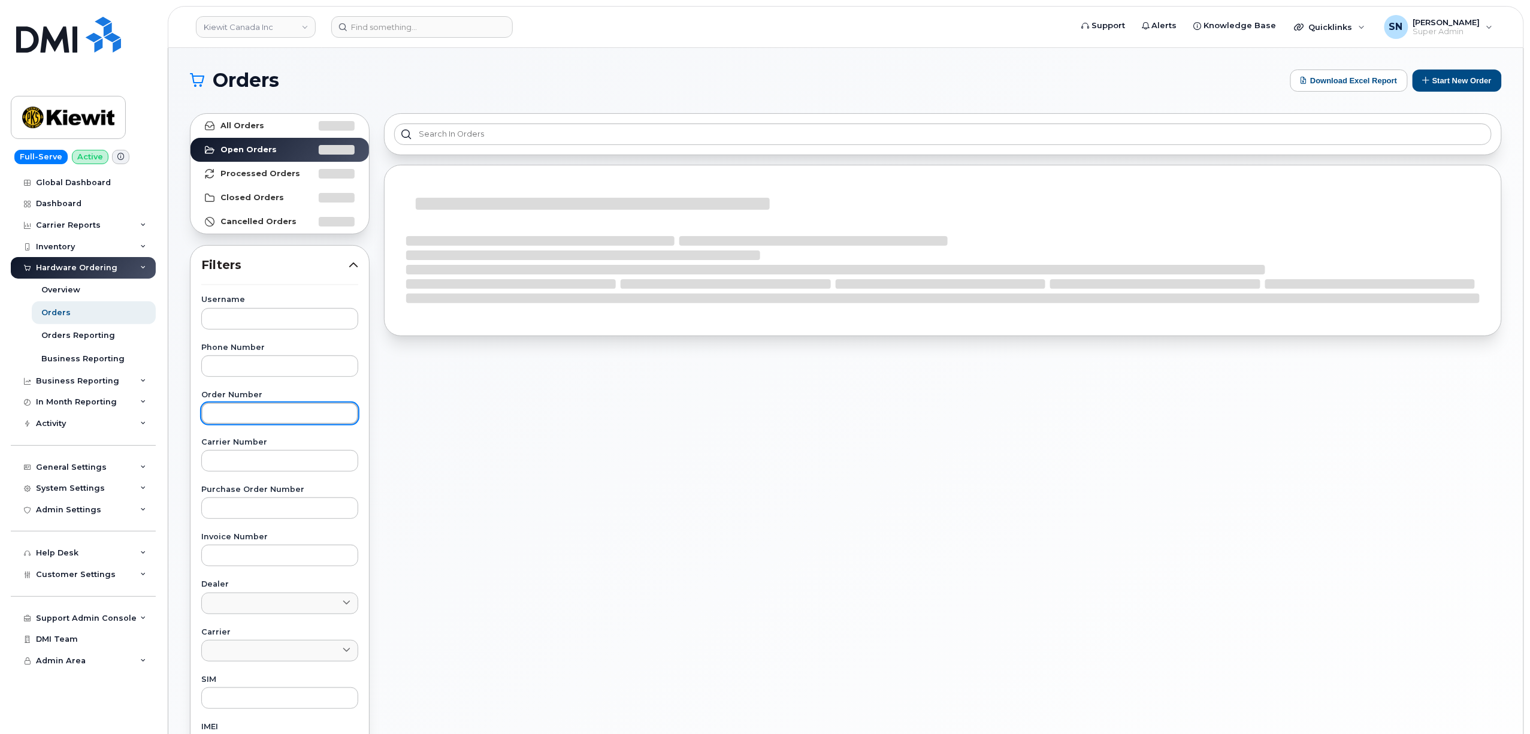
click at [303, 422] on input "text" at bounding box center [279, 414] width 157 height 22
paste input "301027"
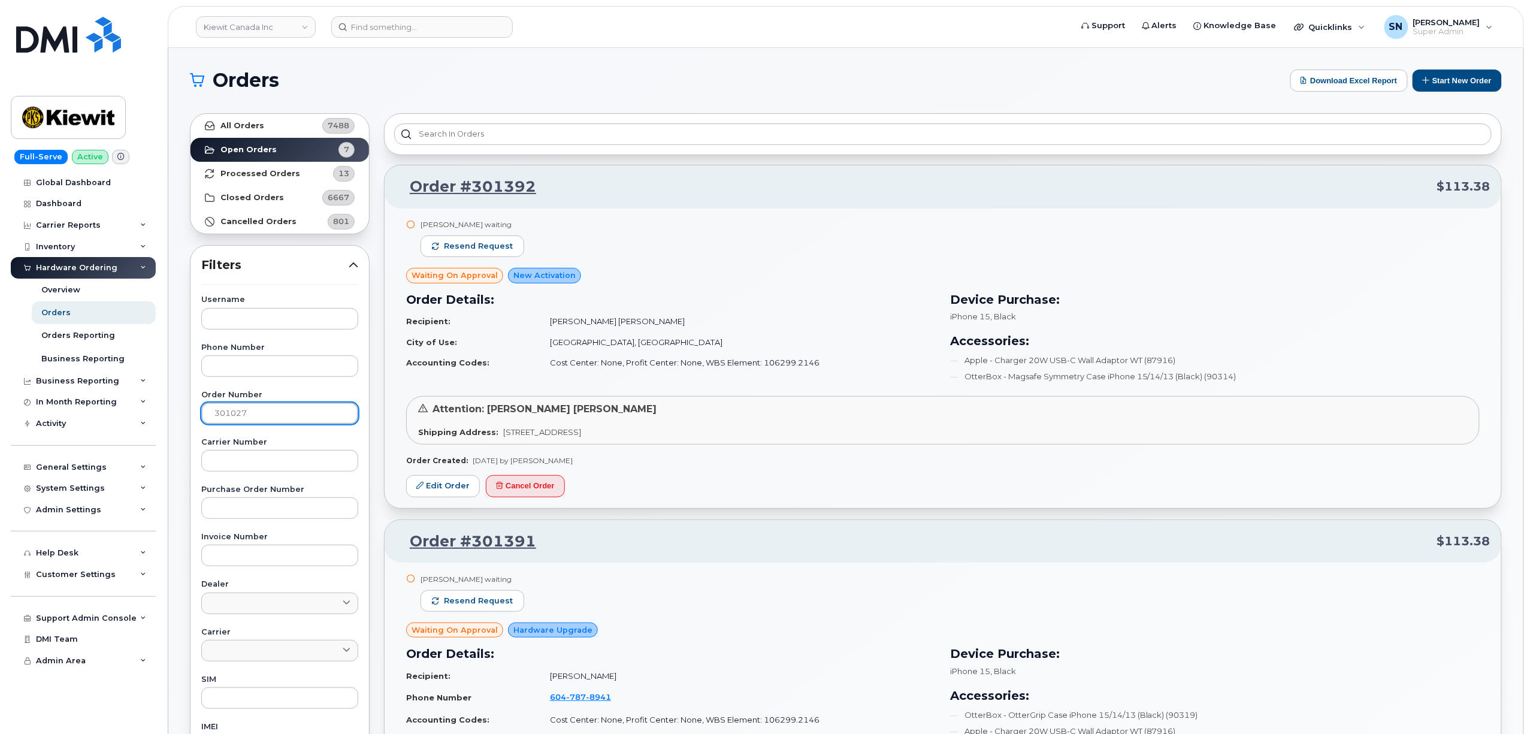
type input "301027"
click at [257, 125] on strong "All Orders" at bounding box center [242, 126] width 44 height 10
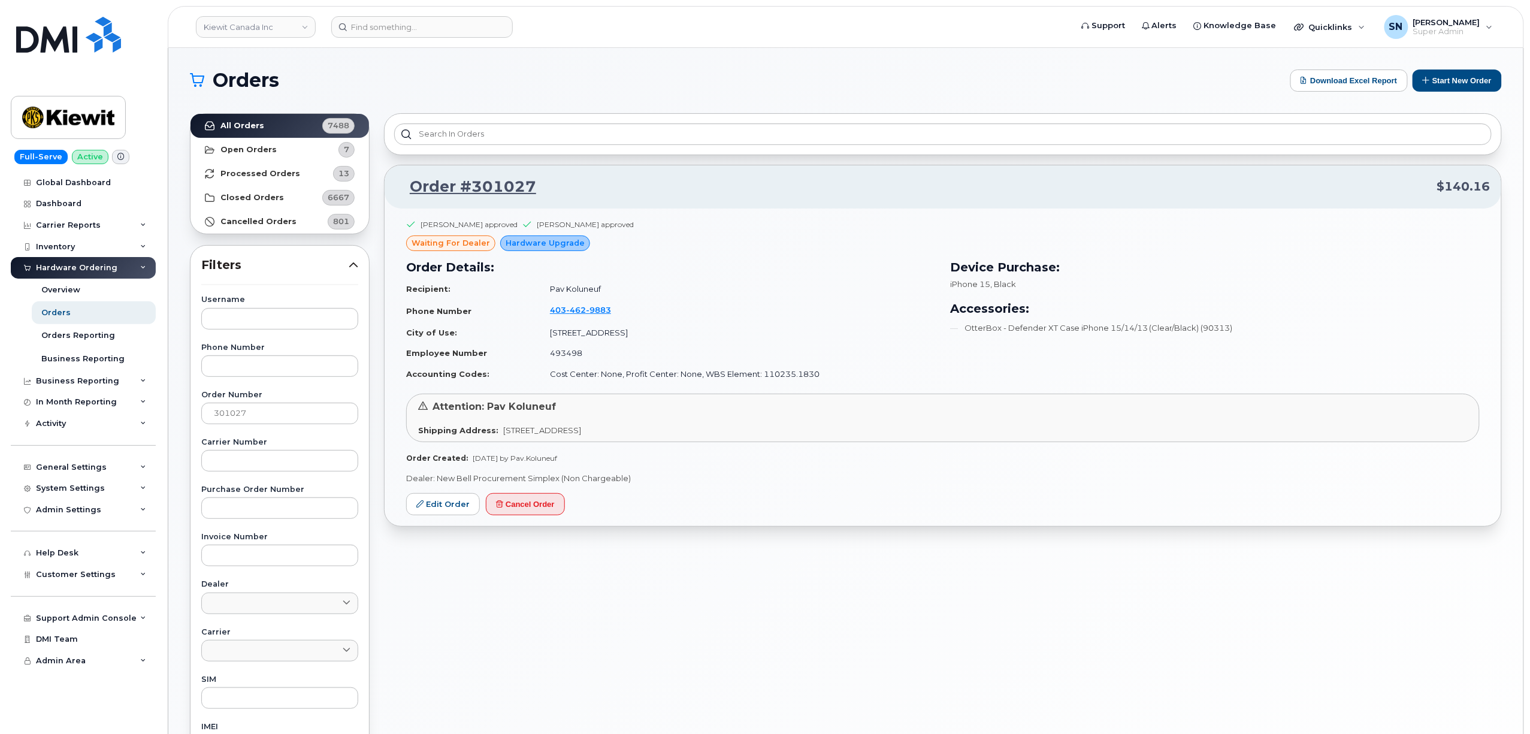
click at [614, 633] on div "Order #301027 $140.16 Artem Kliuka approved Paul Andrews approved waiting for d…" at bounding box center [943, 527] width 1132 height 842
click at [443, 508] on link "Edit Order" at bounding box center [443, 504] width 74 height 22
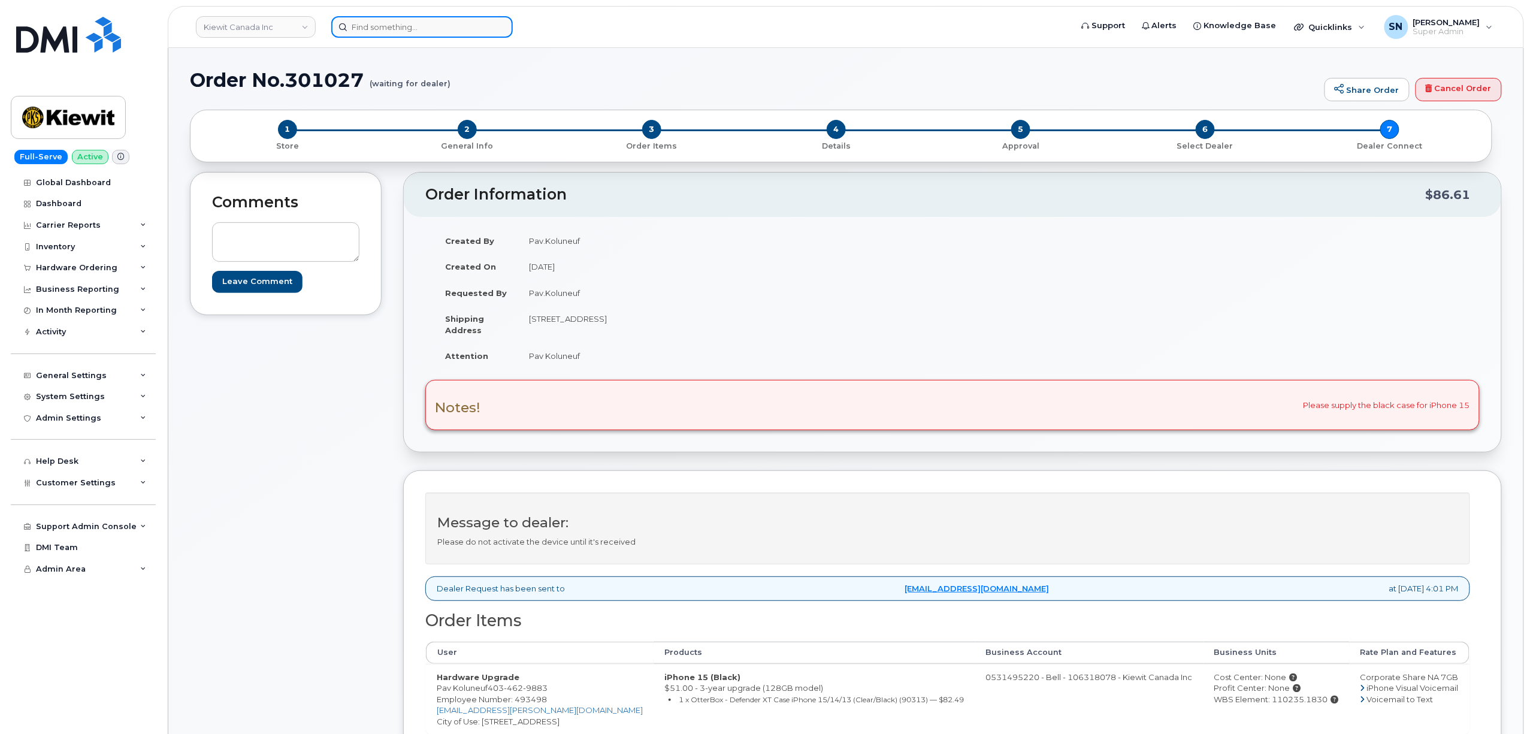
click at [473, 24] on input at bounding box center [422, 27] width 182 height 22
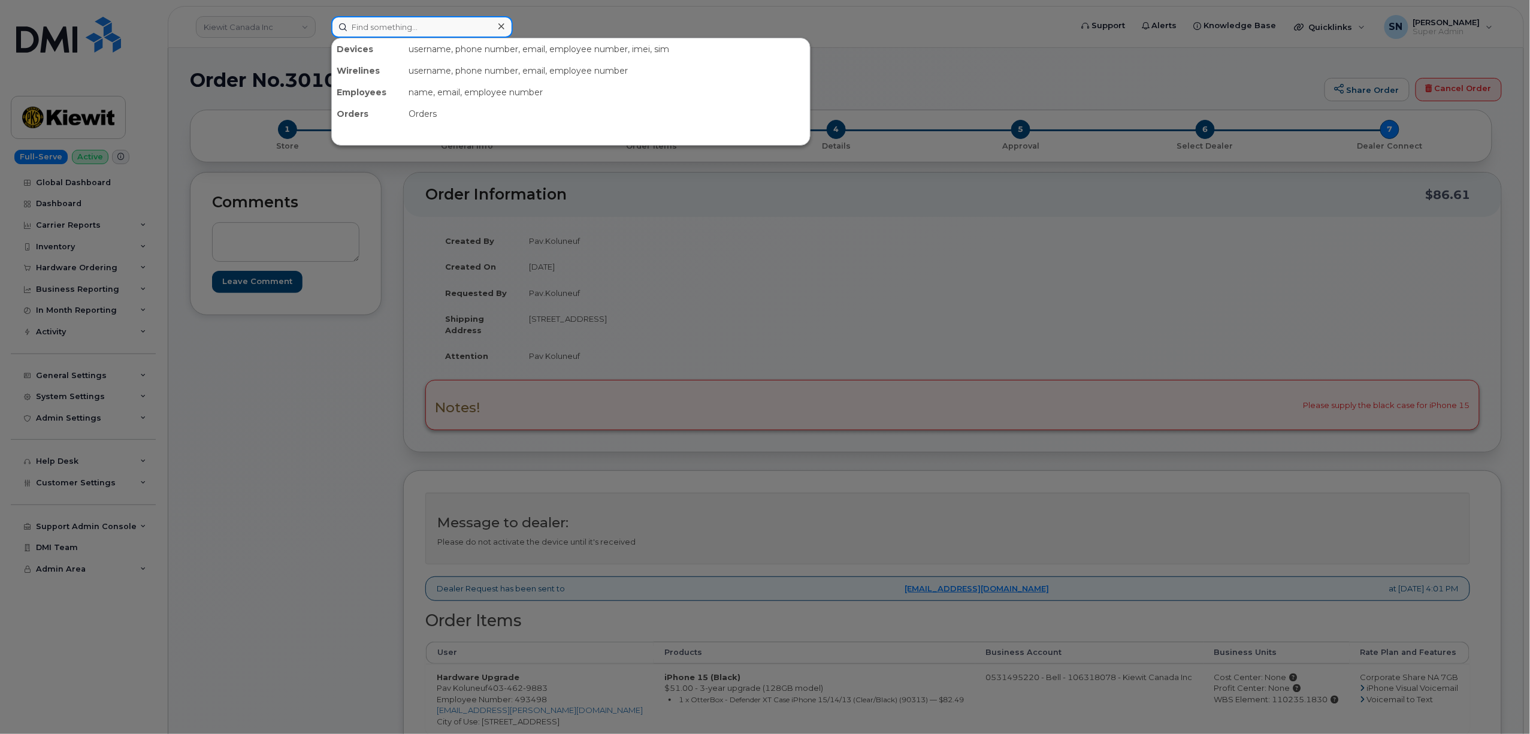
paste input "4033522433"
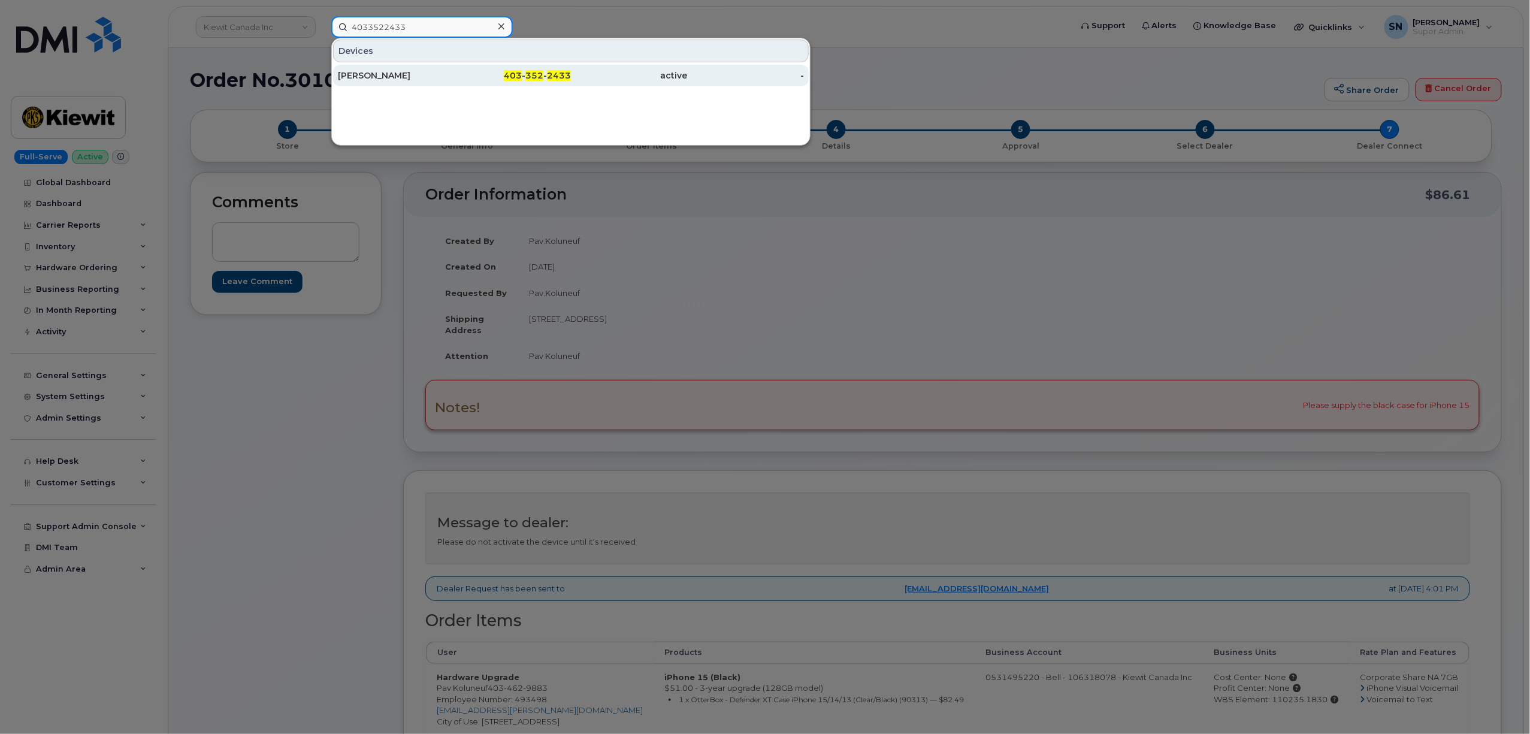
type input "4033522433"
click at [406, 70] on div "Paula Carpenter" at bounding box center [396, 76] width 117 height 12
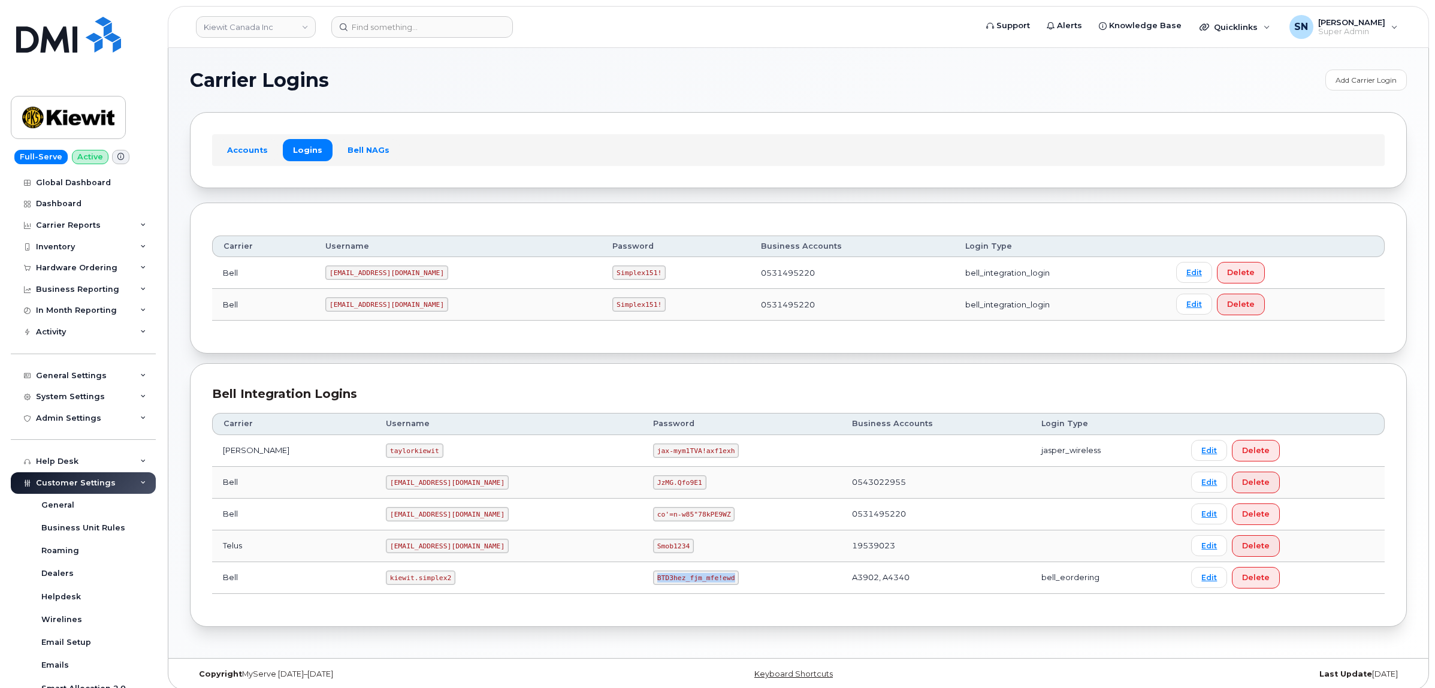
scroll to position [240, 0]
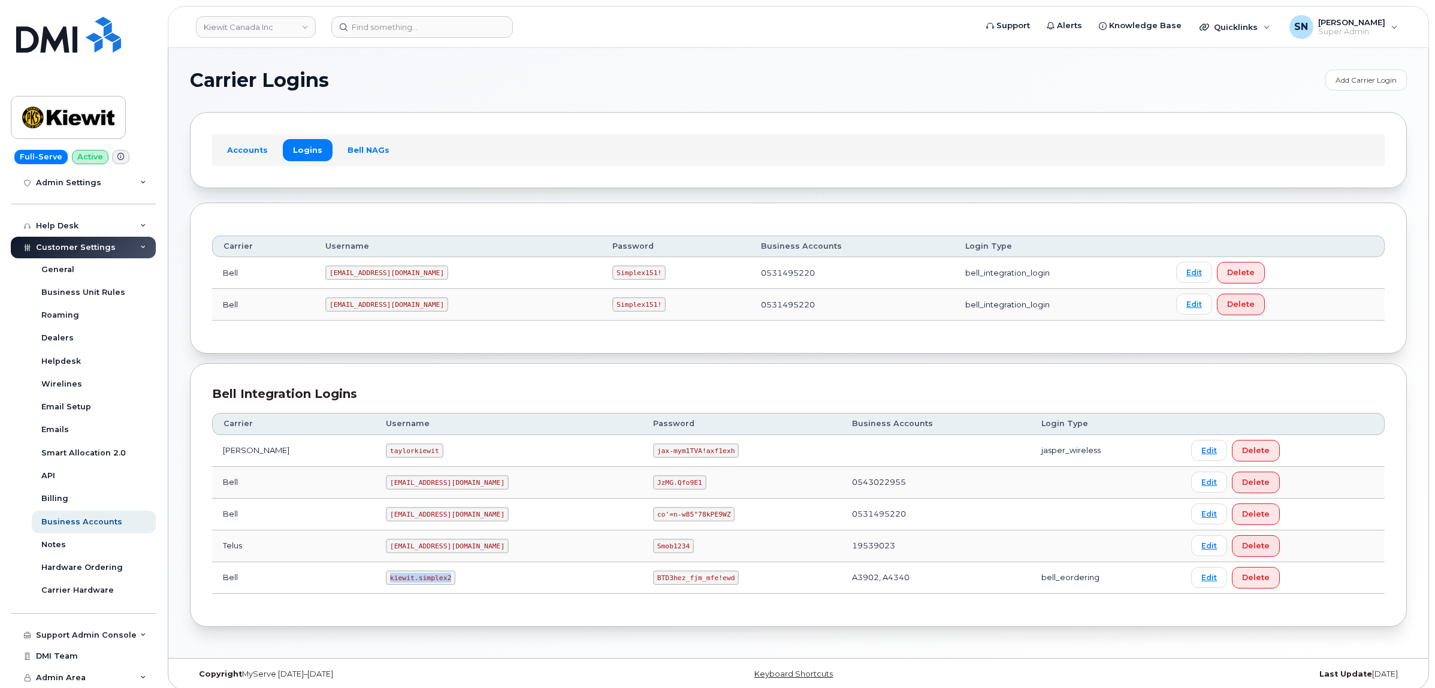
drag, startPoint x: 355, startPoint y: 576, endPoint x: 419, endPoint y: 582, distance: 64.4
click at [419, 582] on code "kiewit.simplex2" at bounding box center [421, 577] width 70 height 14
copy code "kiewit.simplex2"
drag, startPoint x: 600, startPoint y: 582, endPoint x: 678, endPoint y: 588, distance: 78.2
click at [678, 588] on td "BTD3hez_fjm_mfe!ewd" at bounding box center [741, 578] width 199 height 32
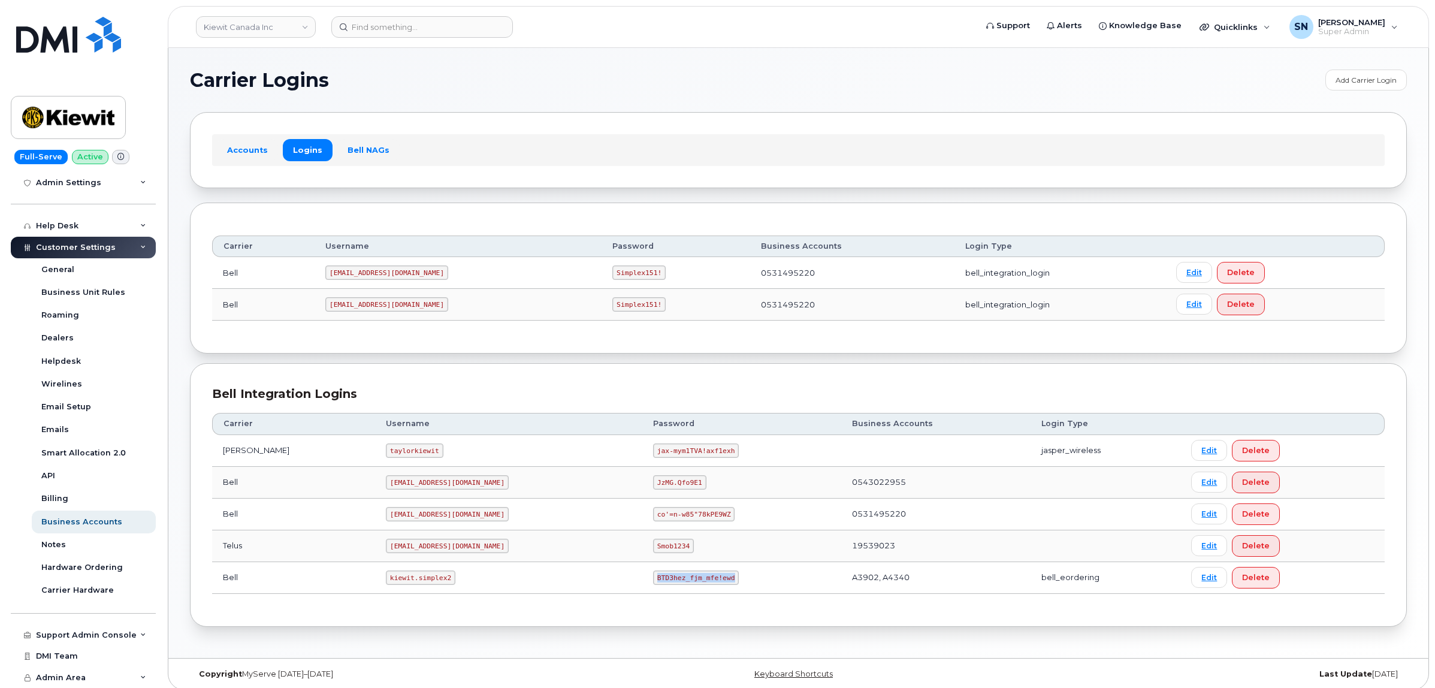
copy code "BTD3hez_fjm_mfe!ewd"
drag, startPoint x: 357, startPoint y: 582, endPoint x: 426, endPoint y: 585, distance: 69.0
click at [426, 585] on td "kiewit.simplex2" at bounding box center [508, 578] width 267 height 32
copy code "kiewit.simplex2"
drag, startPoint x: 600, startPoint y: 579, endPoint x: 693, endPoint y: 586, distance: 93.7
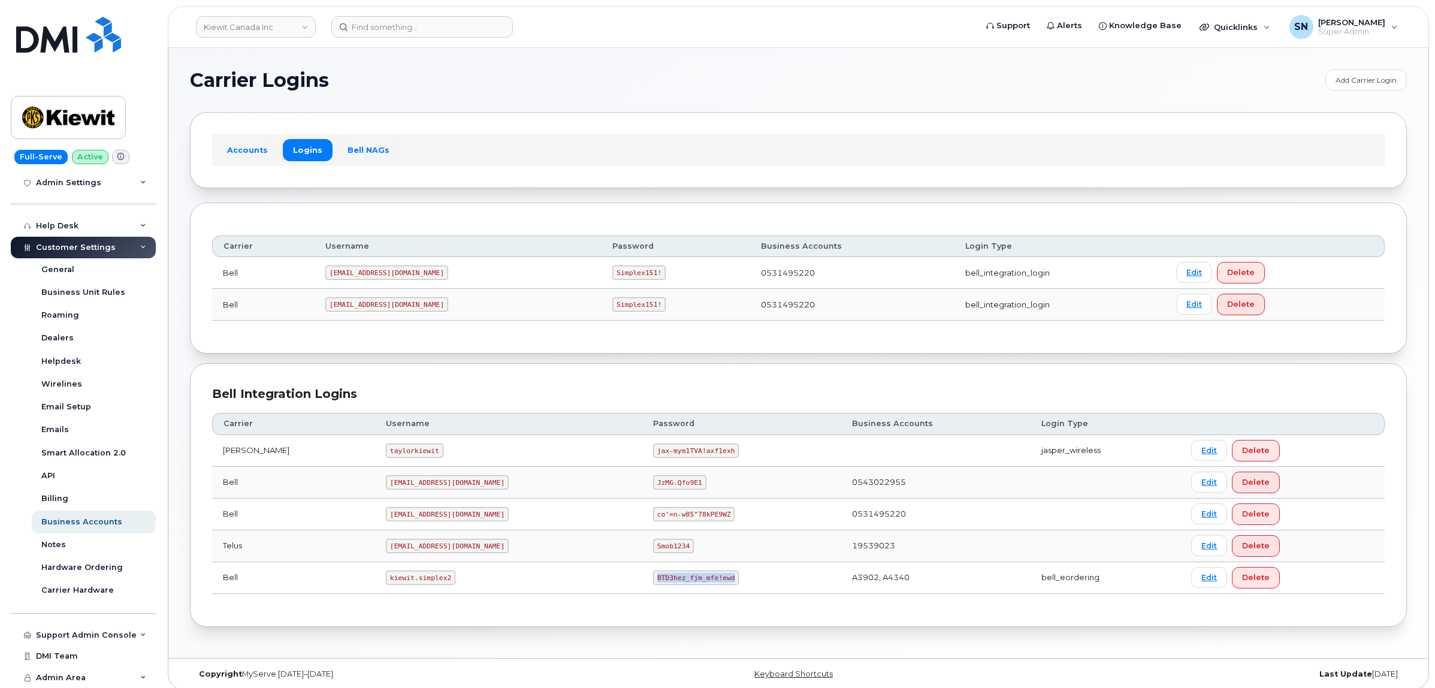
click at [693, 586] on td "BTD3hez_fjm_mfe!ewd" at bounding box center [741, 578] width 199 height 32
copy code "BTD3hez_fjm_mfe!ewd"
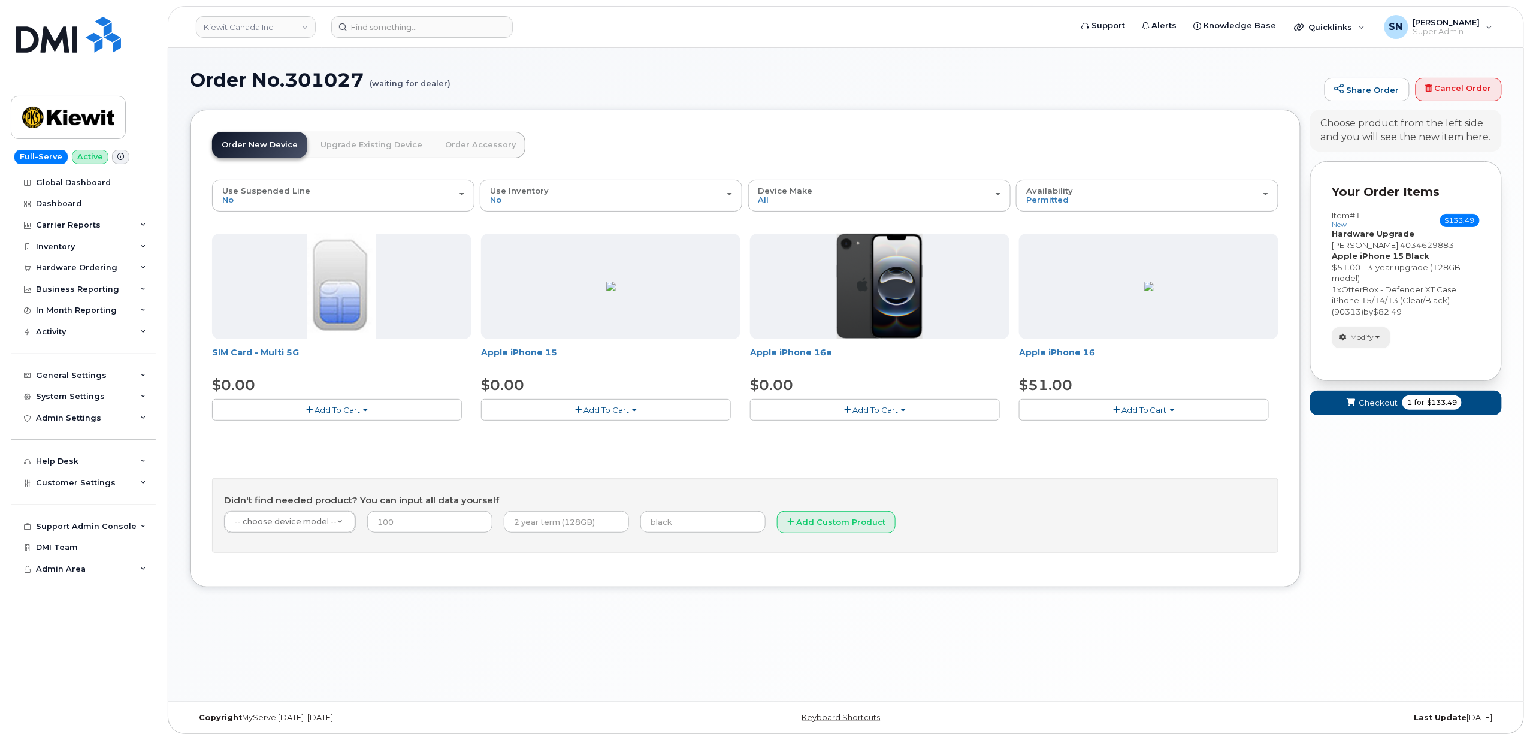
click at [1371, 338] on span "Modify" at bounding box center [1362, 337] width 23 height 11
click at [1371, 359] on link "change" at bounding box center [1390, 356] width 114 height 14
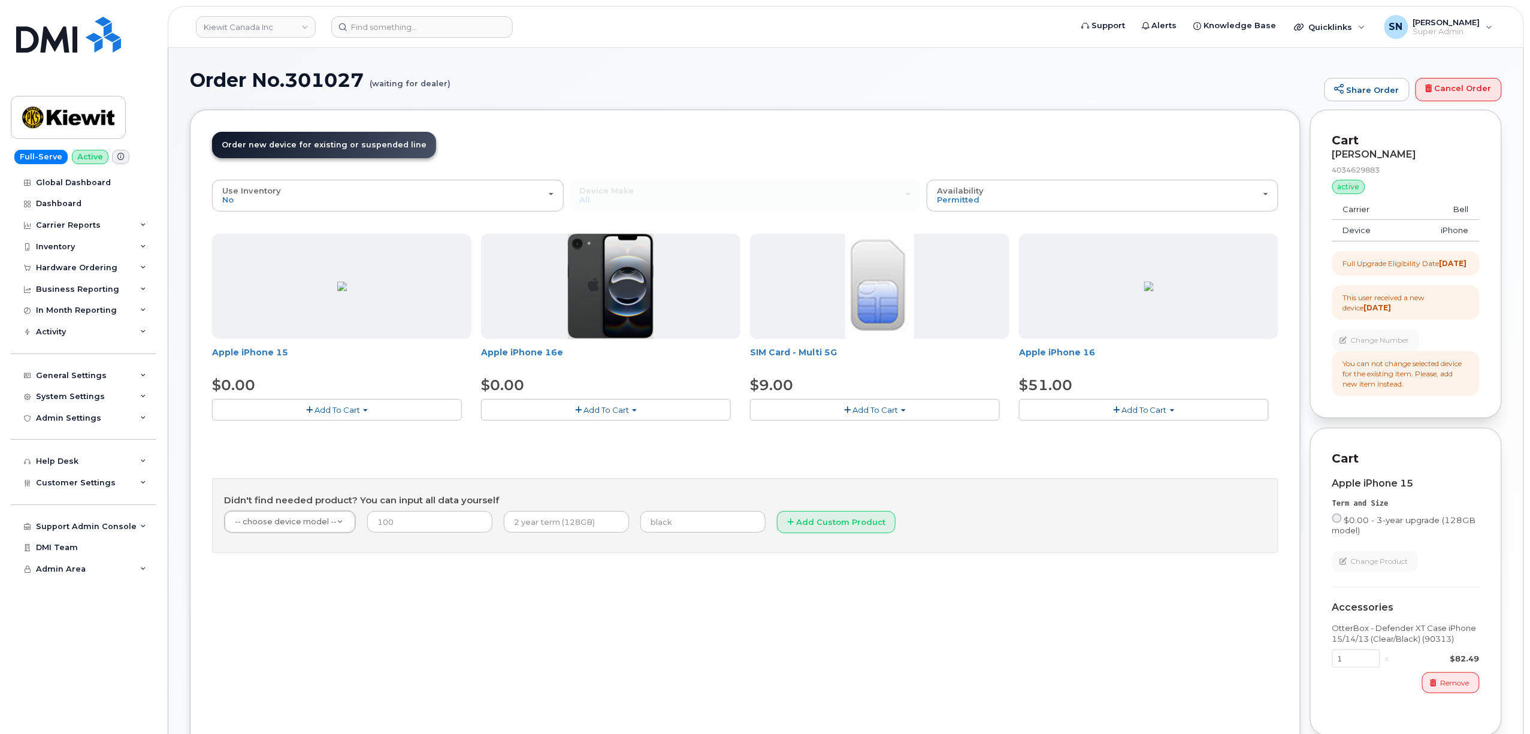
scroll to position [80, 0]
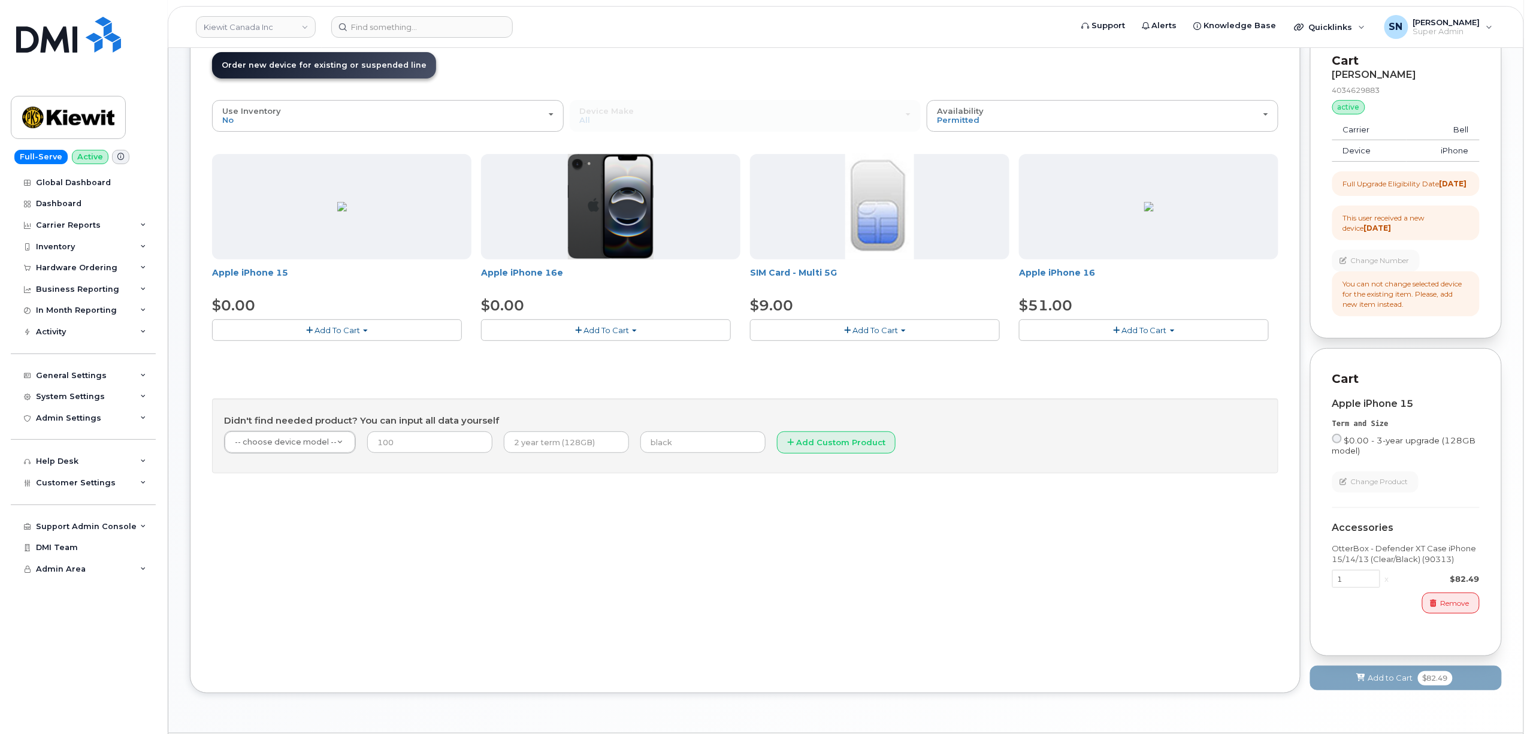
click at [1343, 453] on label "$0.00 - 3-year upgrade (128GB model)" at bounding box center [1406, 445] width 147 height 22
click at [1342, 443] on input "$0.00 - 3-year upgrade (128GB model)" at bounding box center [1338, 439] width 10 height 10
radio input "true"
click at [1372, 684] on span "Add to Cart" at bounding box center [1390, 677] width 45 height 11
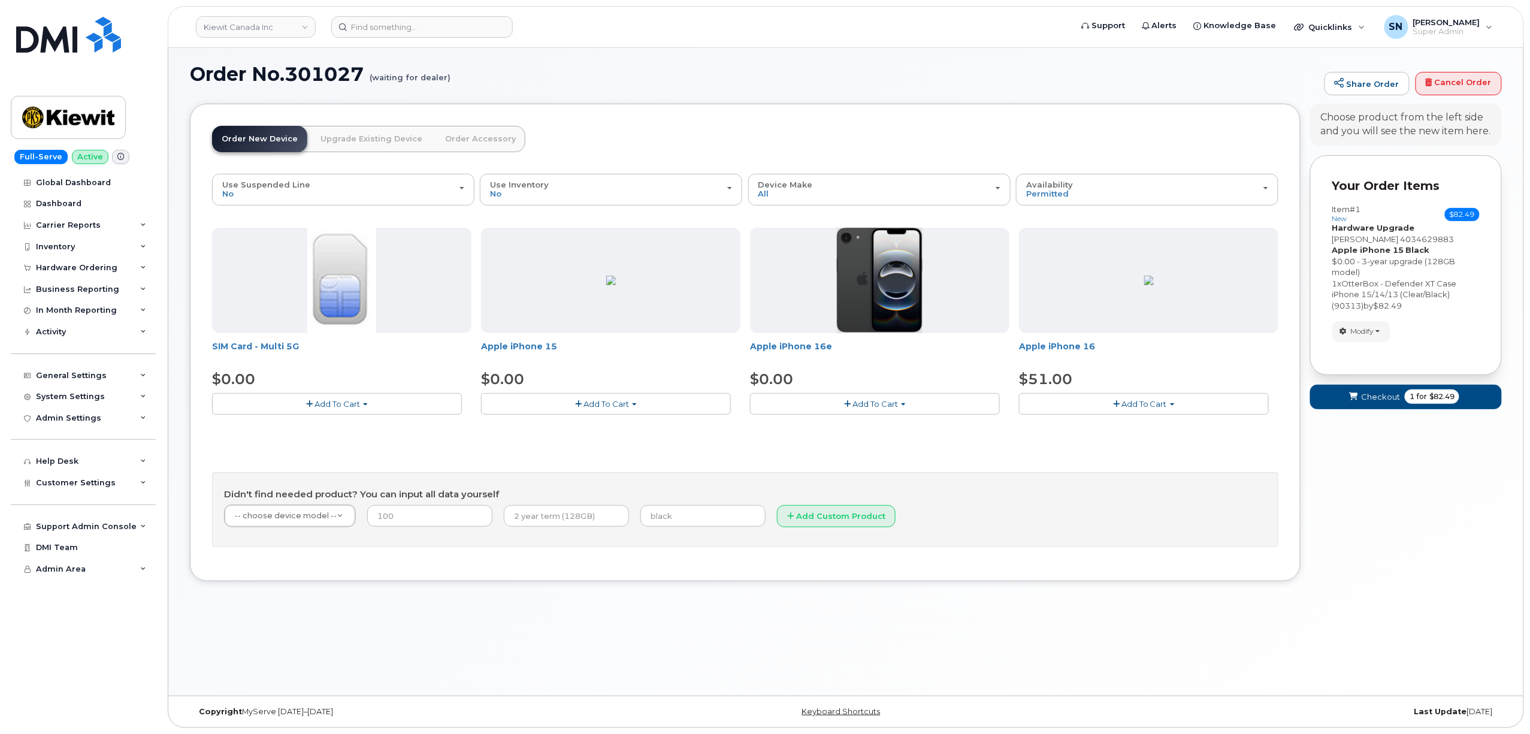
scroll to position [6, 0]
click at [1366, 400] on span "Checkout" at bounding box center [1380, 396] width 39 height 11
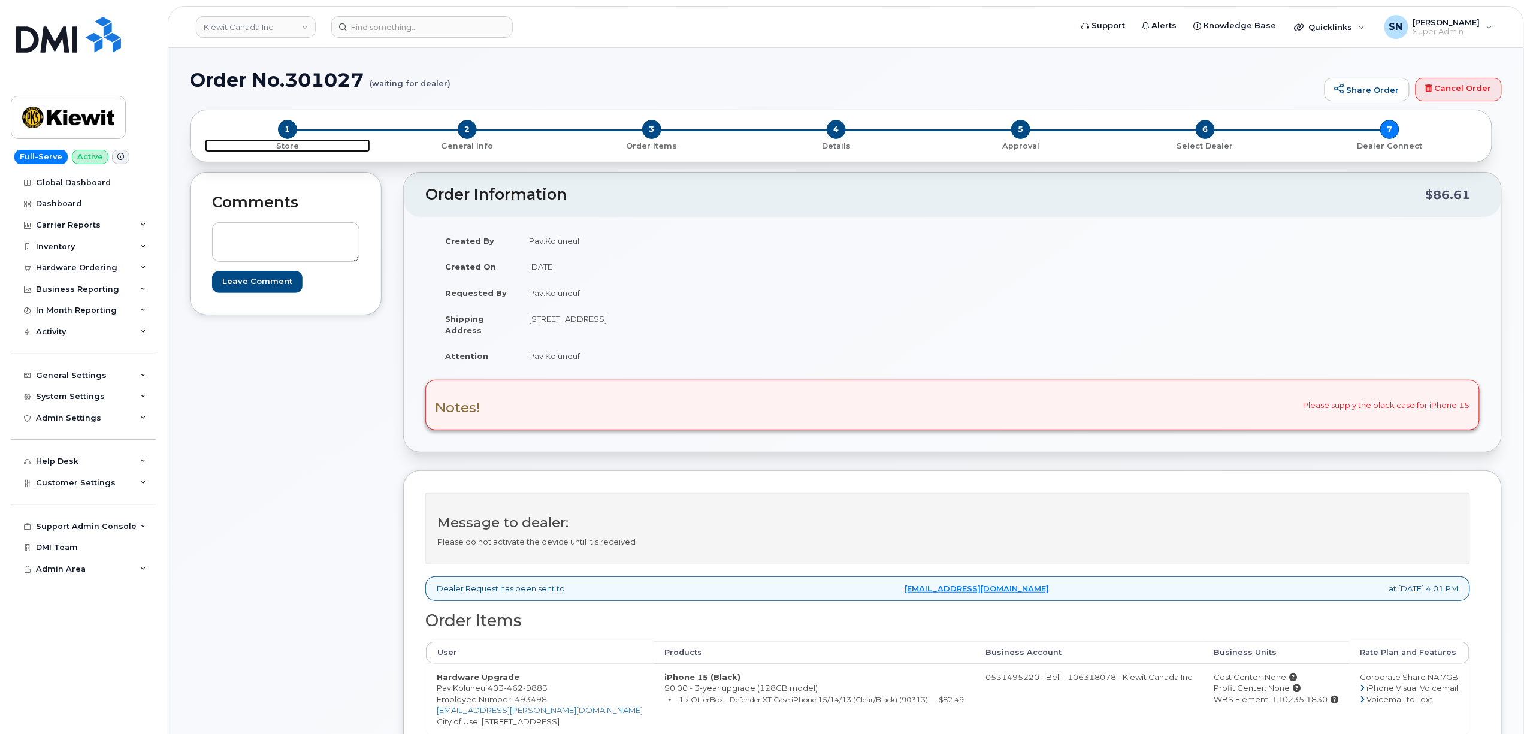
click at [292, 125] on span "1" at bounding box center [287, 129] width 19 height 19
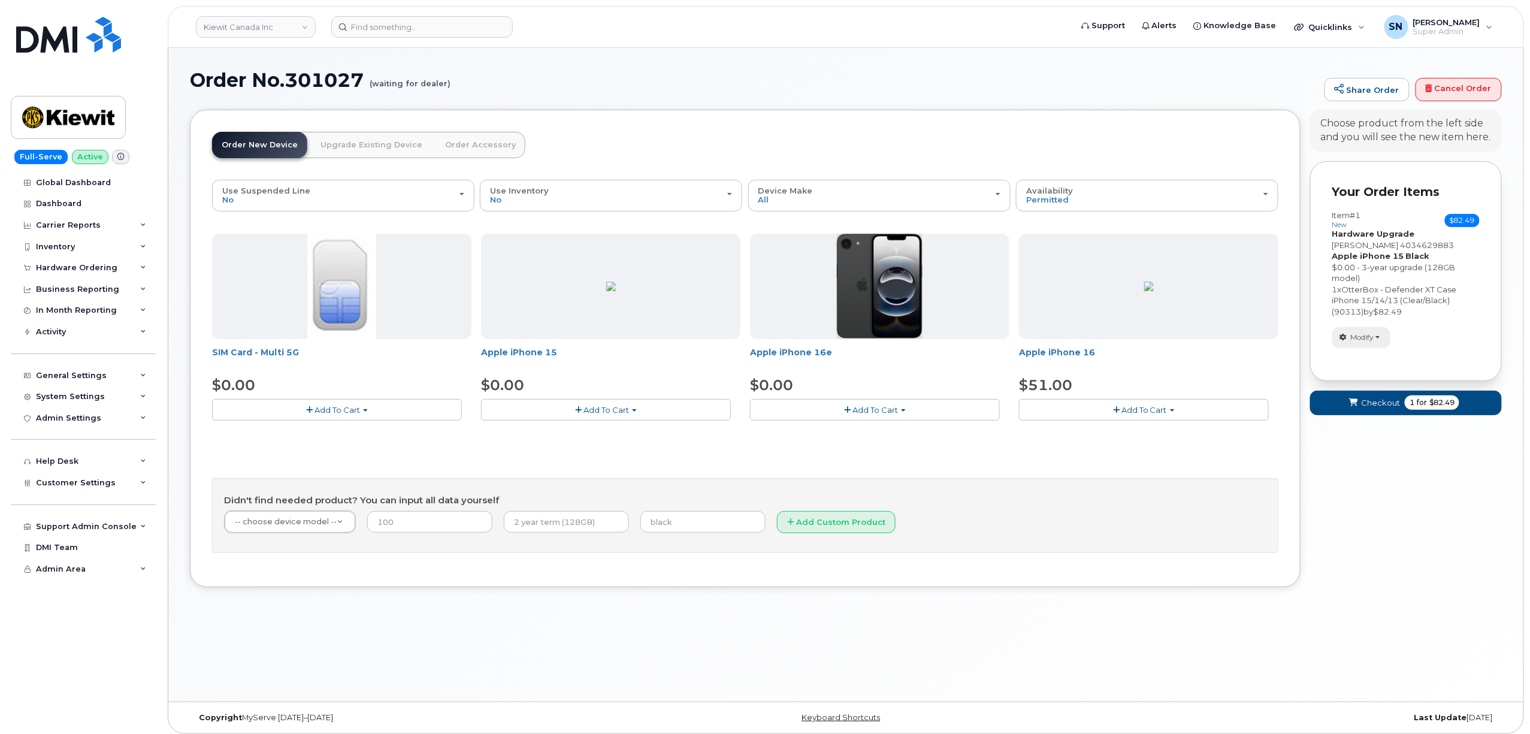
click at [1360, 336] on span "Modify" at bounding box center [1362, 337] width 23 height 11
click at [1365, 354] on link "change" at bounding box center [1390, 356] width 114 height 14
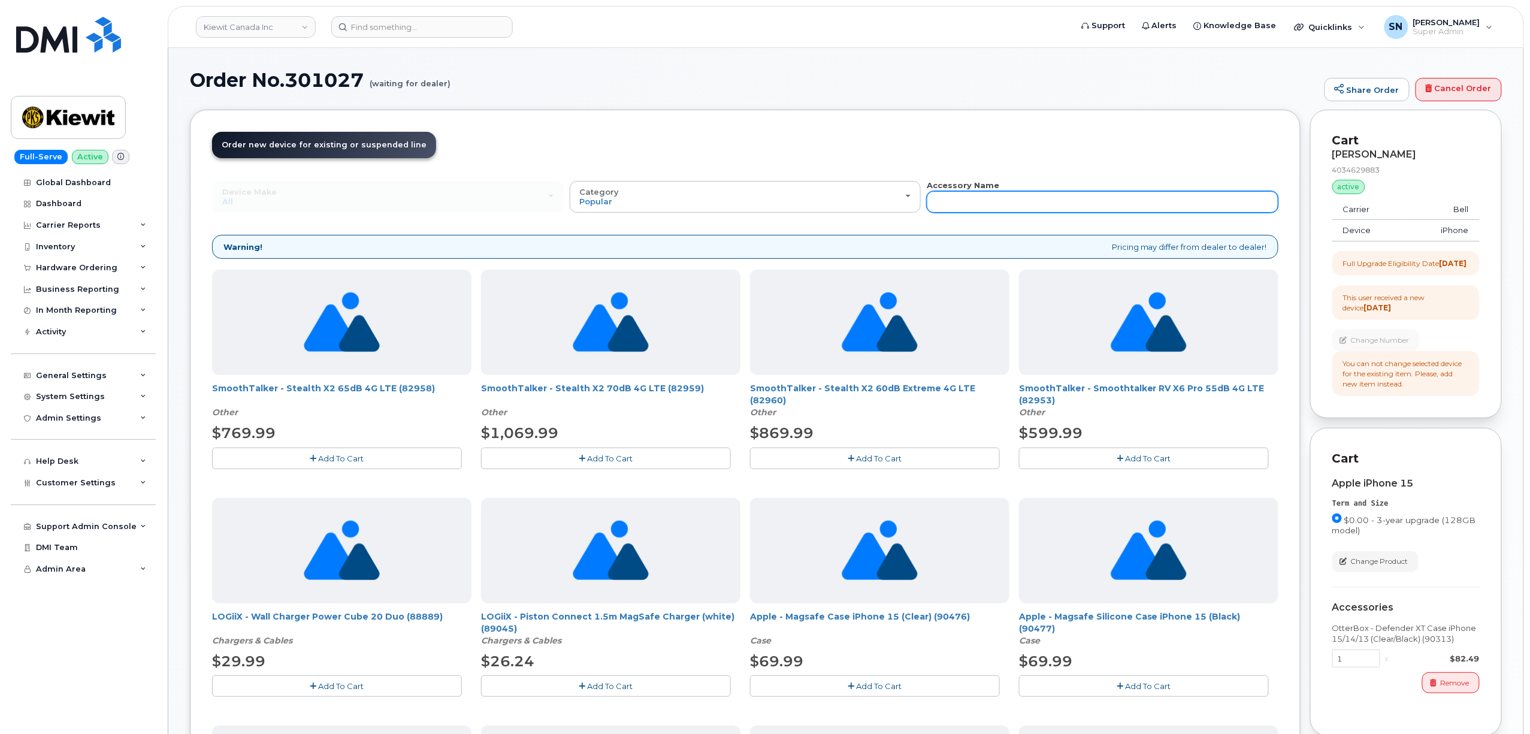
click at [1090, 203] on input "text" at bounding box center [1103, 202] width 352 height 22
type input "87916"
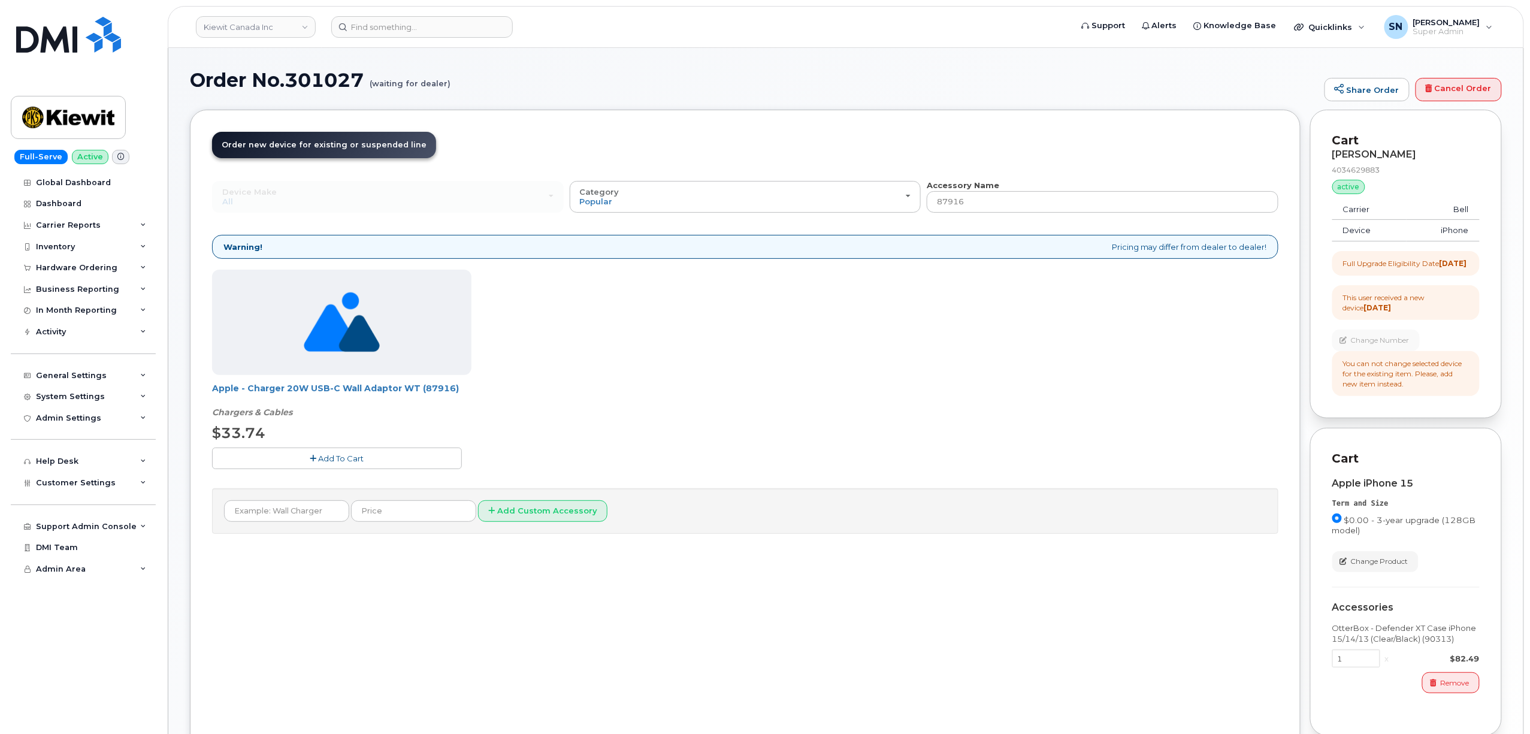
click at [410, 458] on button "Add To Cart" at bounding box center [337, 458] width 250 height 21
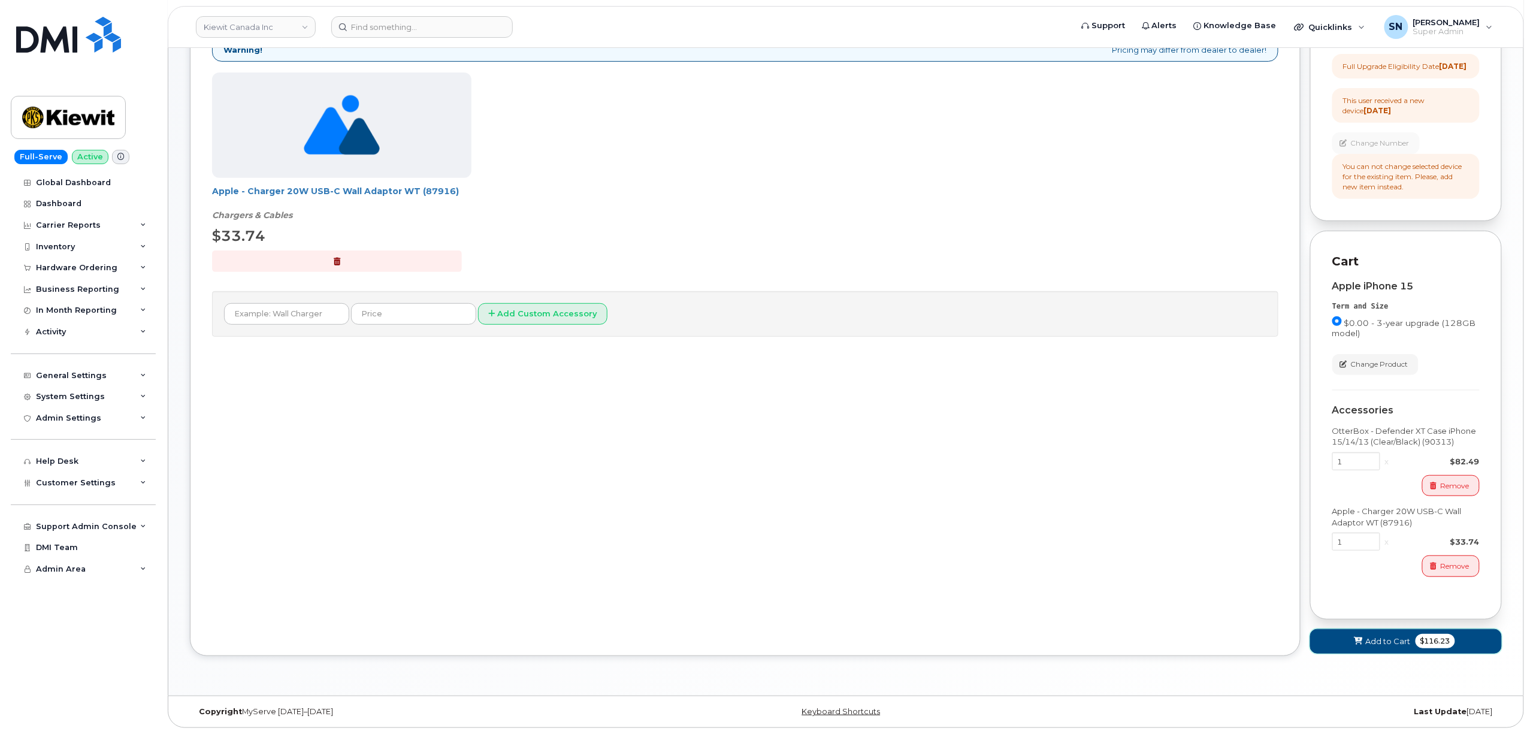
click at [1403, 636] on span "Add to Cart" at bounding box center [1388, 641] width 45 height 11
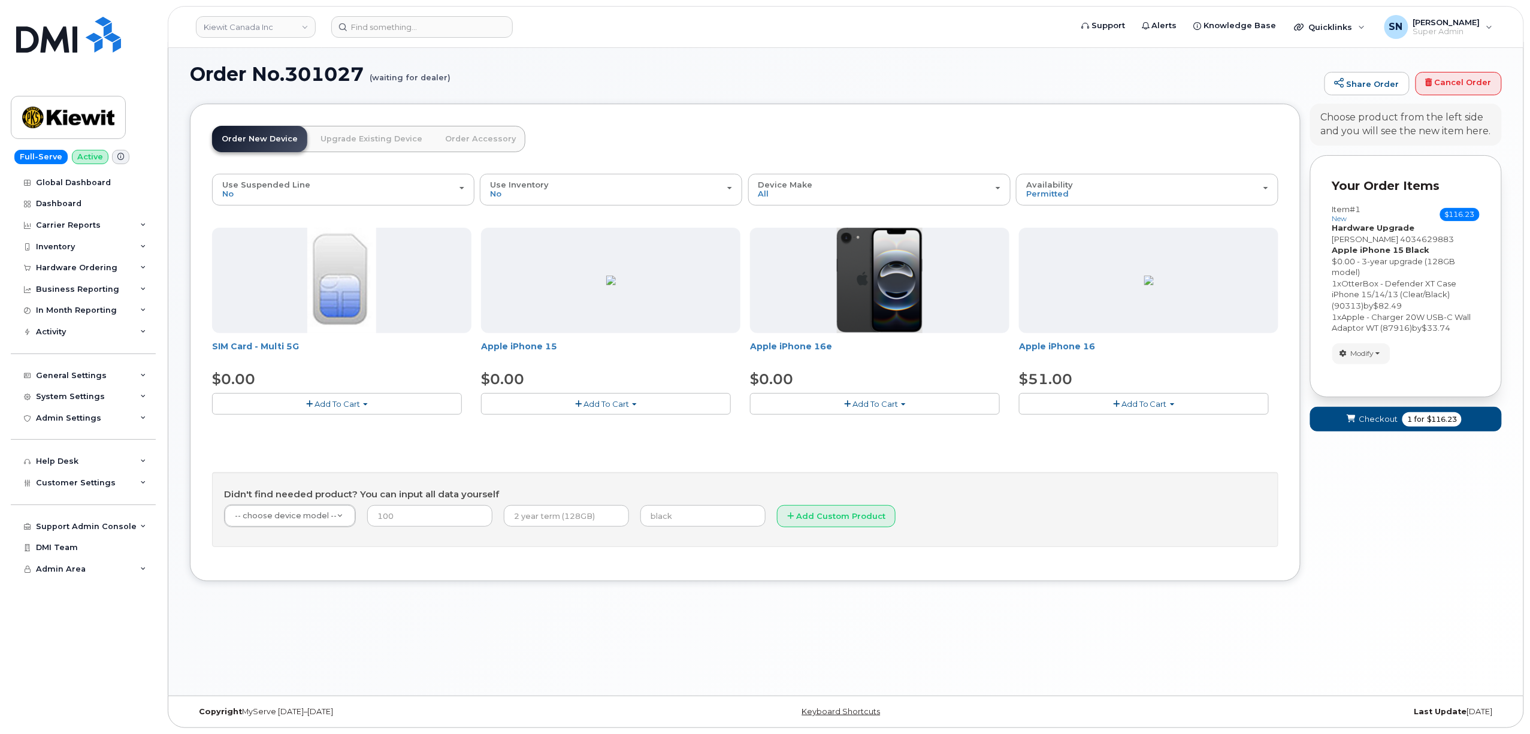
scroll to position [6, 0]
click at [1388, 412] on button "Checkout 1 for $116.23" at bounding box center [1406, 419] width 192 height 25
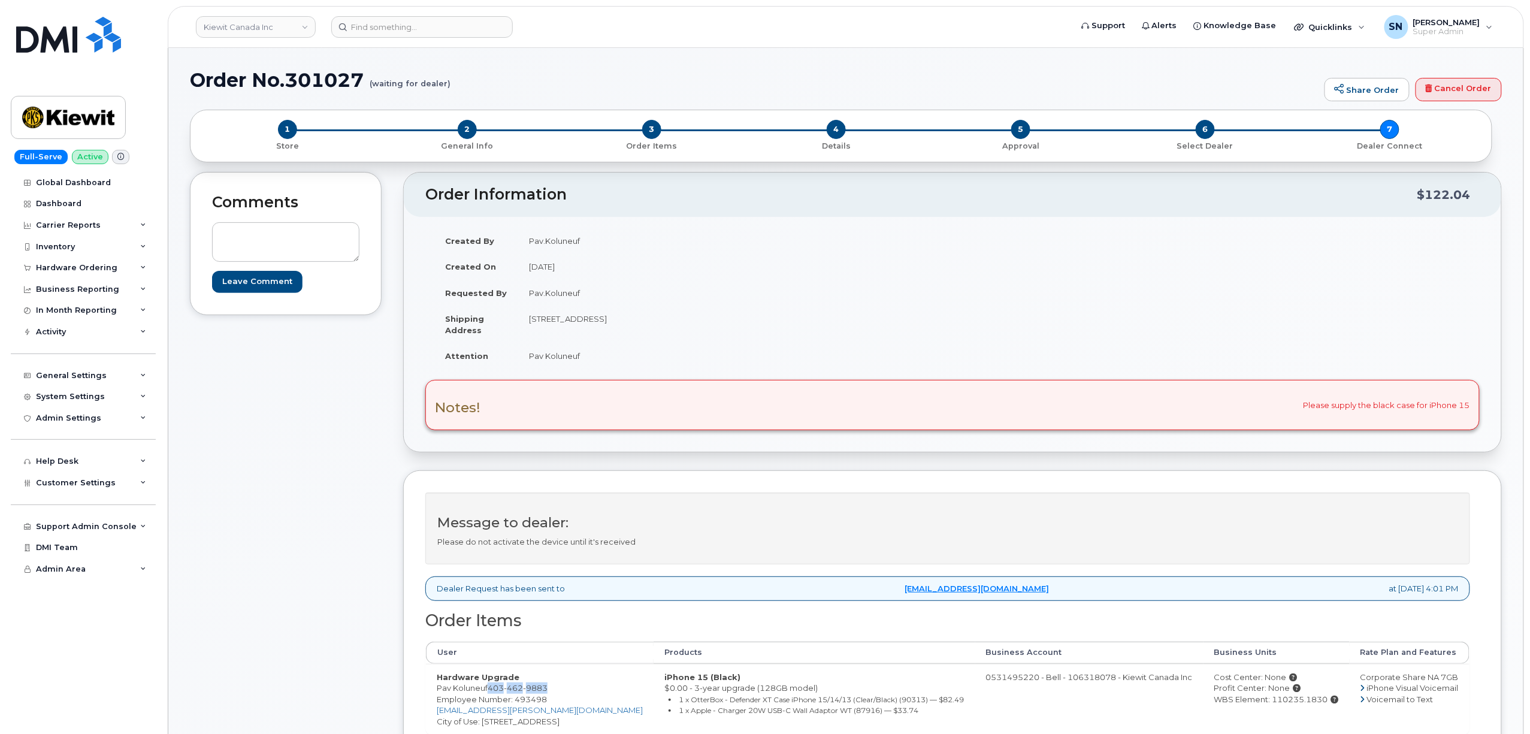
drag, startPoint x: 501, startPoint y: 691, endPoint x: 554, endPoint y: 694, distance: 52.8
click at [554, 694] on td "Hardware Upgrade Pav Koluneuf [PHONE_NUMBER] Employee Number: 493498 [EMAIL_ADD…" at bounding box center [540, 699] width 228 height 71
copy span "[PHONE_NUMBER]"
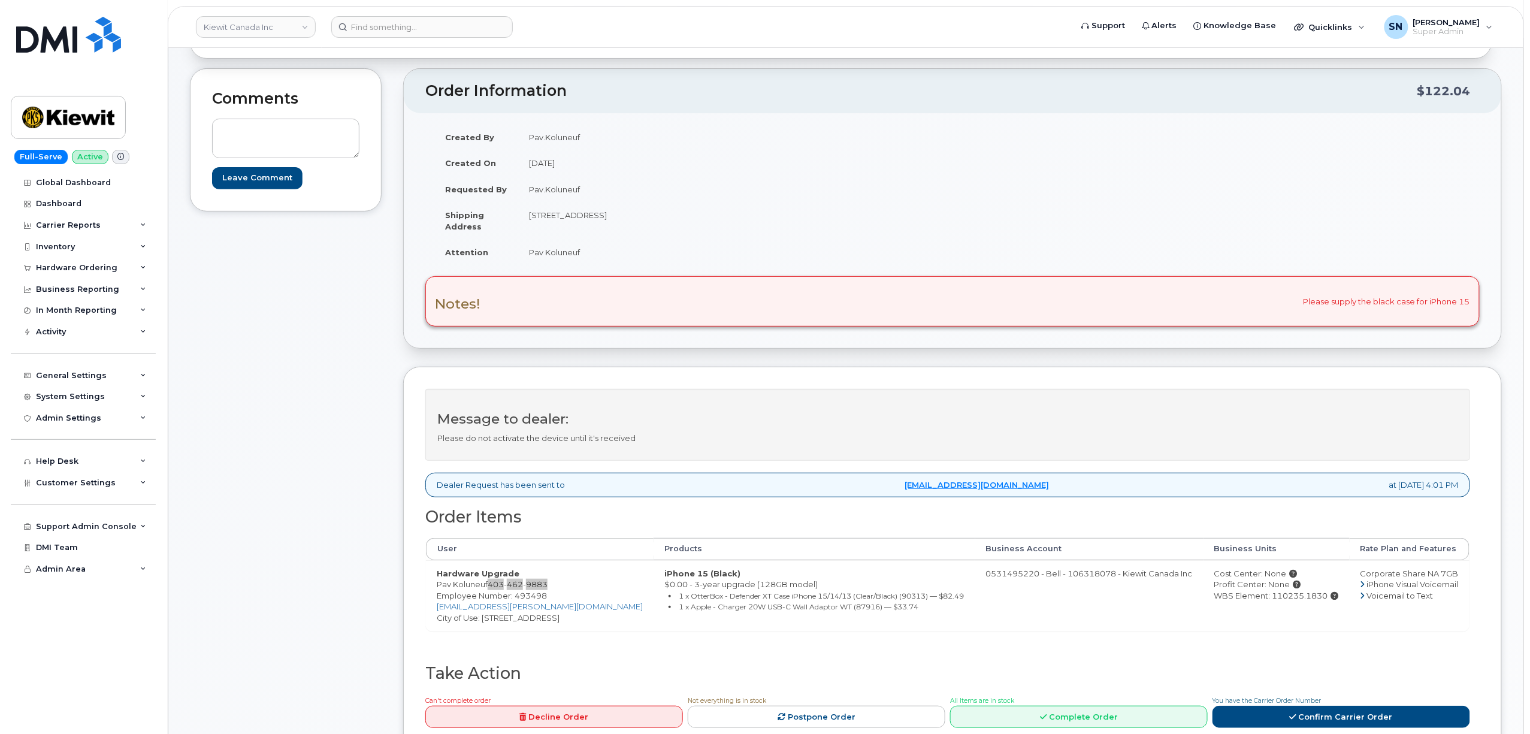
scroll to position [240, 0]
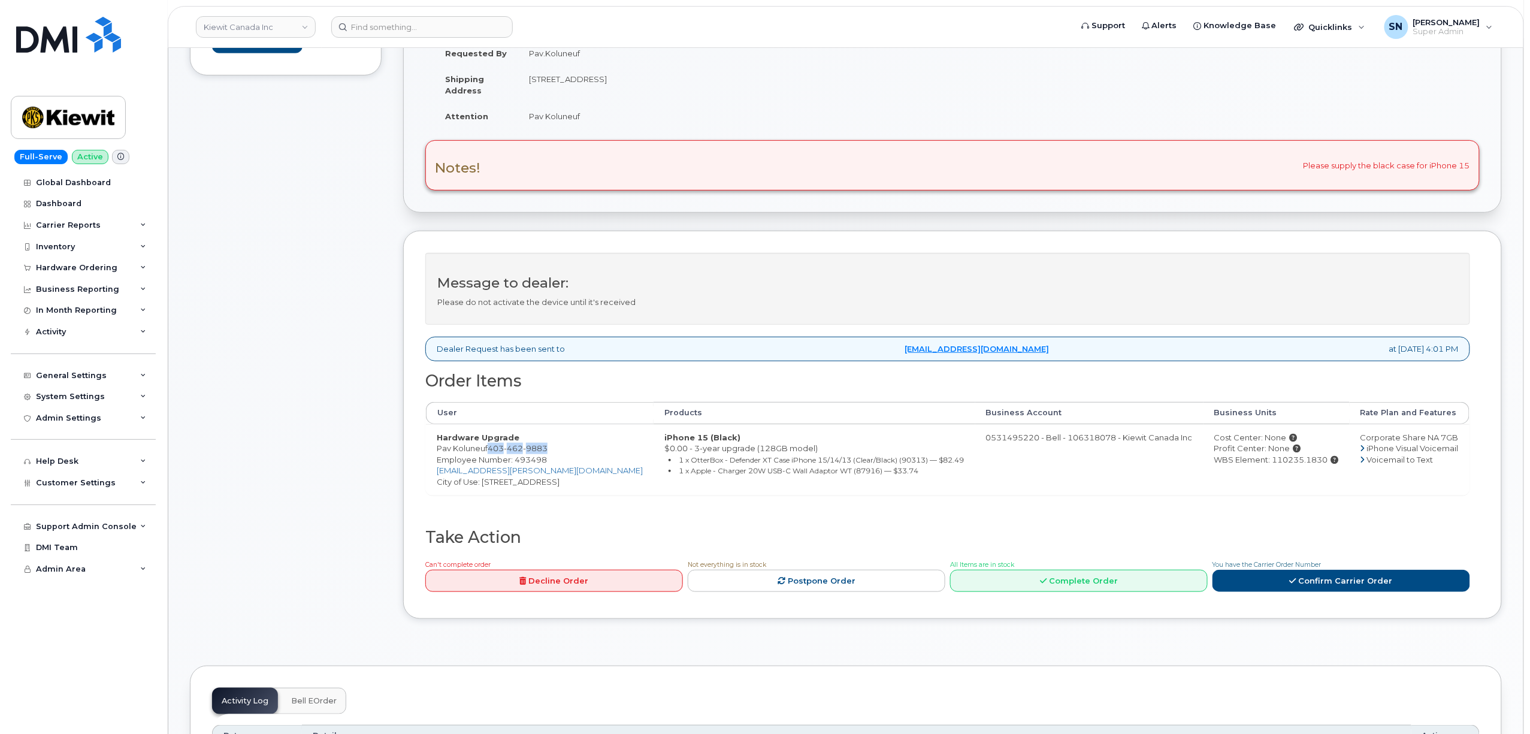
drag, startPoint x: 530, startPoint y: 82, endPoint x: 645, endPoint y: 85, distance: 115.1
click at [645, 85] on td "[STREET_ADDRESS]" at bounding box center [730, 84] width 425 height 37
copy td "[STREET_ADDRESS]"
drag, startPoint x: 712, startPoint y: 80, endPoint x: 746, endPoint y: 80, distance: 34.2
click at [746, 80] on td "[STREET_ADDRESS]" at bounding box center [730, 84] width 425 height 37
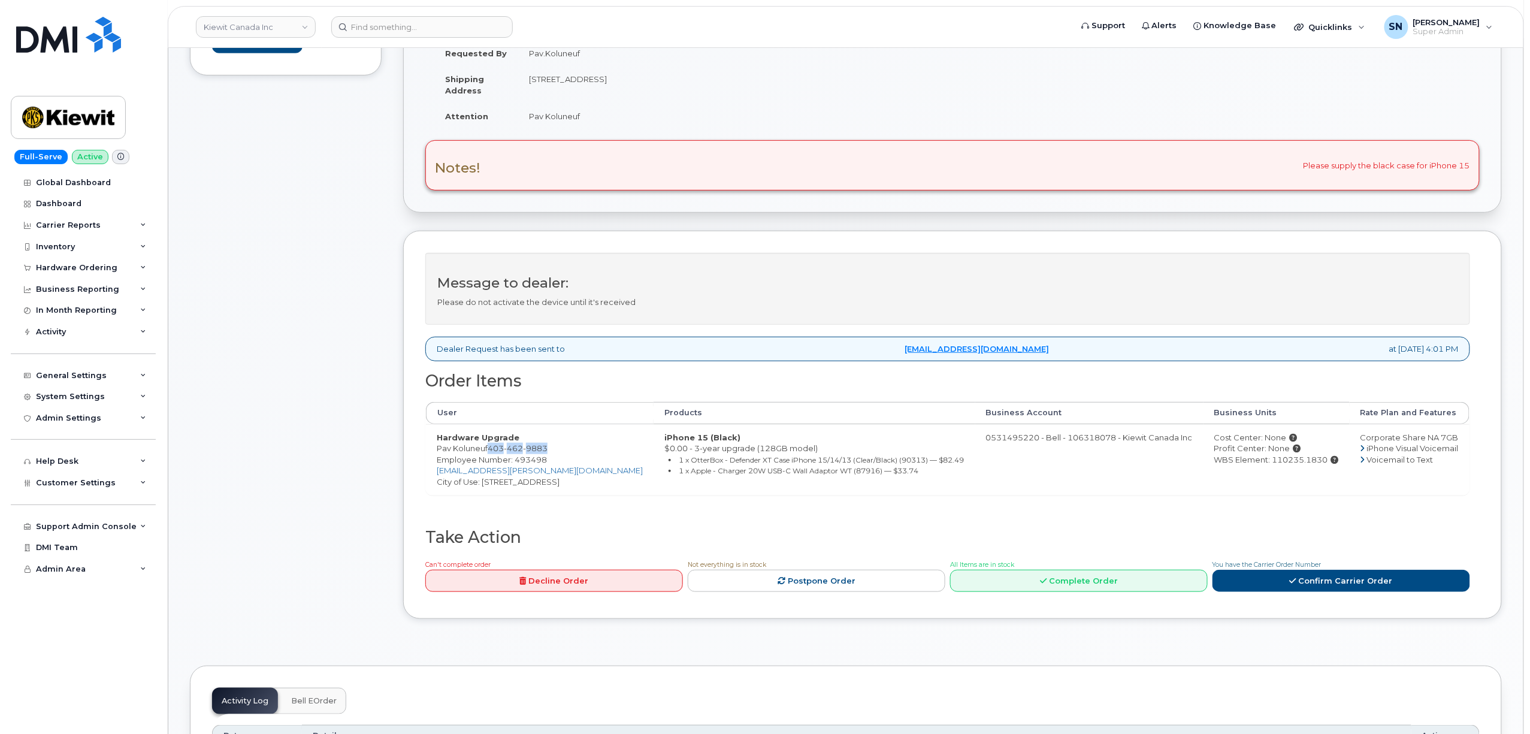
copy td "T2W 3X6"
drag, startPoint x: 527, startPoint y: 118, endPoint x: 580, endPoint y: 121, distance: 52.8
click at [580, 121] on td "Pav Koluneuf" at bounding box center [730, 116] width 425 height 26
copy td "Pav Koluneuf"
drag, startPoint x: 491, startPoint y: 452, endPoint x: 552, endPoint y: 452, distance: 60.5
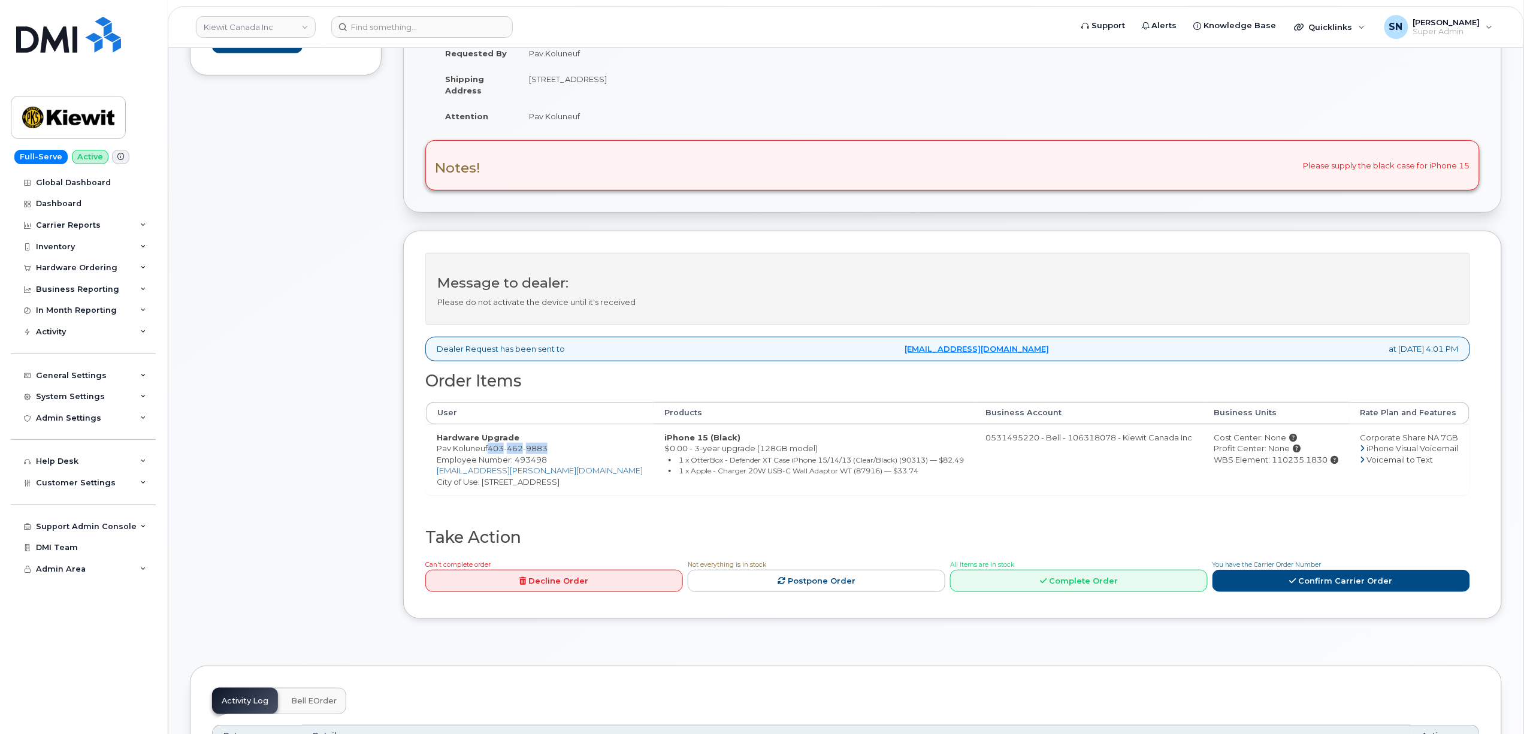
click at [552, 452] on td "Hardware Upgrade Pav Koluneuf [PHONE_NUMBER] Employee Number: 493498 [EMAIL_ADD…" at bounding box center [540, 459] width 228 height 71
copy span "[PHONE_NUMBER]"
click at [392, 422] on div "Comments Leave Comment Order Information $122.04 Created By Pav.Koluneuf Create…" at bounding box center [846, 284] width 1312 height 705
drag, startPoint x: 436, startPoint y: 451, endPoint x: 564, endPoint y: 447, distance: 128.3
click at [564, 447] on td "Hardware Upgrade Pav Koluneuf [PHONE_NUMBER] Employee Number: 493498 [EMAIL_ADD…" at bounding box center [540, 459] width 228 height 71
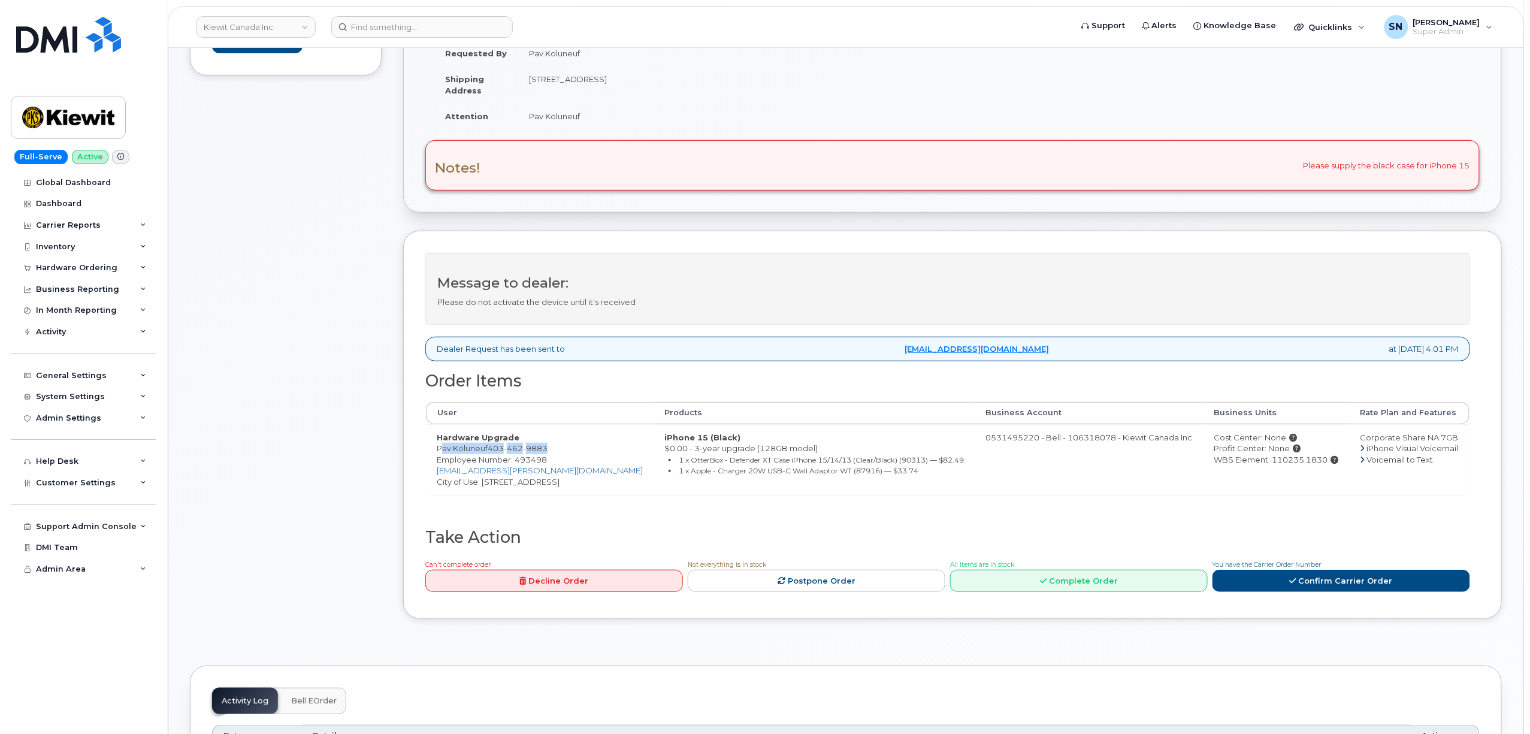
copy td "Pav Koluneuf [PHONE_NUMBER]"
drag, startPoint x: 1318, startPoint y: 463, endPoint x: 1265, endPoint y: 463, distance: 52.7
click at [1265, 463] on div "WBS Element: 110235.1830" at bounding box center [1277, 459] width 125 height 11
copy div "110235.1830"
click at [1331, 464] on icon at bounding box center [1335, 460] width 8 height 8
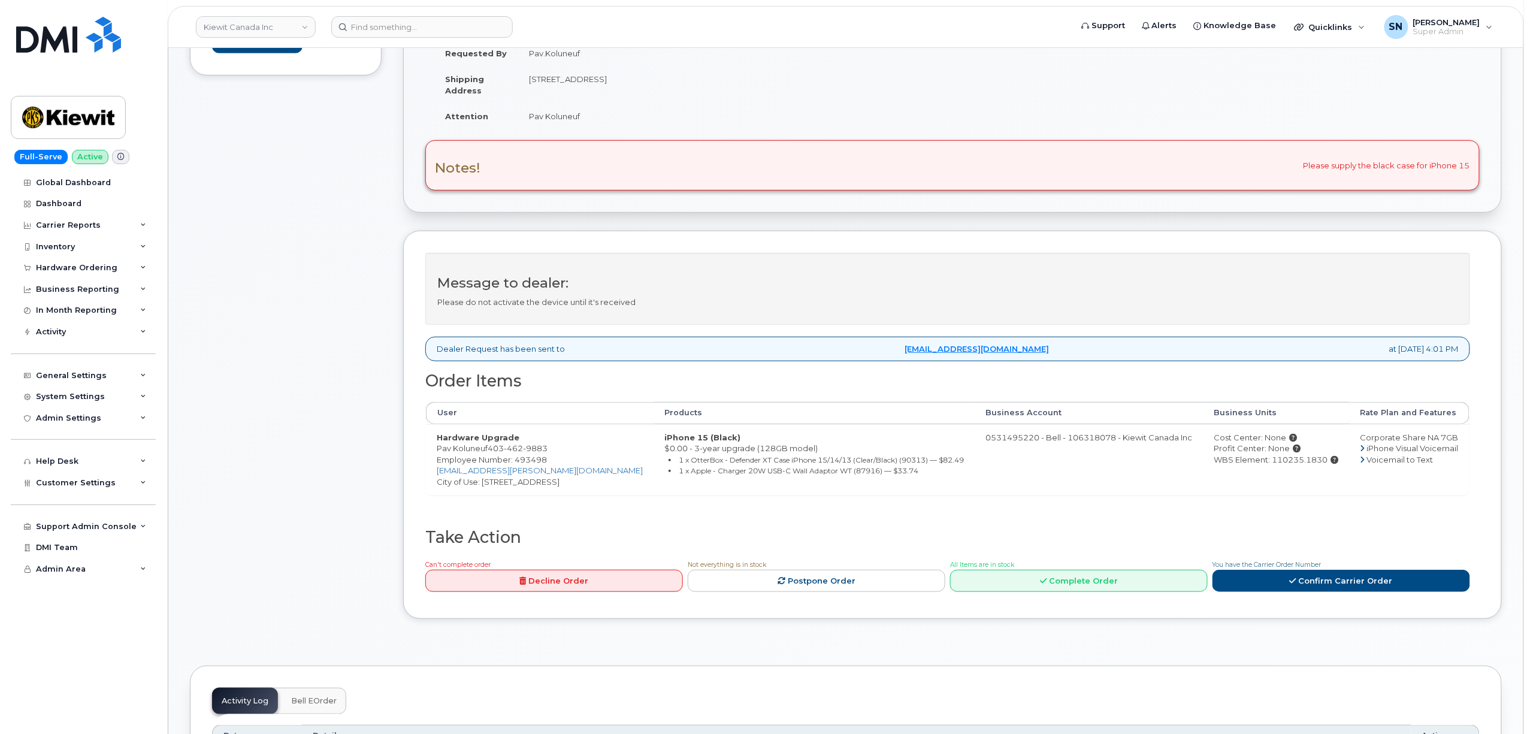
drag, startPoint x: 1283, startPoint y: 501, endPoint x: 1262, endPoint y: 502, distance: 21.6
click at [1280, 502] on div "Order Items User Products Business Account Business Units Rate Plan and Feature…" at bounding box center [947, 450] width 1045 height 156
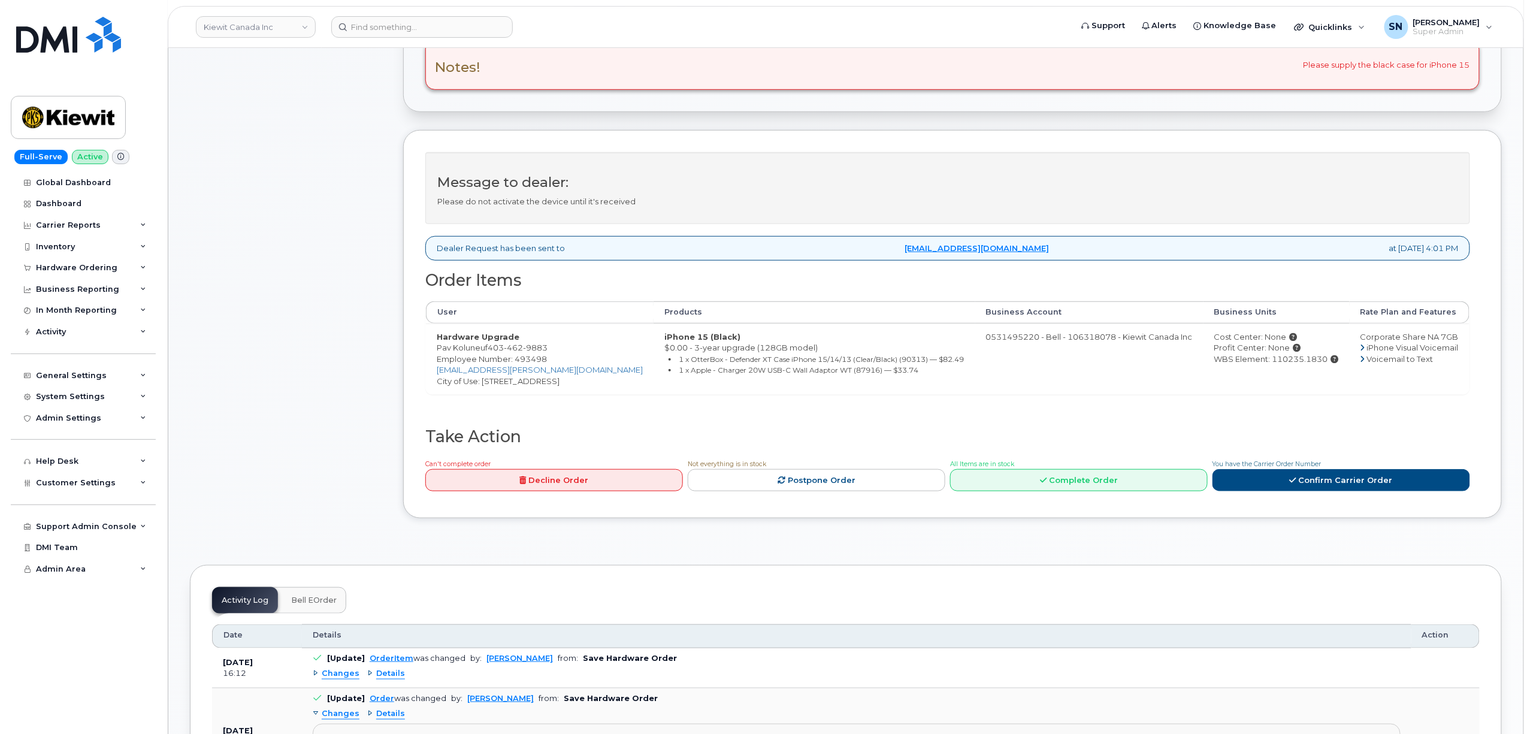
scroll to position [479, 0]
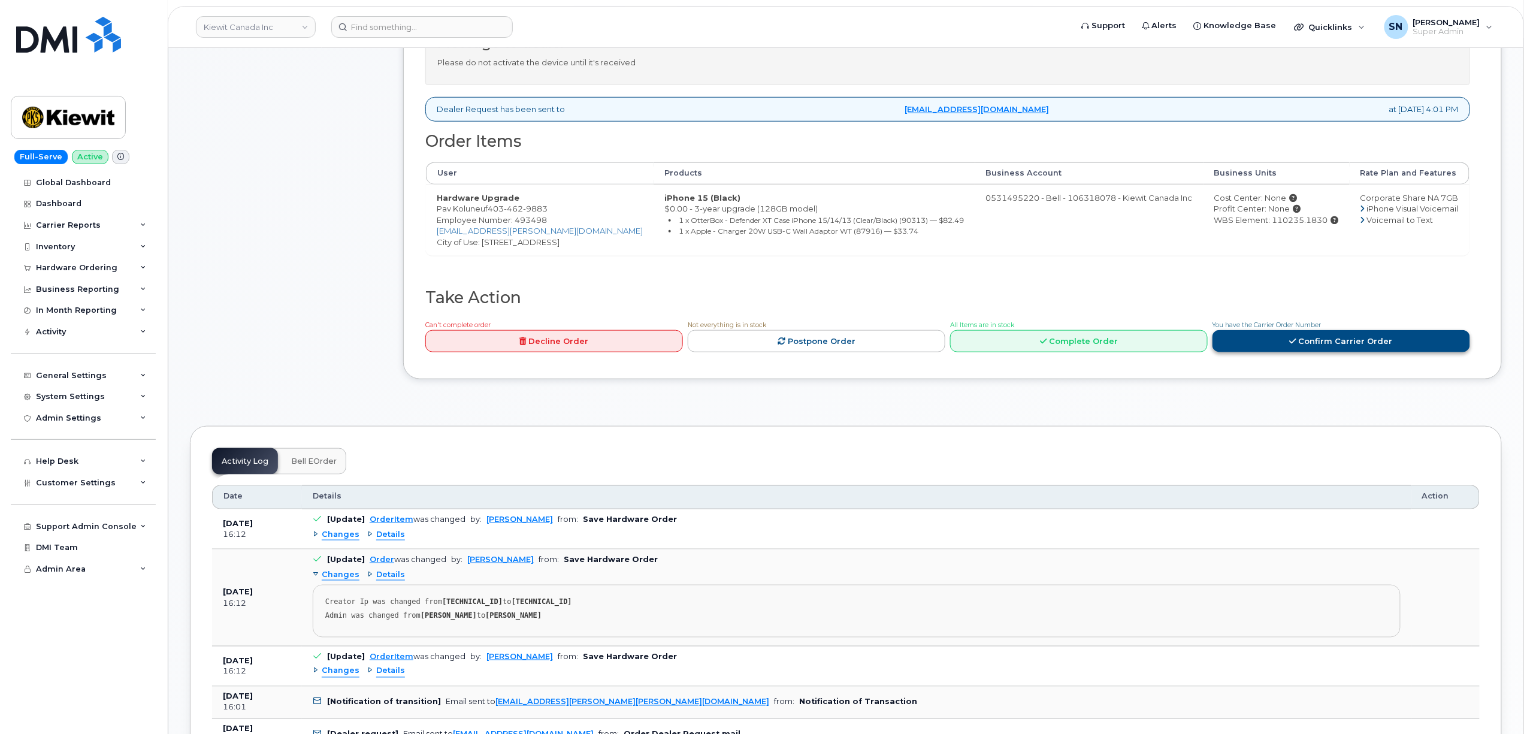
click at [1297, 343] on icon at bounding box center [1293, 341] width 7 height 8
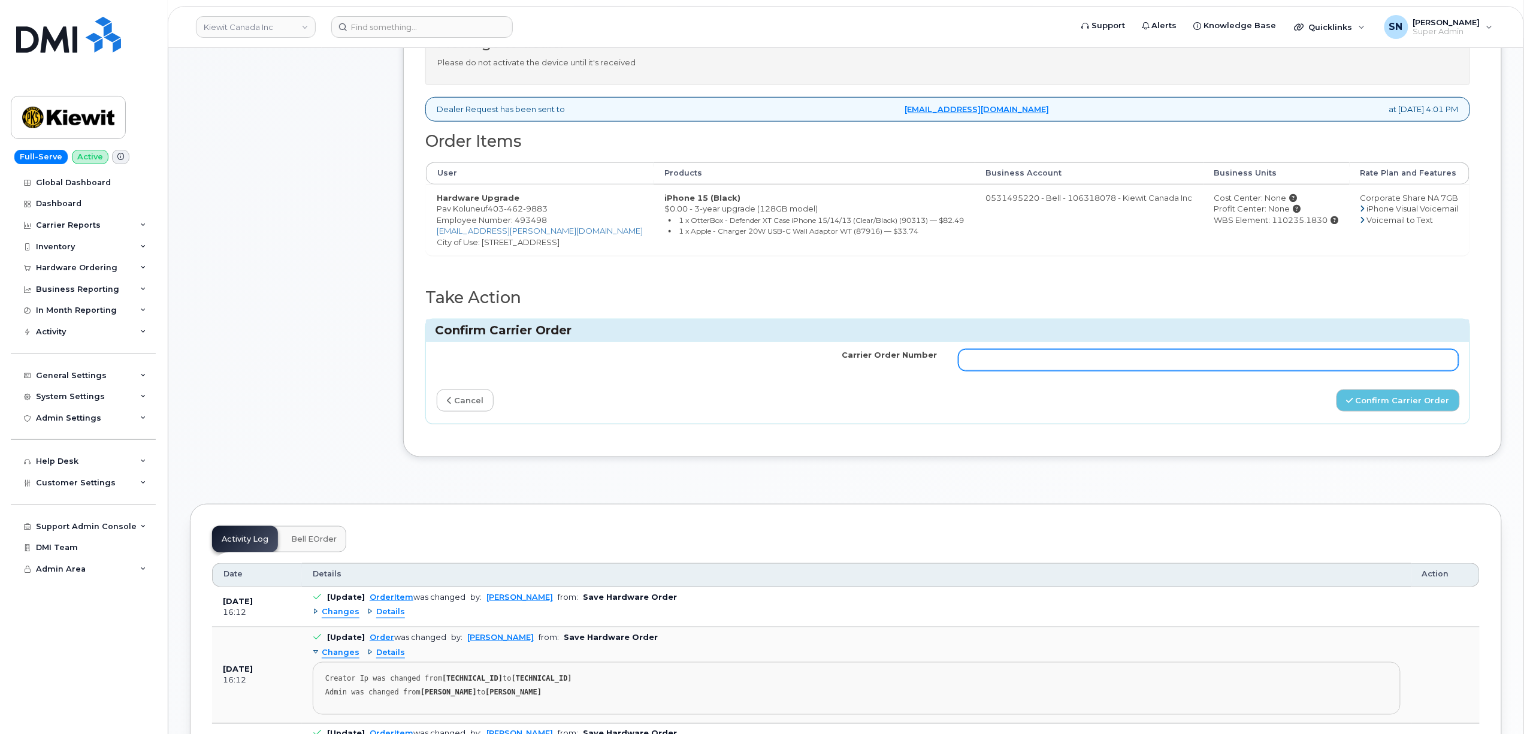
click at [1261, 355] on input "Carrier Order Number" at bounding box center [1209, 360] width 500 height 22
paste input "3019726"
type input "3019726"
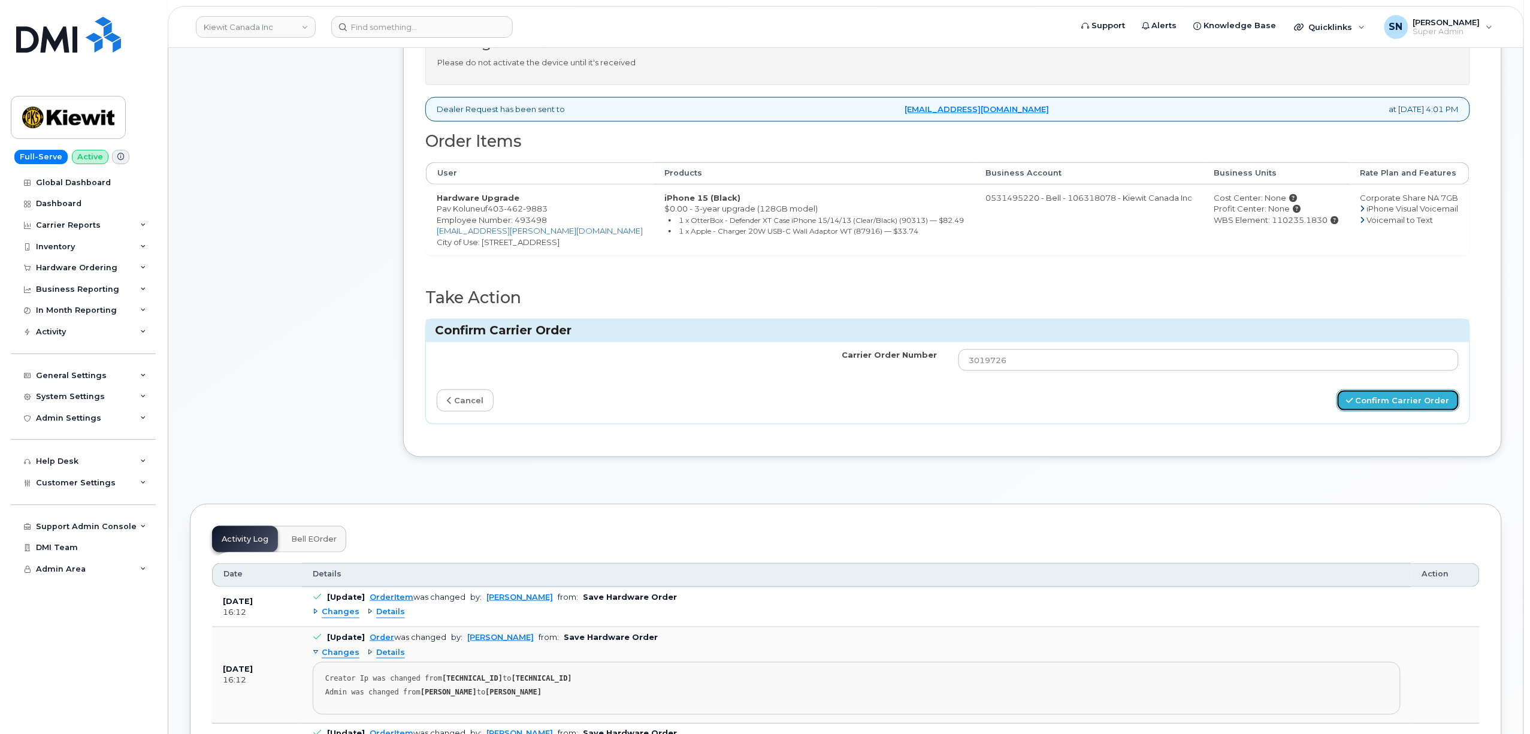
click at [1366, 412] on button "Confirm Carrier Order" at bounding box center [1398, 400] width 123 height 22
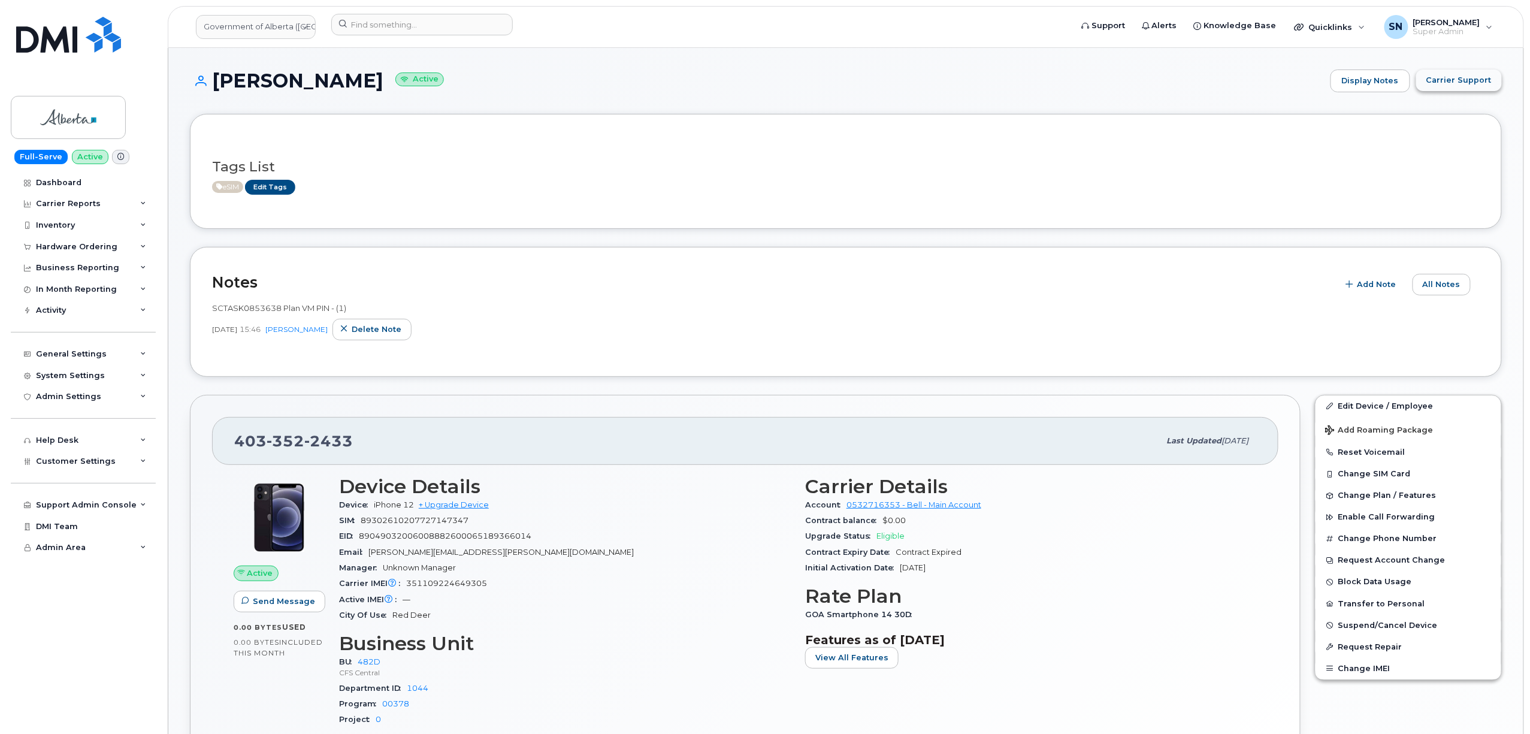
click at [1460, 84] on span "Carrier Support" at bounding box center [1459, 79] width 65 height 11
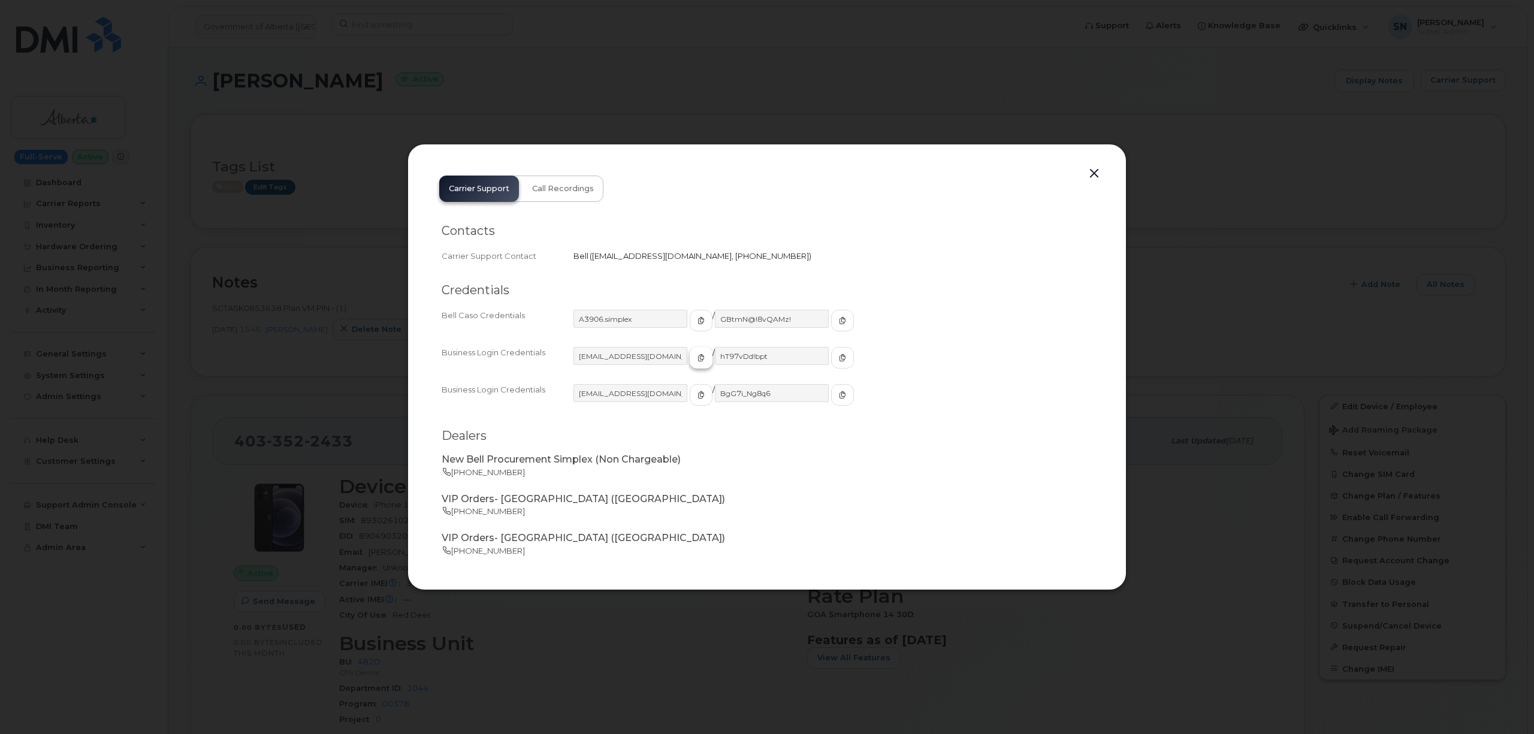
click at [697, 357] on icon "button" at bounding box center [700, 357] width 7 height 7
click at [839, 357] on icon "button" at bounding box center [842, 357] width 7 height 7
click at [1095, 171] on button "button" at bounding box center [1094, 173] width 18 height 17
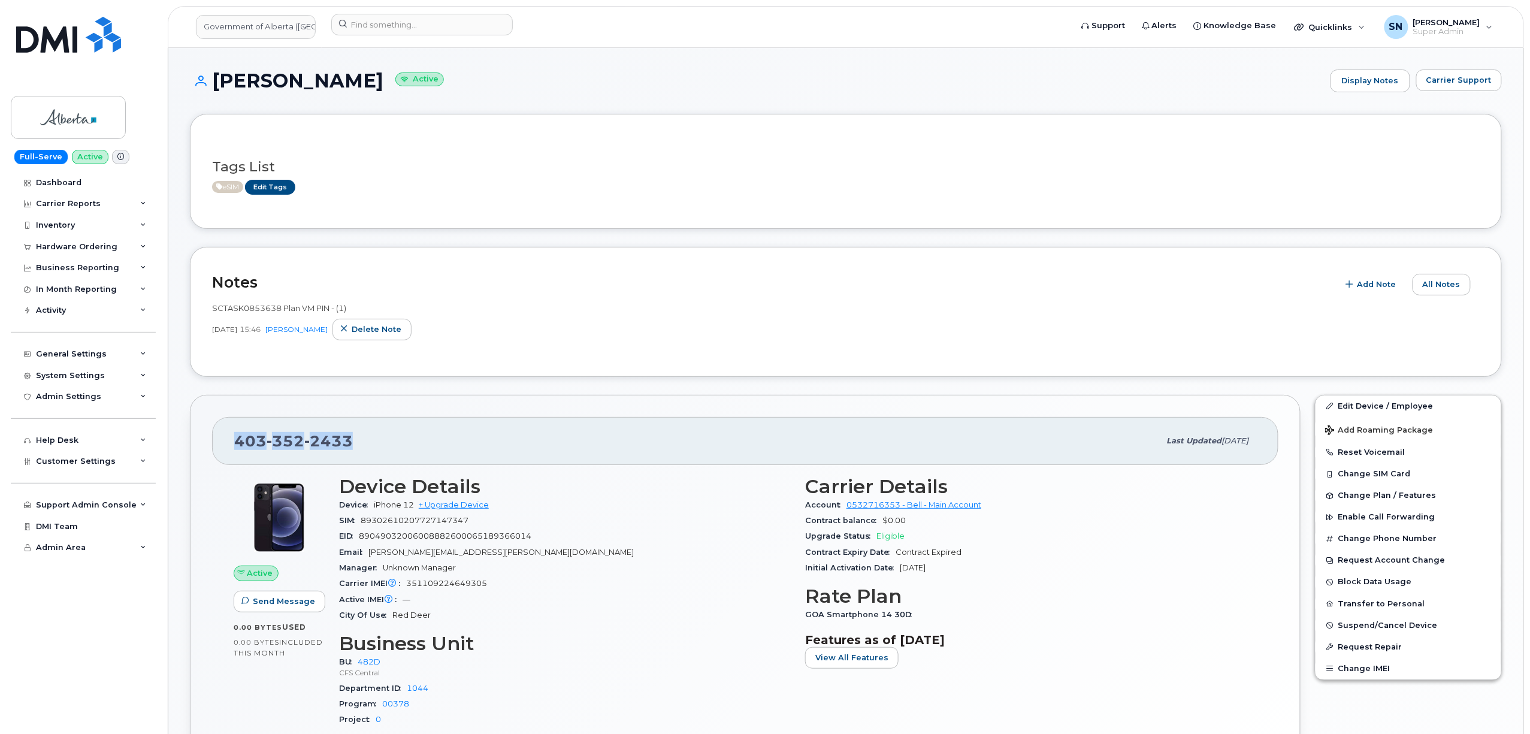
drag, startPoint x: 238, startPoint y: 442, endPoint x: 348, endPoint y: 443, distance: 109.1
click at [348, 443] on span "[PHONE_NUMBER]" at bounding box center [293, 441] width 119 height 18
copy span "[PHONE_NUMBER]"
click at [276, 20] on link "Government of Alberta ([GEOGRAPHIC_DATA])" at bounding box center [256, 27] width 120 height 24
type input "KIEW"
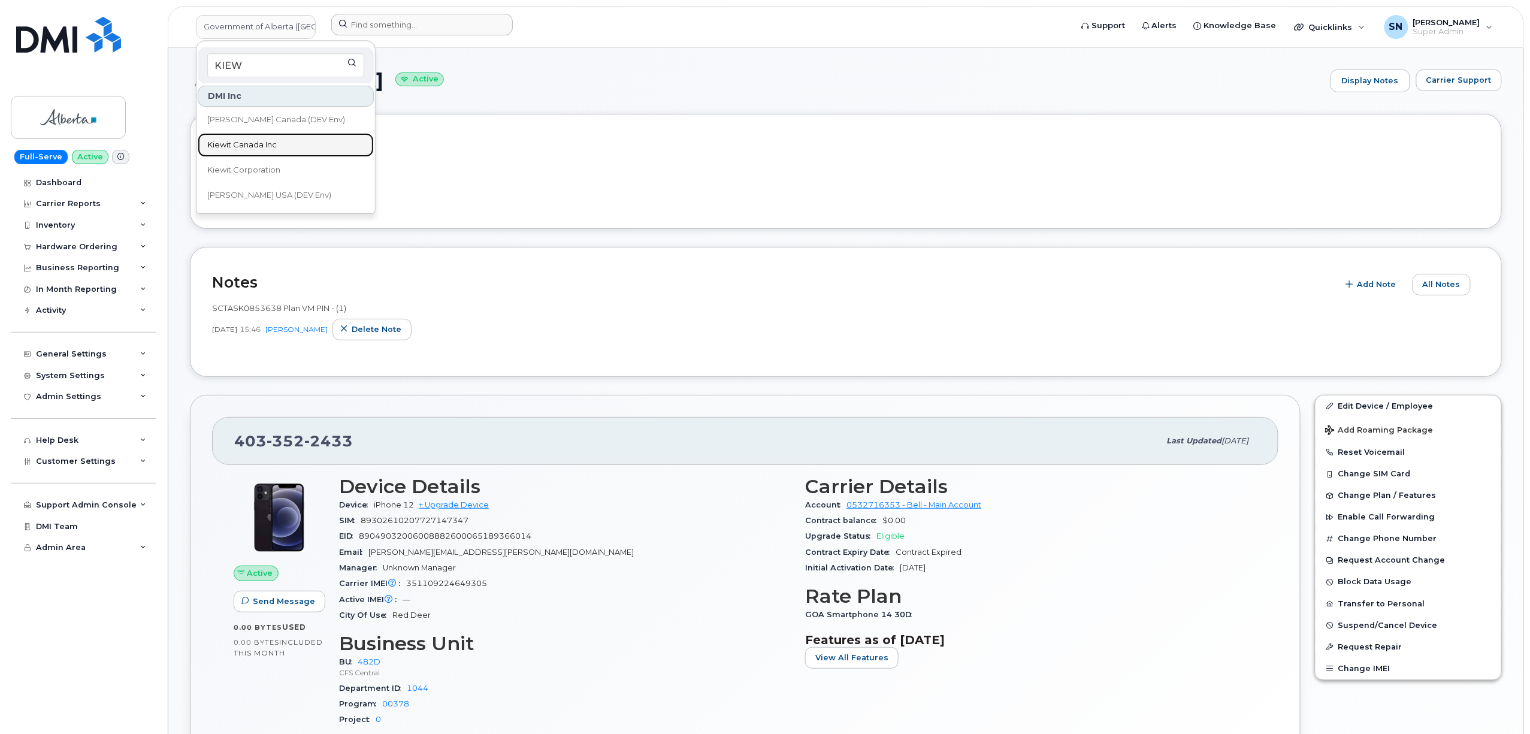
click at [282, 151] on link "Kiewit Canada Inc" at bounding box center [286, 145] width 176 height 24
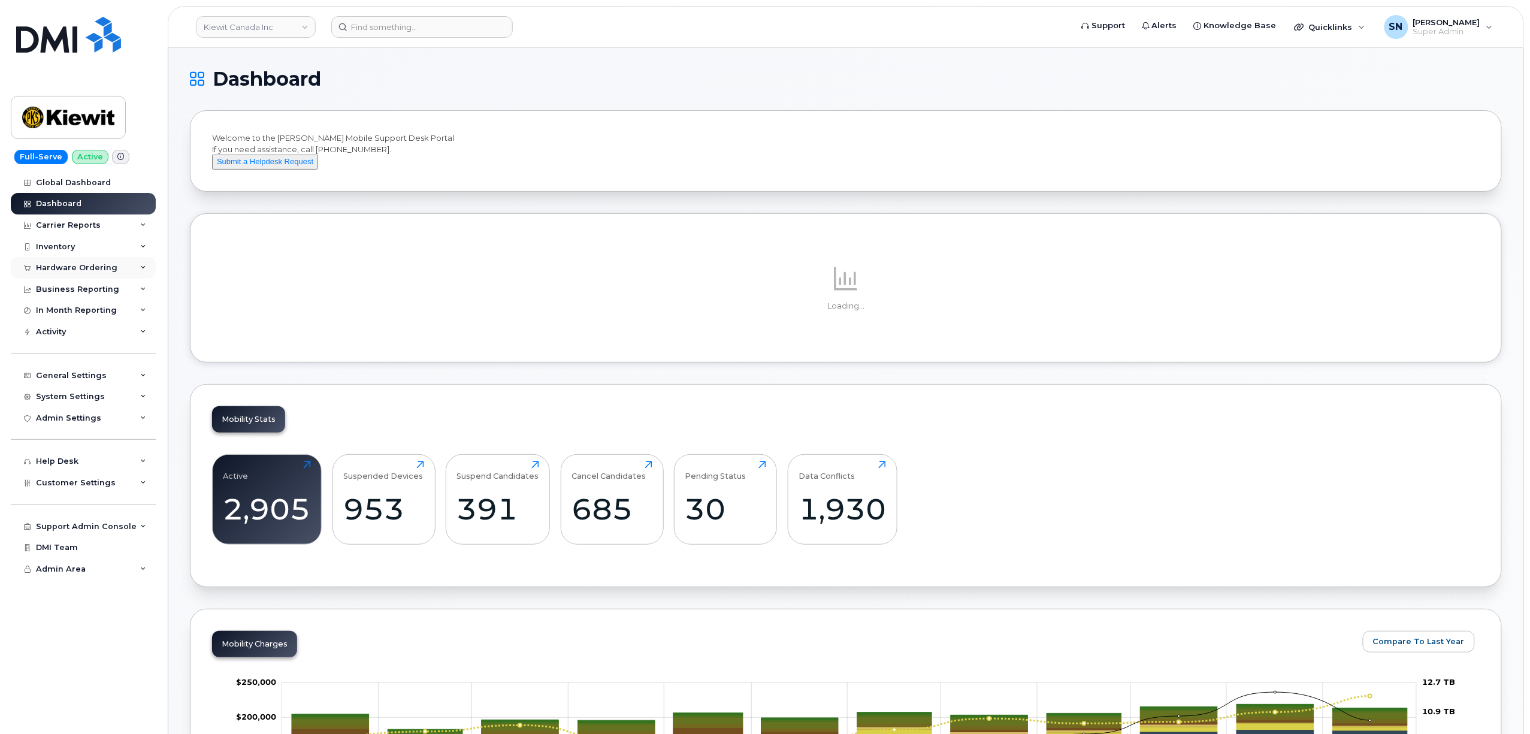
click at [92, 264] on div "Hardware Ordering" at bounding box center [76, 268] width 81 height 10
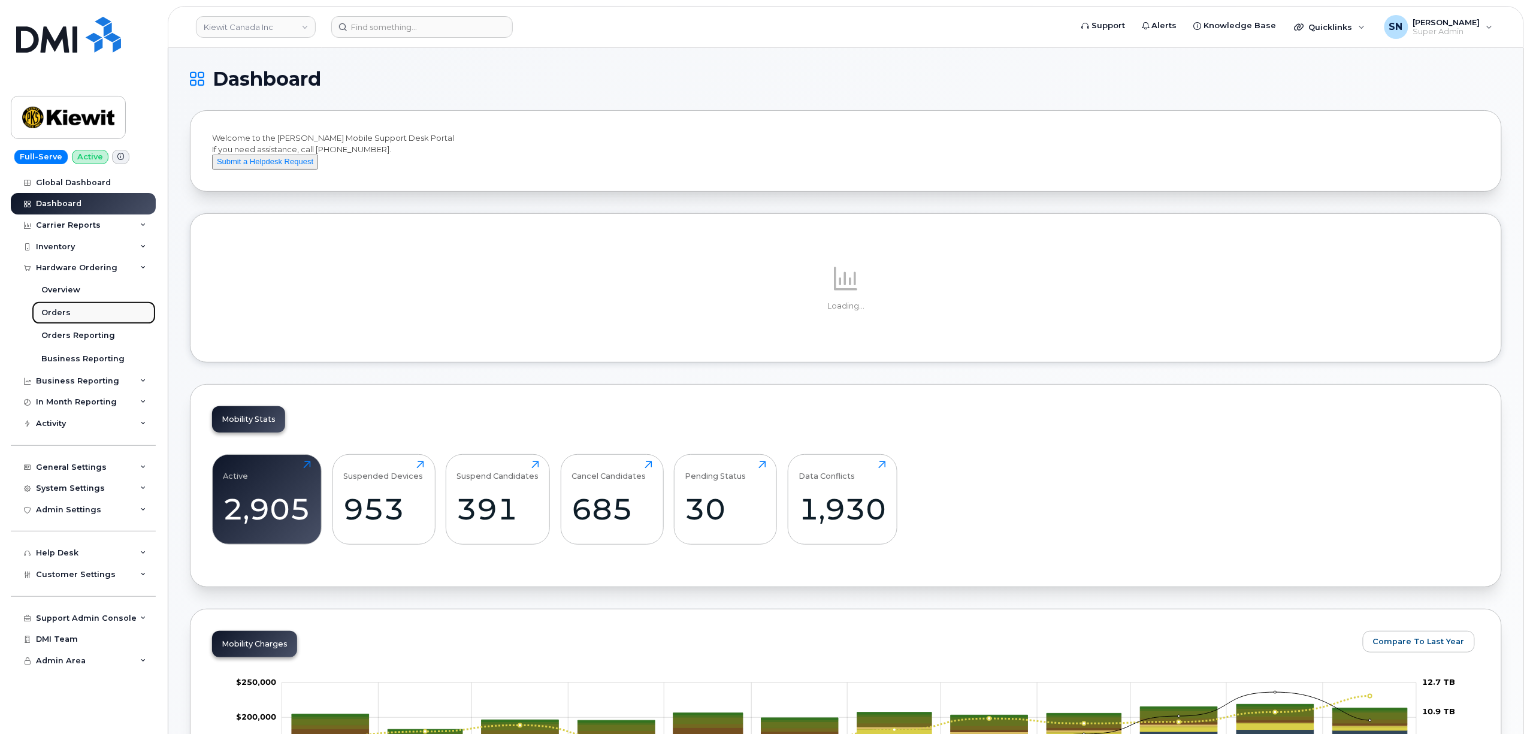
click at [68, 312] on link "Orders" at bounding box center [94, 312] width 124 height 23
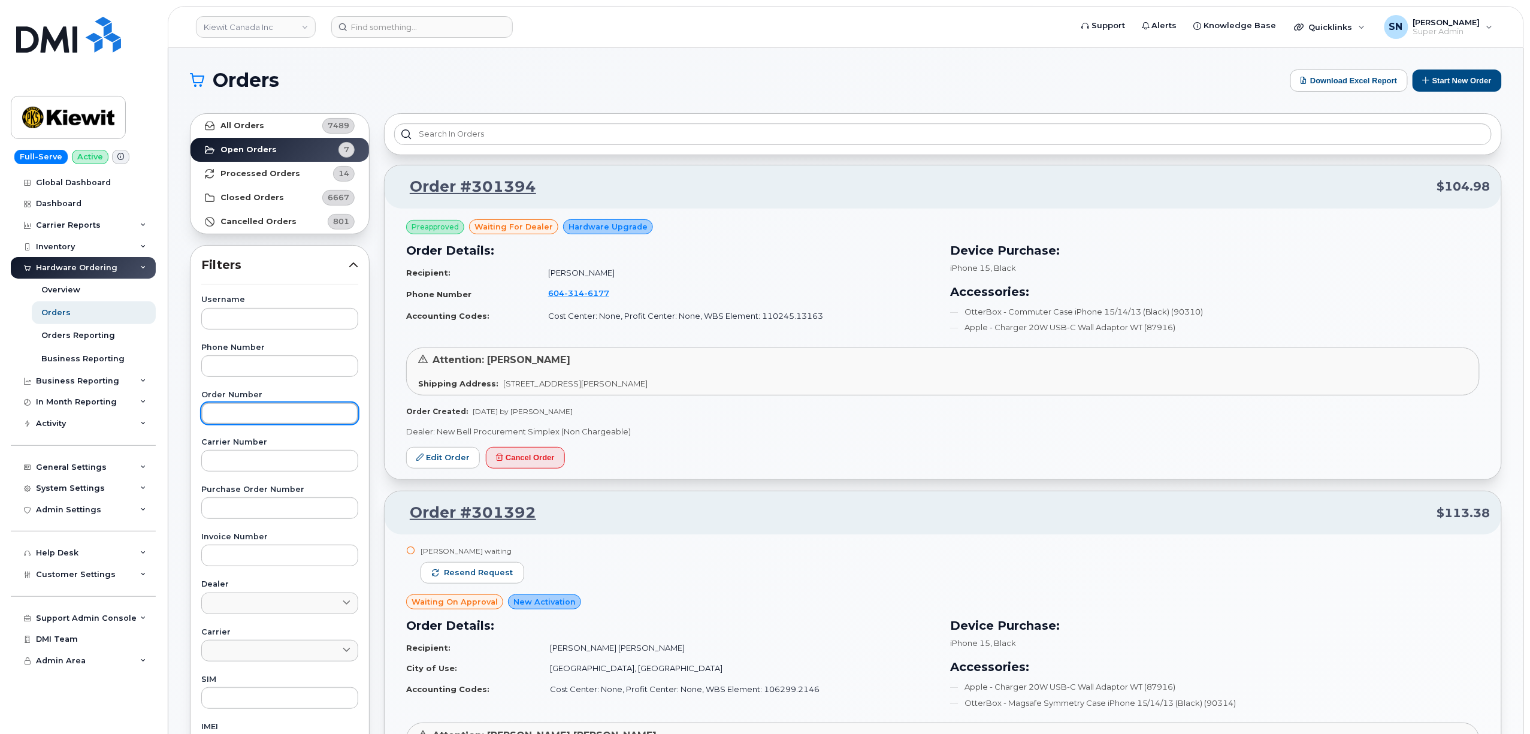
click at [258, 418] on input "text" at bounding box center [279, 414] width 157 height 22
paste input "301394"
type input "301394"
click at [250, 128] on strong "All Orders" at bounding box center [242, 126] width 44 height 10
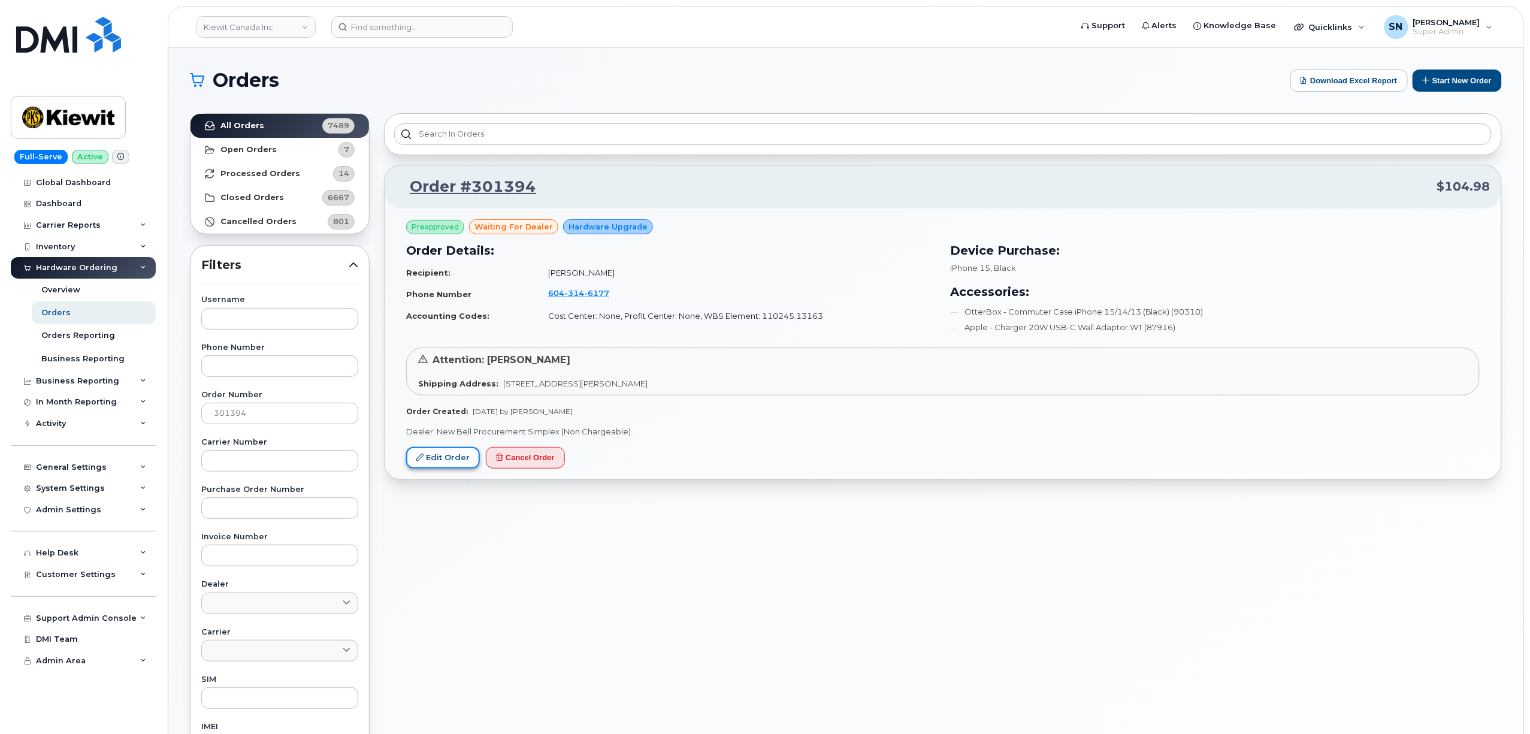
click at [452, 459] on link "Edit Order" at bounding box center [443, 458] width 74 height 22
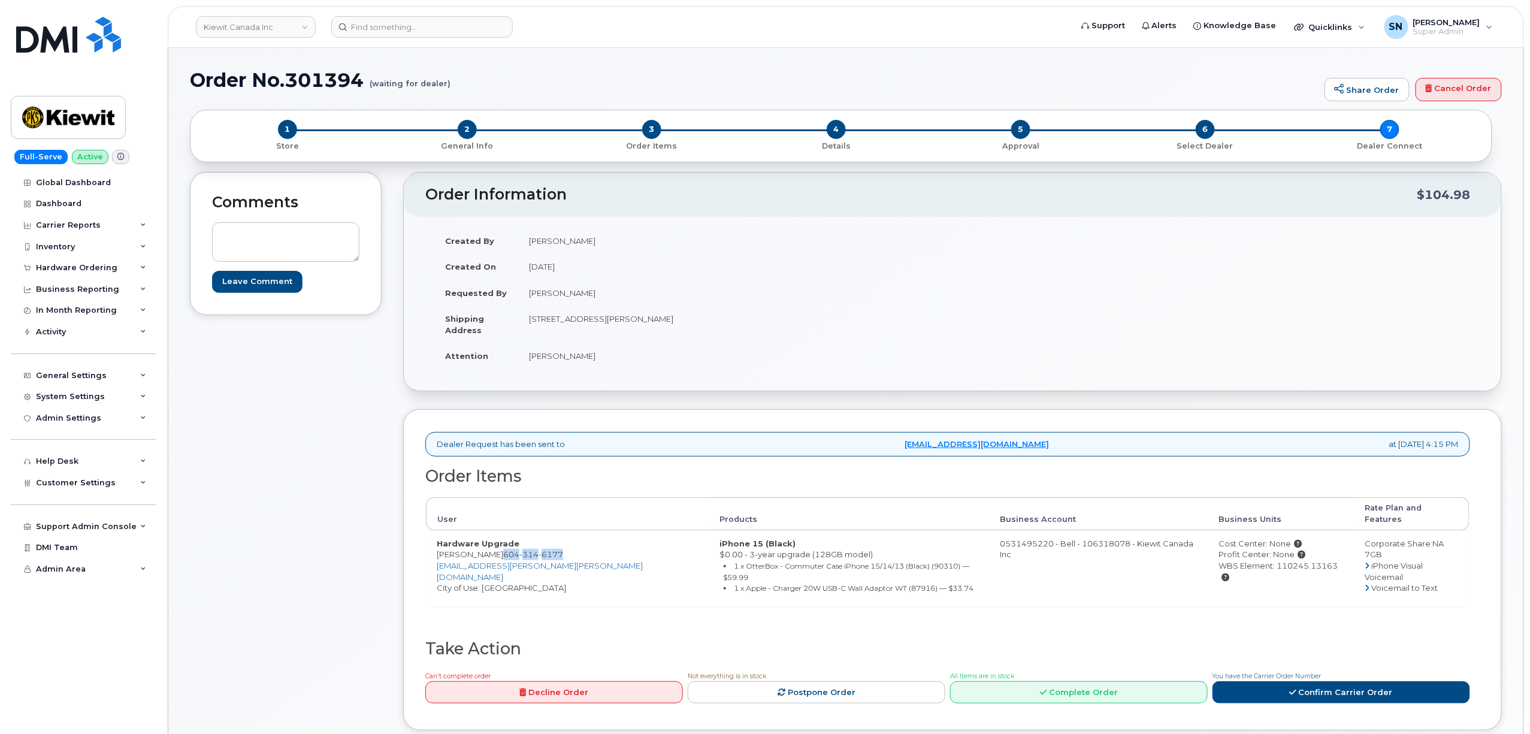
drag, startPoint x: 491, startPoint y: 544, endPoint x: 554, endPoint y: 544, distance: 62.3
click at [554, 544] on td "Hardware Upgrade [PERSON_NAME] [PHONE_NUMBER] [PERSON_NAME][EMAIL_ADDRESS][PERS…" at bounding box center [567, 568] width 283 height 76
copy span "[PHONE_NUMBER]"
drag, startPoint x: 526, startPoint y: 319, endPoint x: 624, endPoint y: 325, distance: 97.8
click at [624, 325] on td "[STREET_ADDRESS][PERSON_NAME]" at bounding box center [730, 324] width 425 height 37
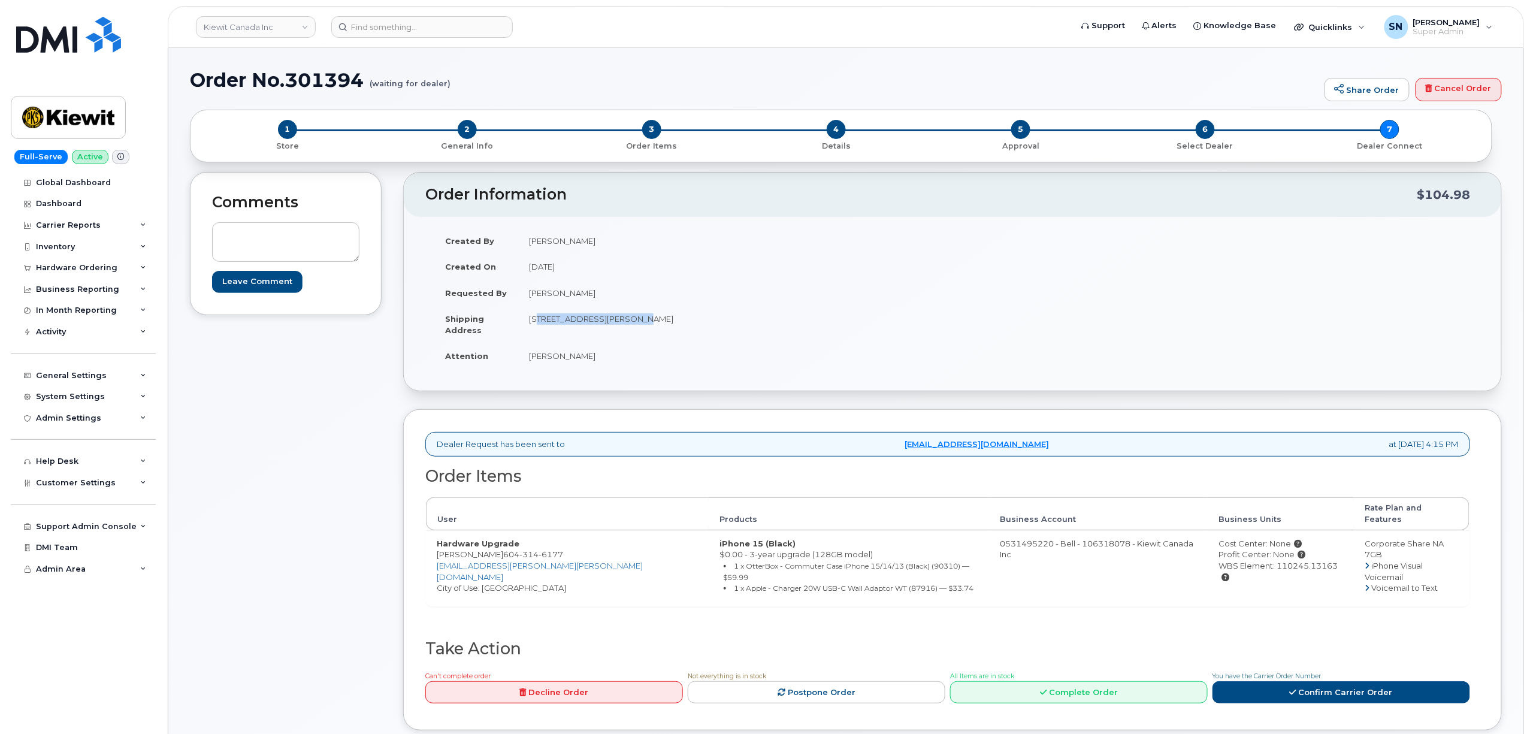
copy td "[STREET_ADDRESS]"
click at [709, 333] on td "[STREET_ADDRESS][PERSON_NAME]" at bounding box center [730, 324] width 425 height 37
drag, startPoint x: 683, startPoint y: 322, endPoint x: 717, endPoint y: 324, distance: 34.2
click at [717, 324] on td "[STREET_ADDRESS][PERSON_NAME]" at bounding box center [730, 324] width 425 height 37
copy td "V5C 0G5"
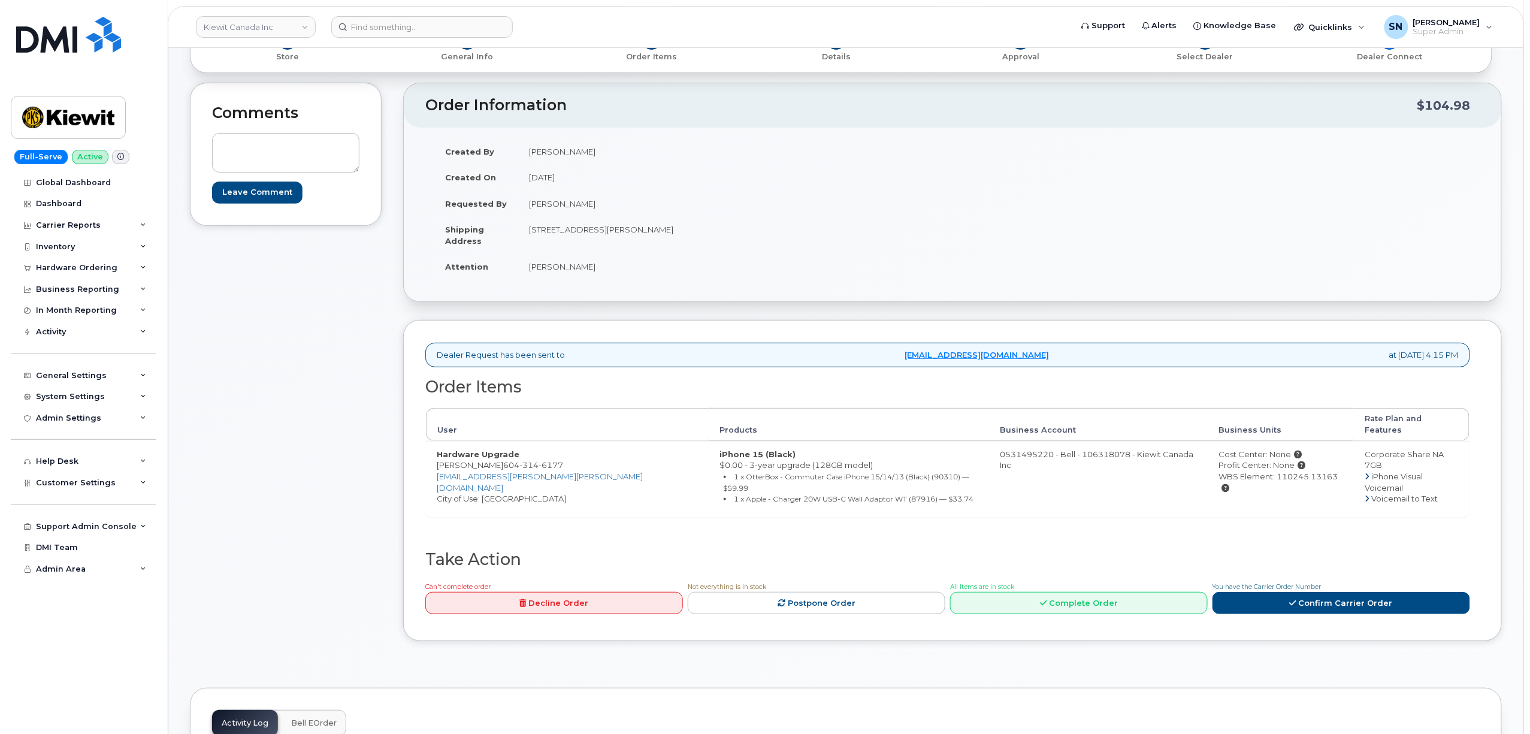
scroll to position [159, 0]
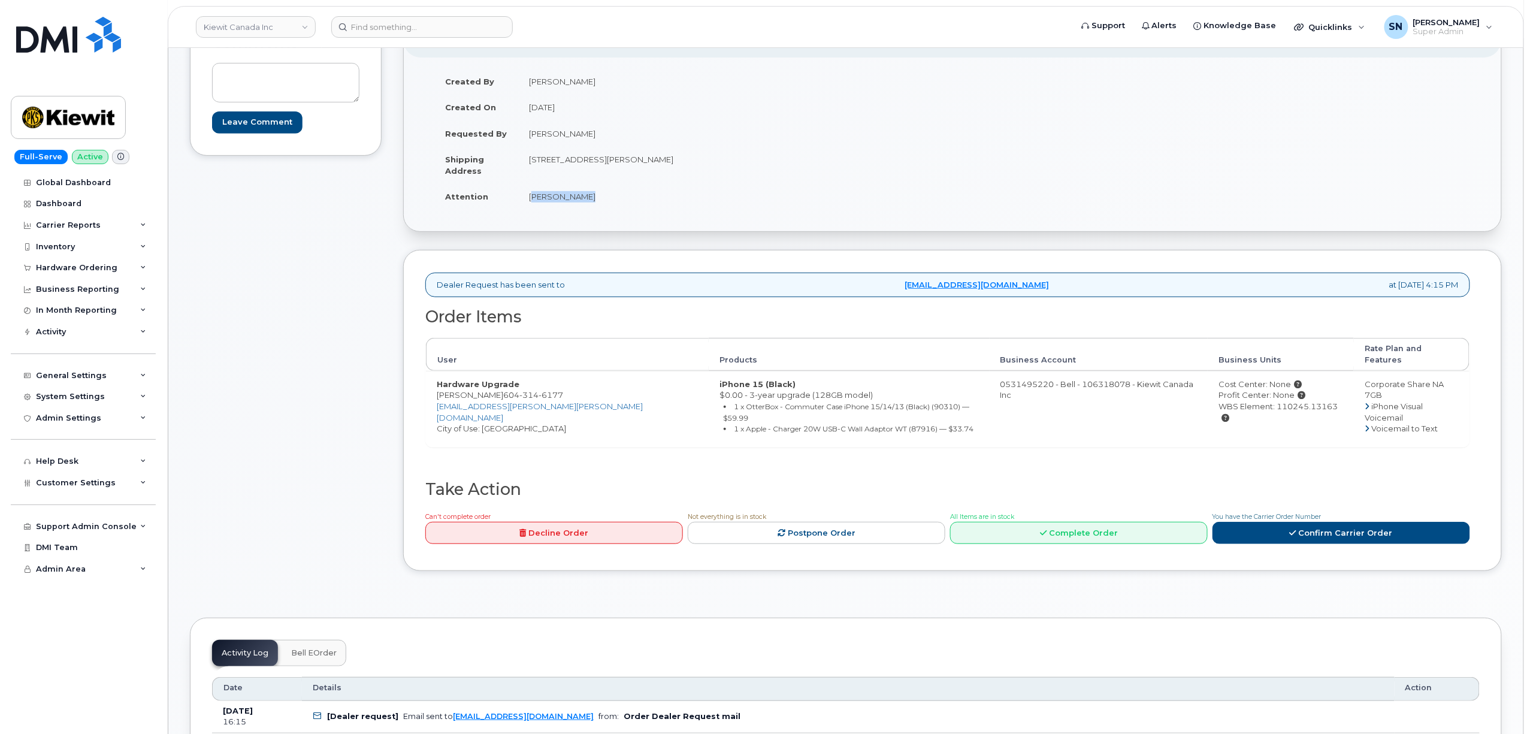
drag, startPoint x: 528, startPoint y: 197, endPoint x: 582, endPoint y: 202, distance: 54.1
click at [582, 202] on td "[PERSON_NAME]" at bounding box center [730, 196] width 425 height 26
copy td "[PERSON_NAME]"
drag, startPoint x: 490, startPoint y: 388, endPoint x: 551, endPoint y: 386, distance: 61.1
click at [551, 390] on span "[PHONE_NUMBER]" at bounding box center [533, 395] width 60 height 10
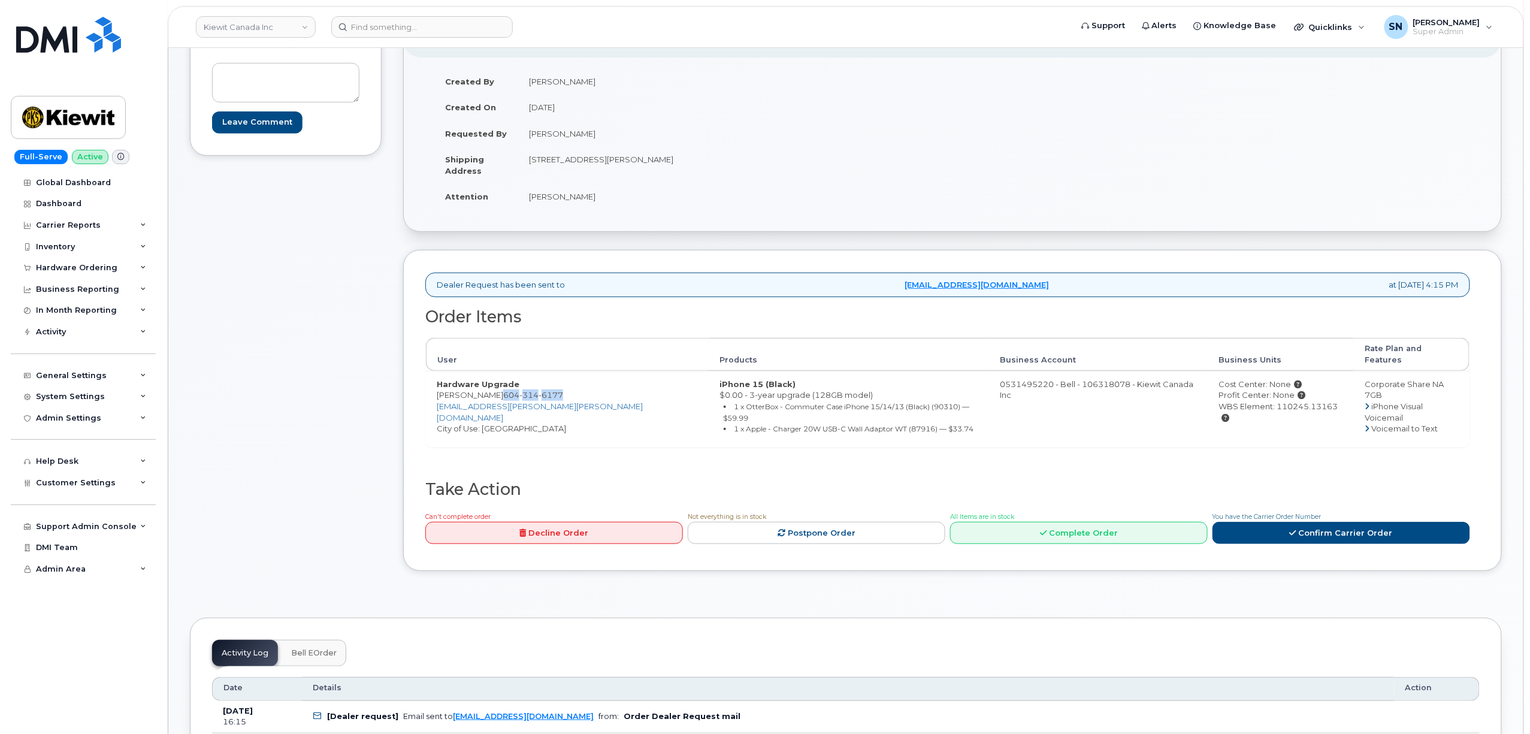
copy span "[PHONE_NUMBER]"
click at [418, 387] on div "Dealer Request has been sent to [EMAIL_ADDRESS][DOMAIN_NAME] at [DATE] 4:15 PM …" at bounding box center [952, 410] width 1099 height 321
drag, startPoint x: 434, startPoint y: 386, endPoint x: 556, endPoint y: 382, distance: 121.7
click at [556, 382] on td "Hardware Upgrade [PERSON_NAME] [PHONE_NUMBER] [PERSON_NAME][EMAIL_ADDRESS][PERS…" at bounding box center [567, 409] width 283 height 76
copy td "[PERSON_NAME] [PHONE_NUMBER]"
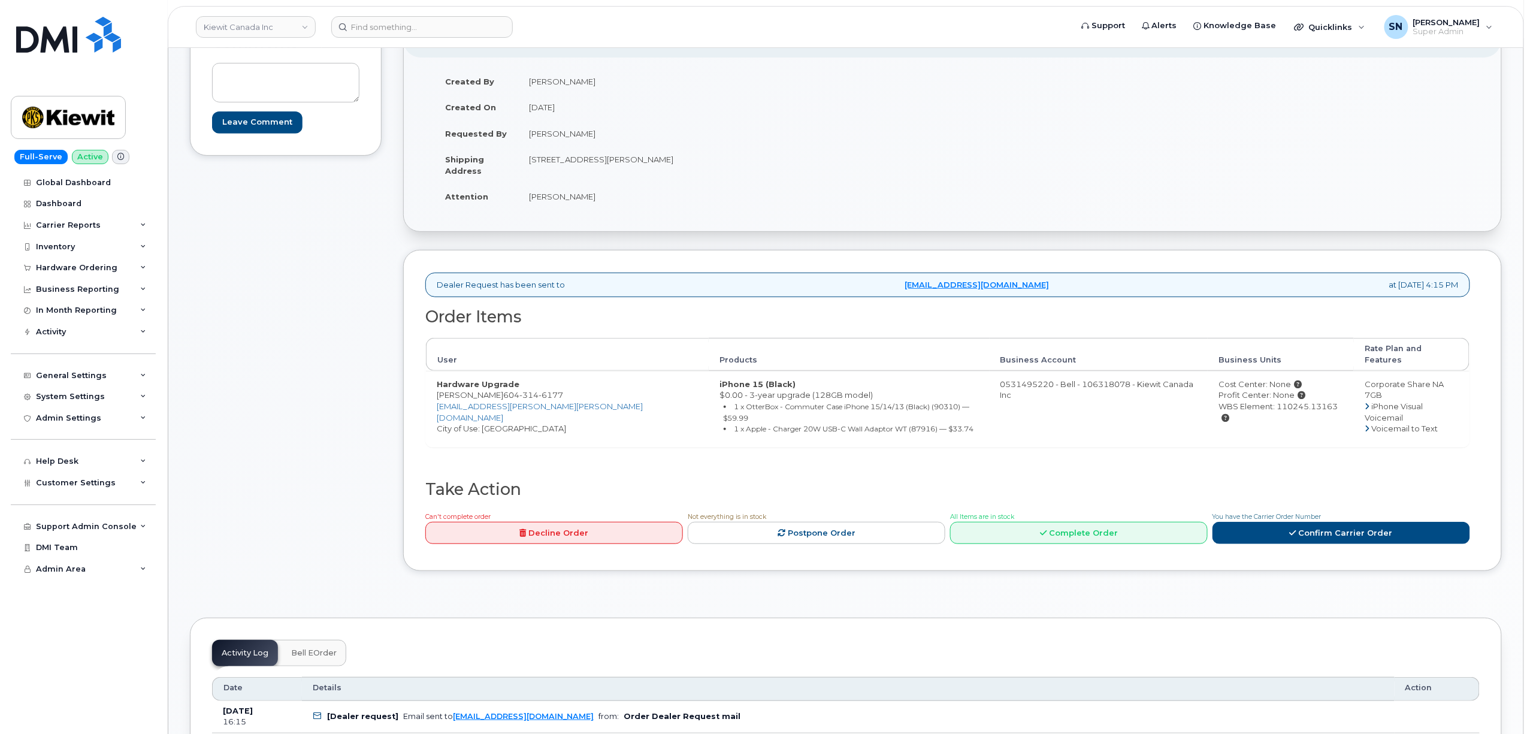
drag, startPoint x: 1218, startPoint y: 456, endPoint x: 1278, endPoint y: 435, distance: 64.0
click at [1223, 454] on div "Order Items User Products Business Account Business Units Rate Plan and Feature…" at bounding box center [947, 394] width 1045 height 173
drag, startPoint x: 1280, startPoint y: 400, endPoint x: 1238, endPoint y: 407, distance: 43.1
click at [1238, 407] on td "Cost Center: None Profit Center: None WBS Element: 110245.13163" at bounding box center [1281, 409] width 146 height 76
copy div "110245.13163"
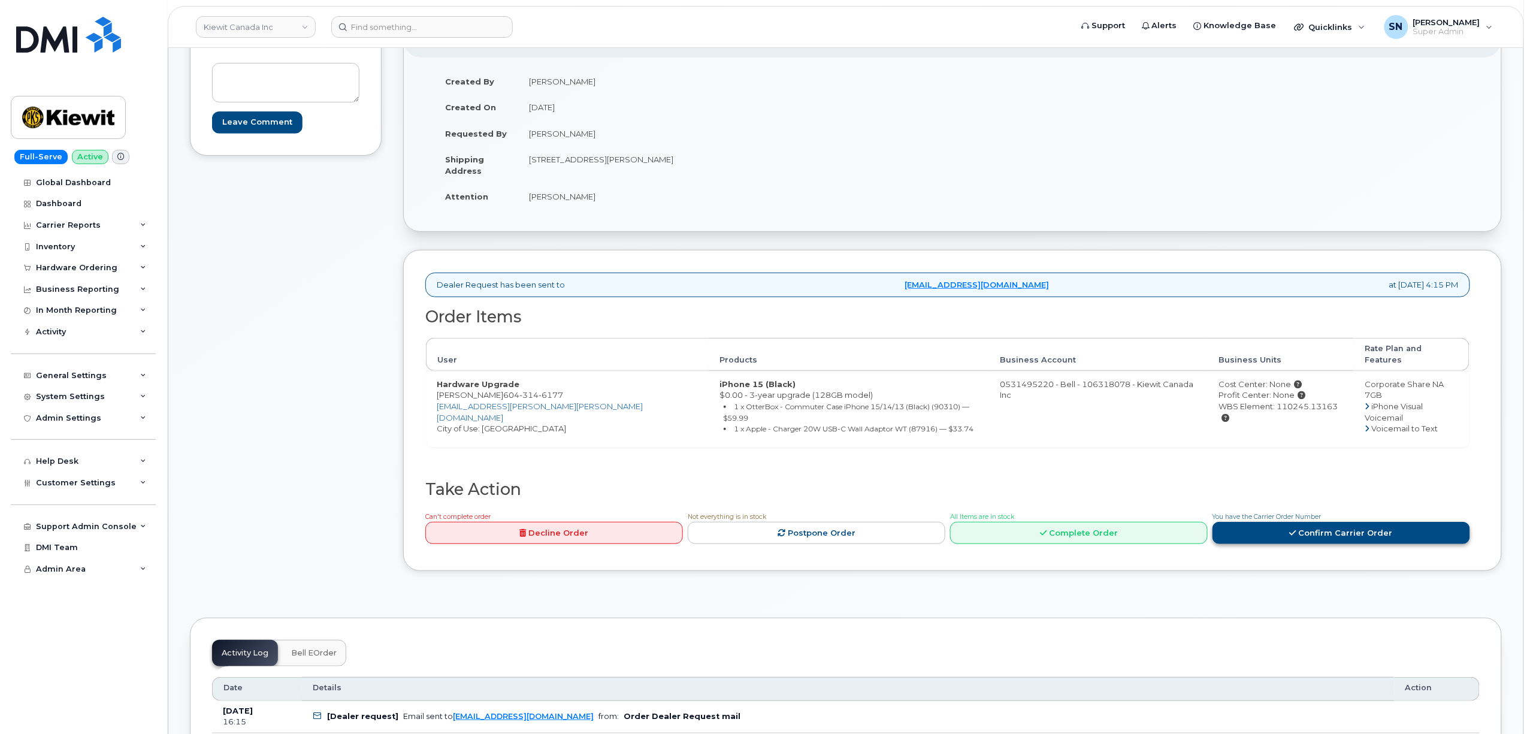
click at [1297, 529] on icon at bounding box center [1293, 533] width 7 height 8
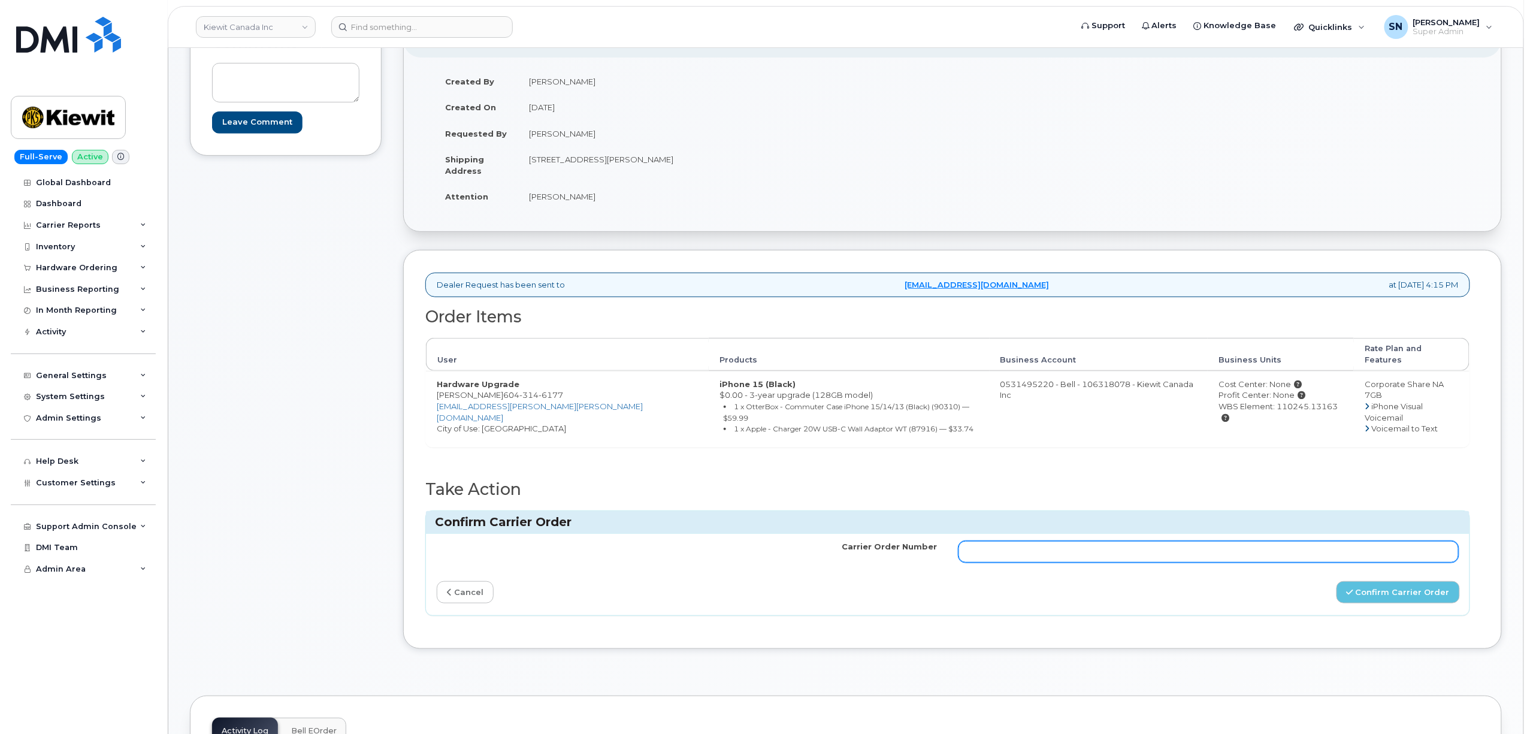
click at [1281, 541] on input "Carrier Order Number" at bounding box center [1209, 552] width 500 height 22
paste input "3019730"
type input "3019730"
click at [1396, 561] on div "Carrier Order Number 3019730 cancel Confirm Carrier Order" at bounding box center [948, 574] width 1044 height 81
drag, startPoint x: 1397, startPoint y: 570, endPoint x: 973, endPoint y: 530, distance: 426.2
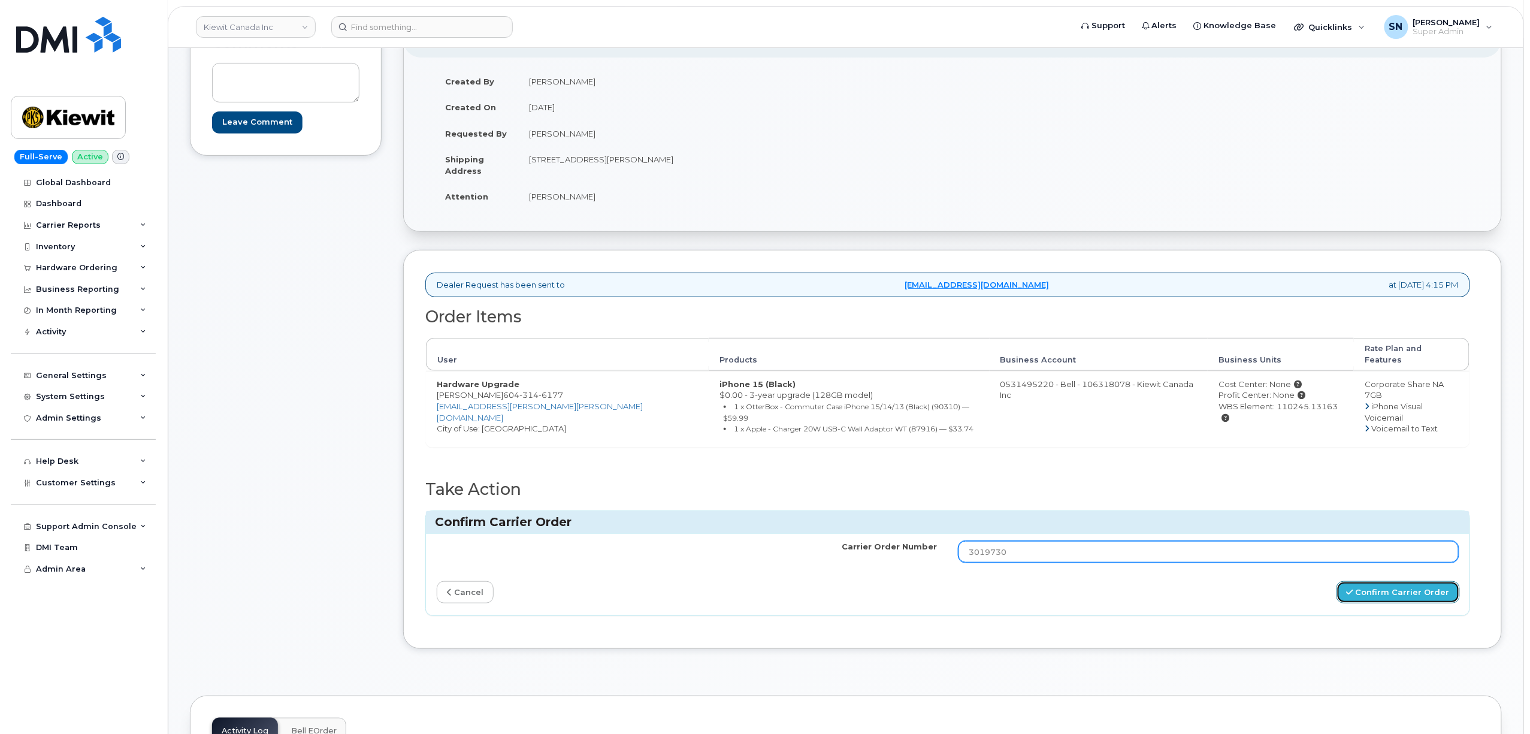
click at [1396, 581] on button "Confirm Carrier Order" at bounding box center [1398, 592] width 123 height 22
